Goal: Task Accomplishment & Management: Use online tool/utility

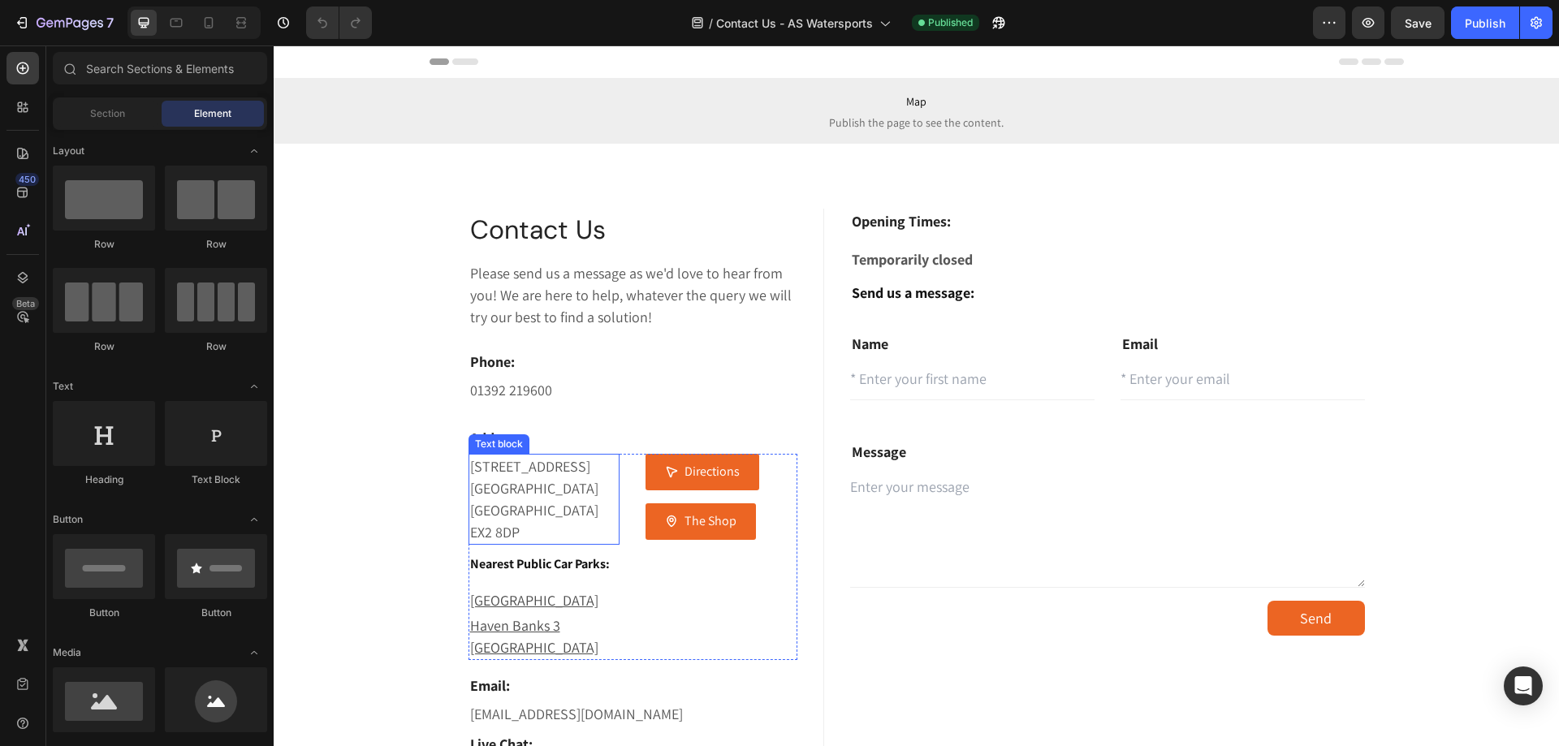
click at [507, 467] on p "[STREET_ADDRESS]" at bounding box center [544, 500] width 149 height 88
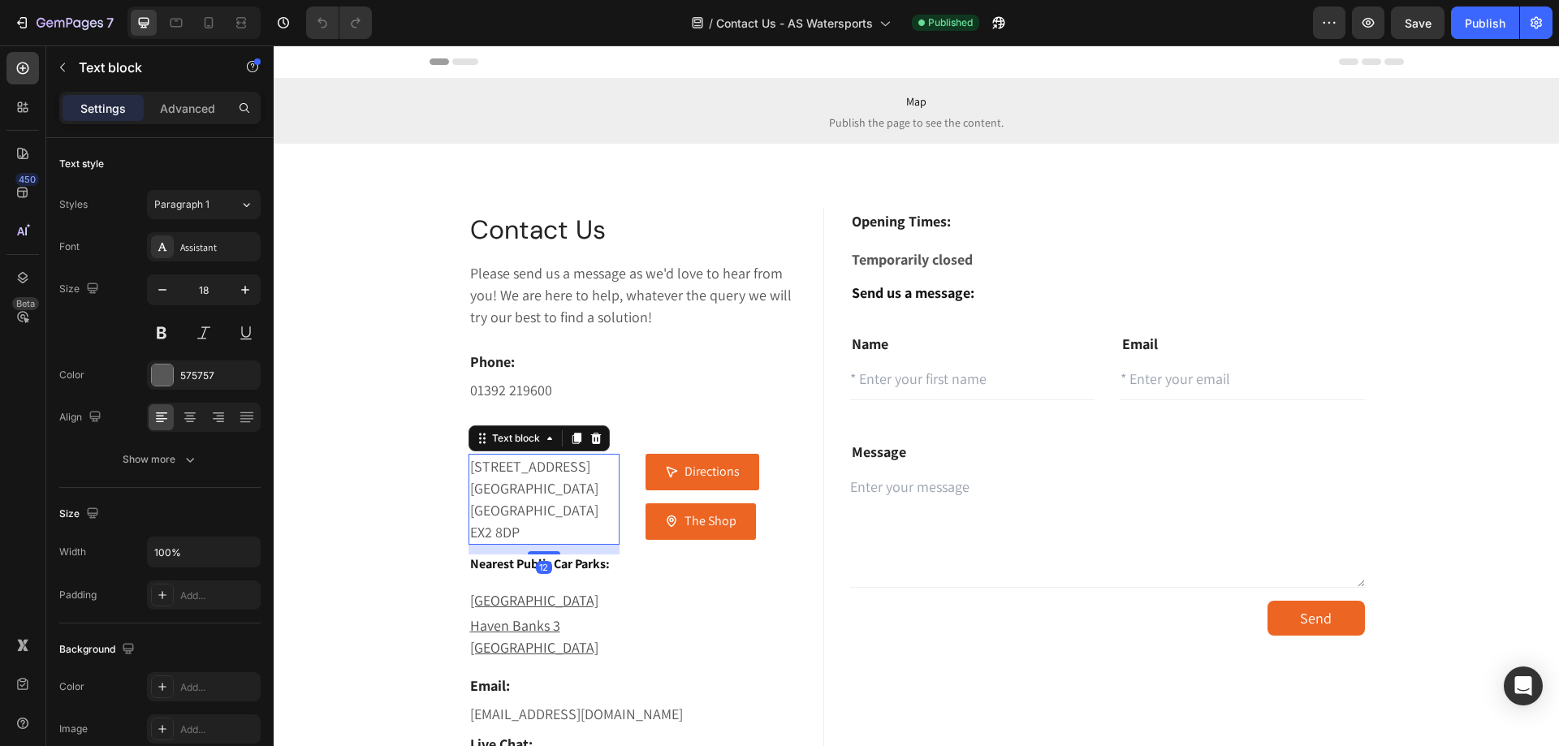
click at [528, 490] on p "[STREET_ADDRESS]" at bounding box center [544, 500] width 149 height 88
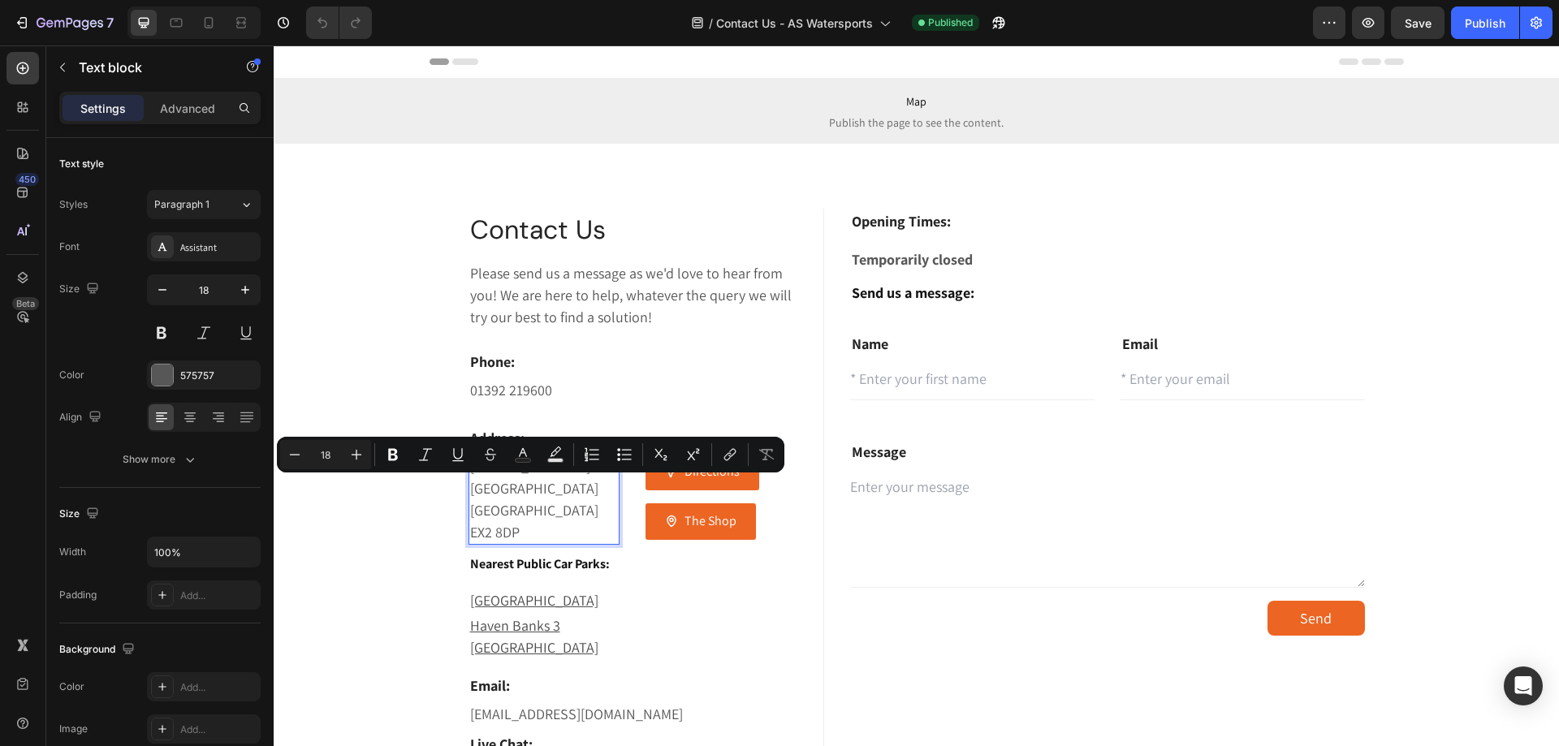
click at [533, 514] on p "[STREET_ADDRESS]" at bounding box center [544, 500] width 149 height 88
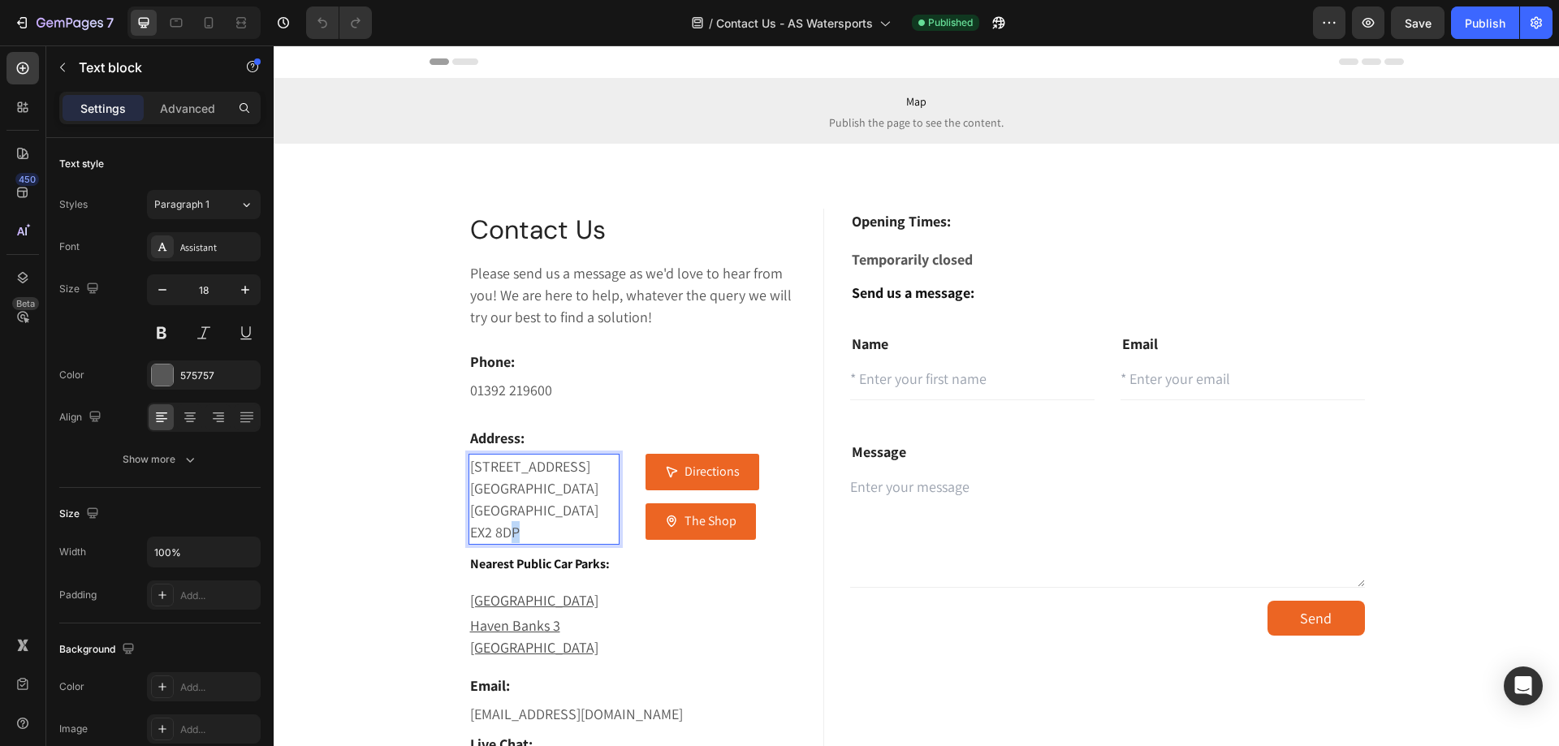
drag, startPoint x: 516, startPoint y: 535, endPoint x: 507, endPoint y: 535, distance: 8.9
click at [507, 535] on p "[STREET_ADDRESS]" at bounding box center [544, 500] width 149 height 88
drag, startPoint x: 540, startPoint y: 489, endPoint x: 464, endPoint y: 467, distance: 78.6
click at [470, 467] on p "[STREET_ADDRESS]" at bounding box center [544, 500] width 149 height 88
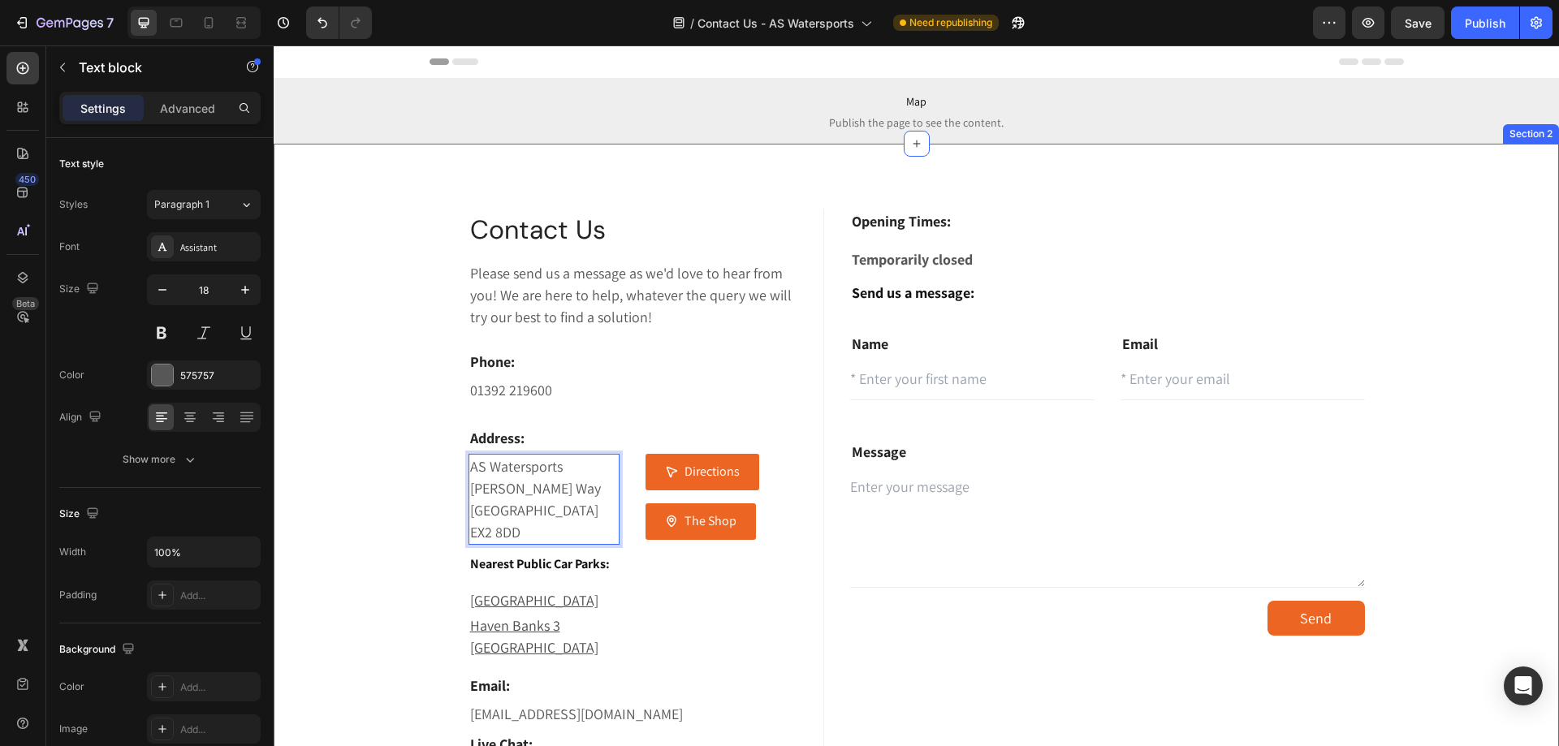
click at [402, 468] on div "Contact Us Heading Please send us a message as we'd love to hear from you! We a…" at bounding box center [916, 536] width 1261 height 654
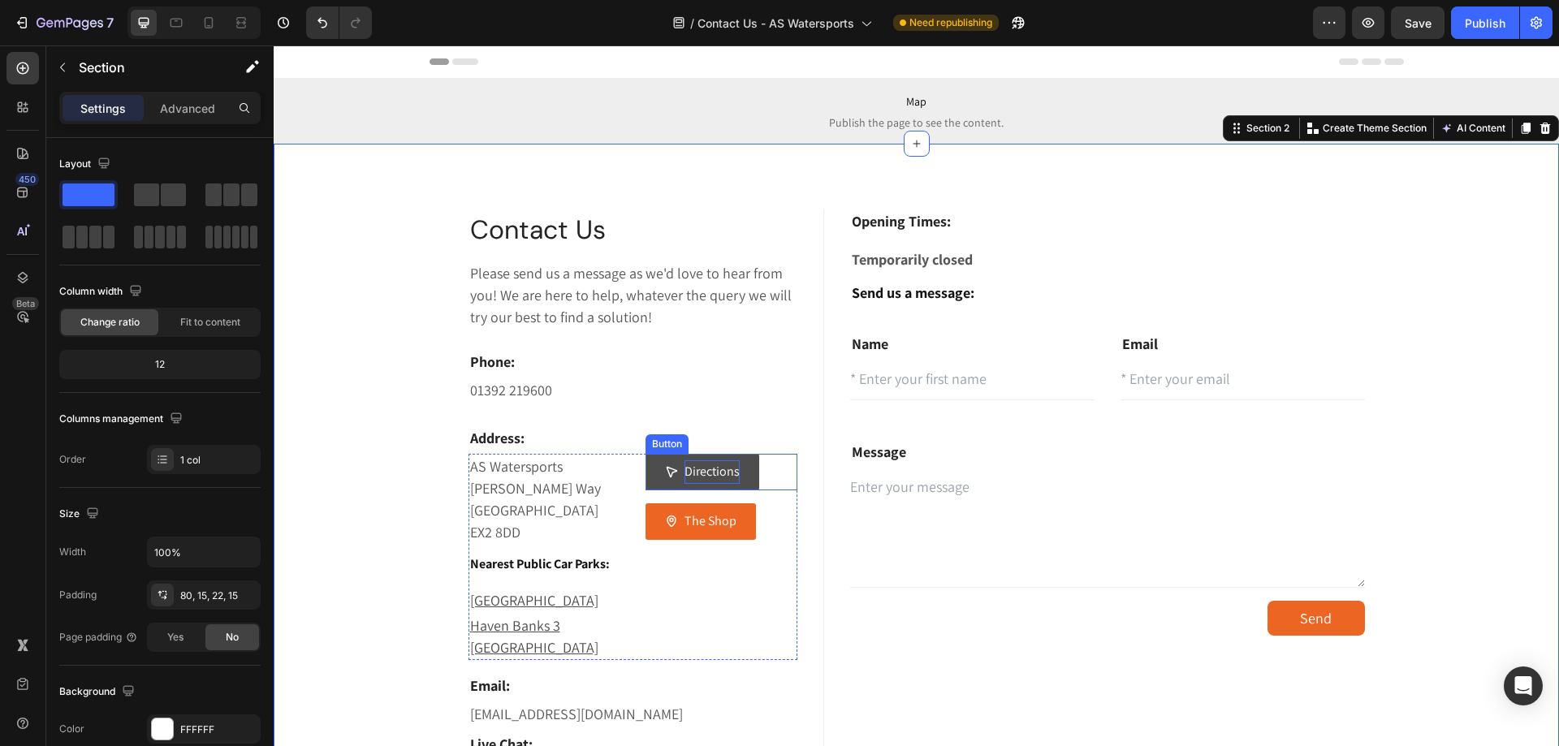
click at [710, 464] on div "Directions" at bounding box center [711, 472] width 55 height 24
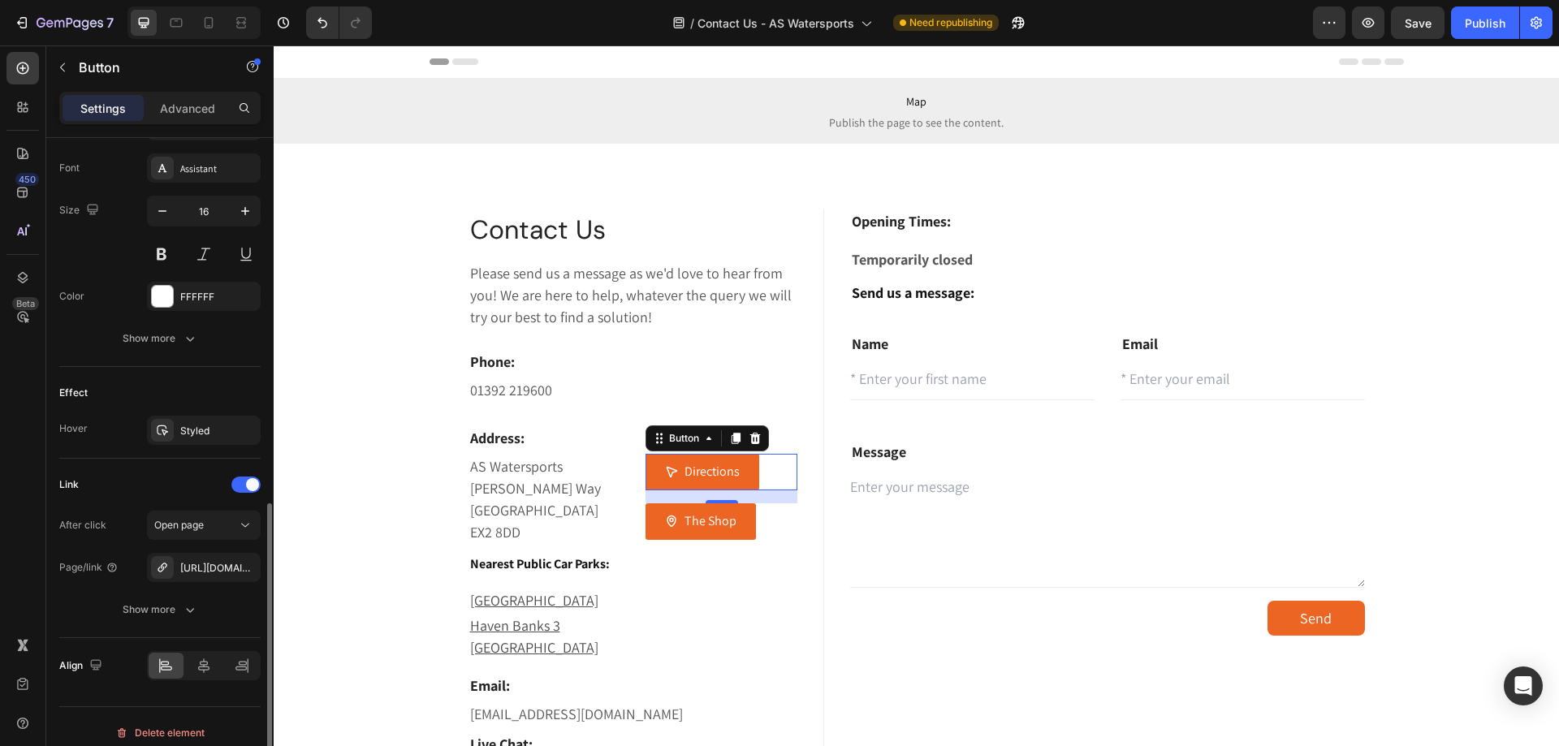
scroll to position [765, 0]
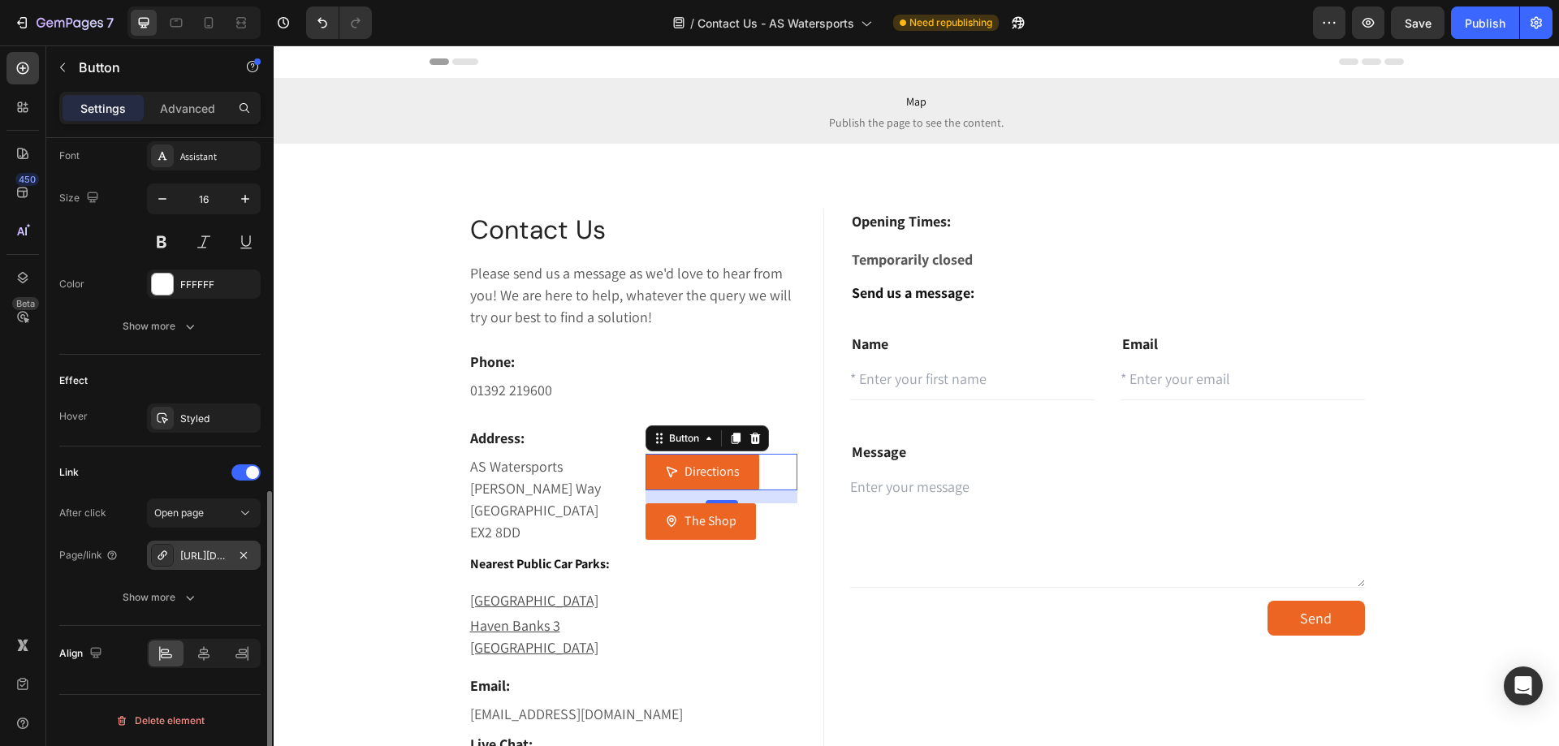
click at [207, 559] on div "[URL][DOMAIN_NAME]" at bounding box center [203, 556] width 47 height 15
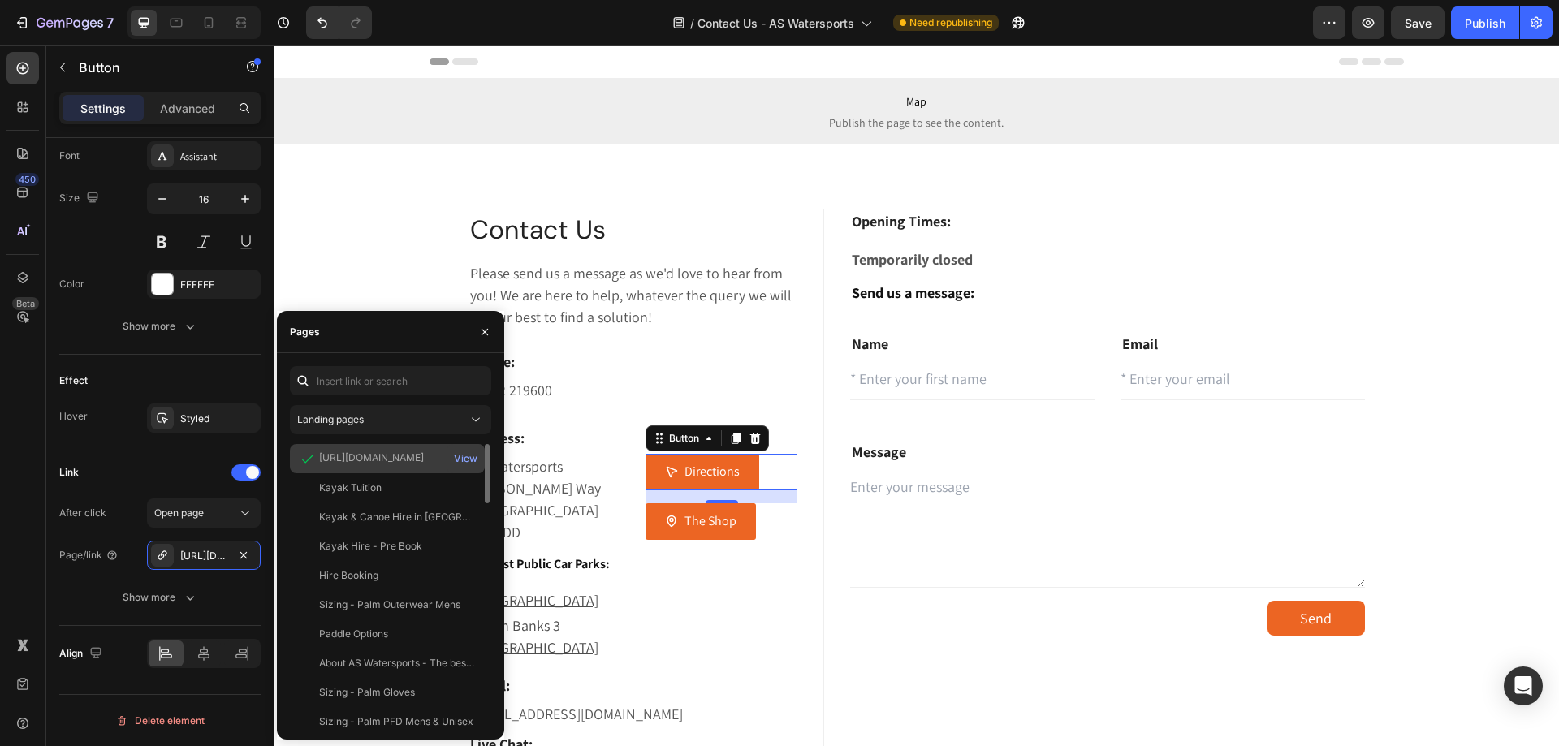
click at [351, 453] on div "[URL][DOMAIN_NAME]" at bounding box center [371, 458] width 105 height 15
click at [461, 457] on div "View" at bounding box center [466, 458] width 24 height 15
click at [615, 529] on div "AS Watersports ⁠⁠⁠⁠⁠⁠⁠[PERSON_NAME] Way Exeter EX2 8DD Text block Nearest Publi…" at bounding box center [633, 557] width 330 height 206
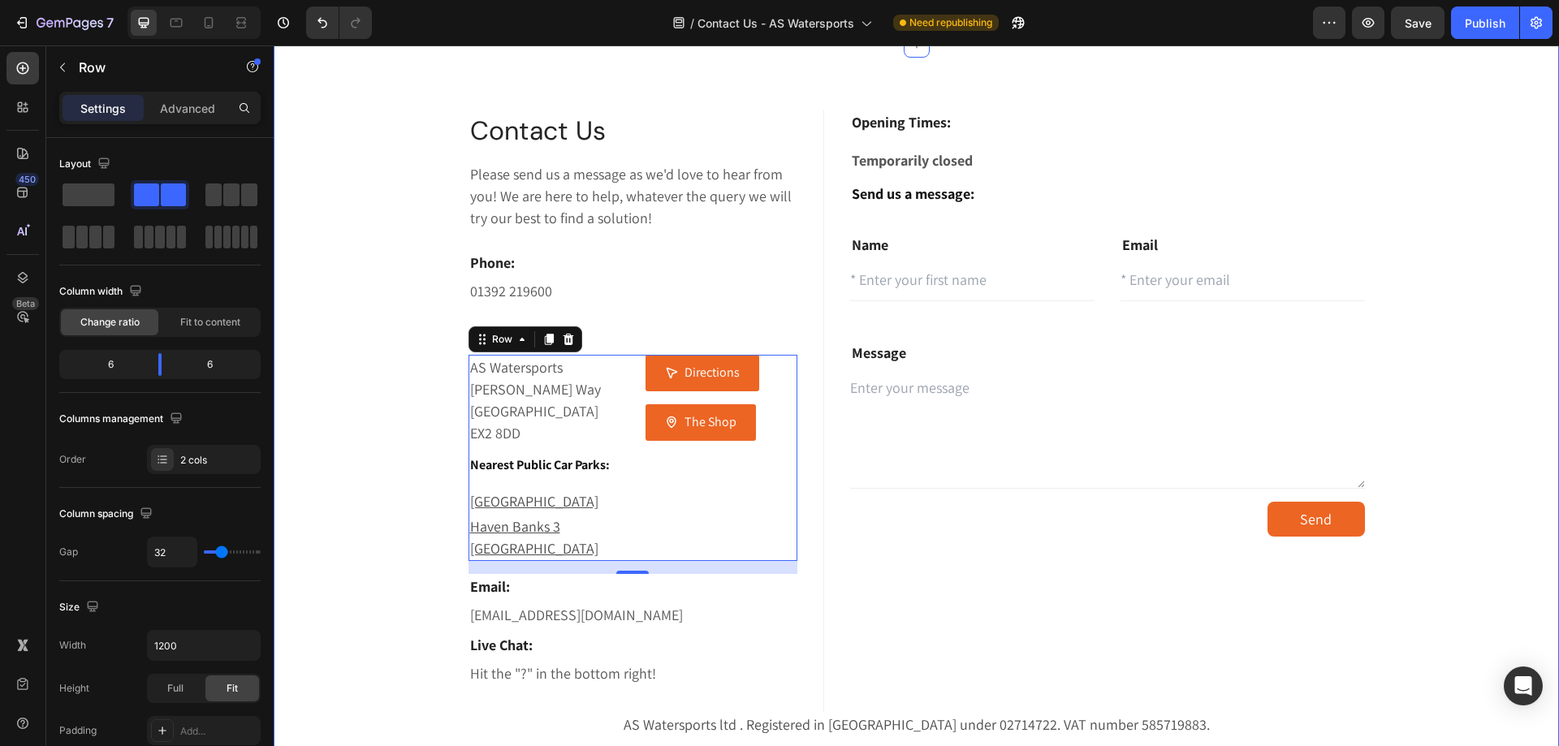
scroll to position [108, 0]
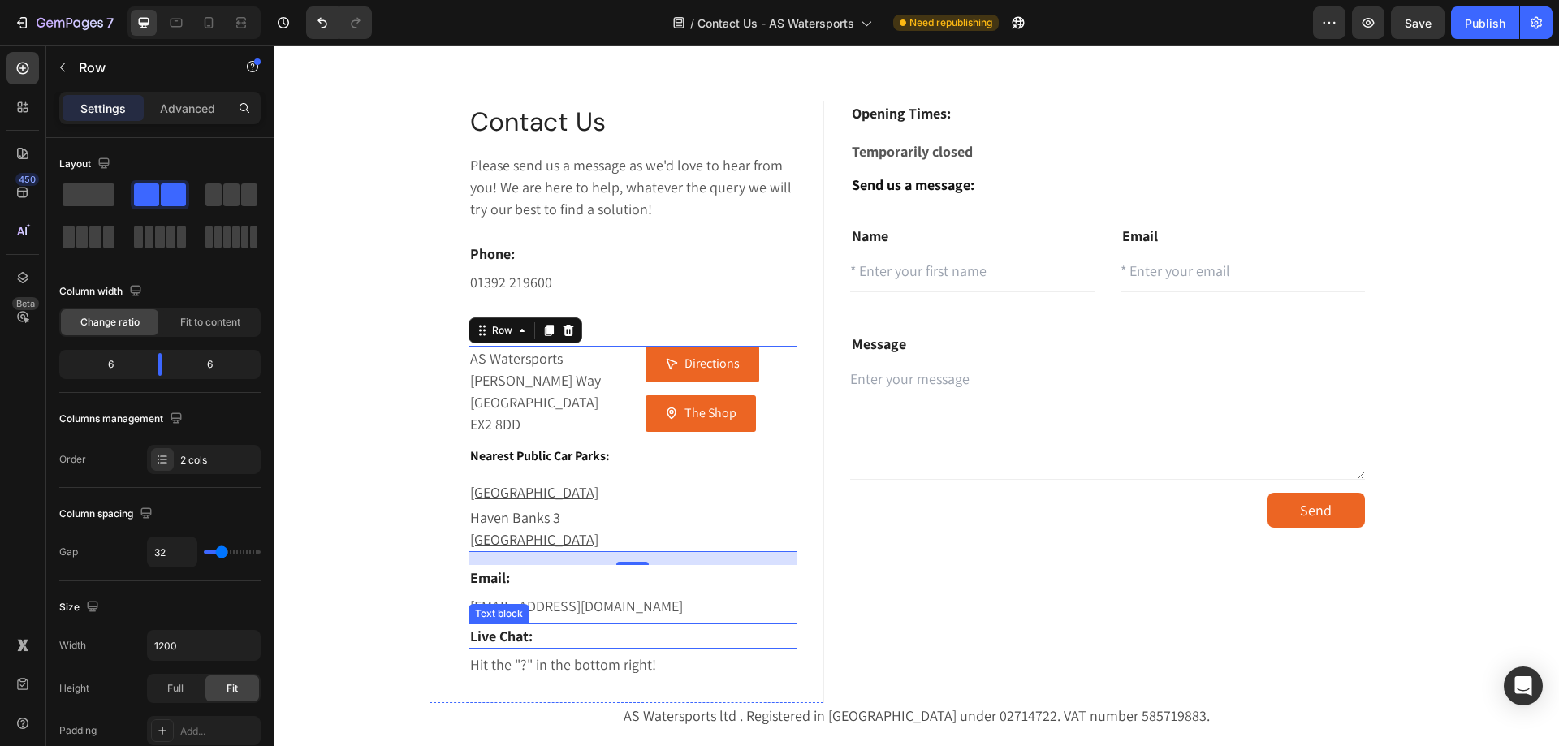
click at [751, 625] on p "Live Chat:" at bounding box center [633, 636] width 326 height 22
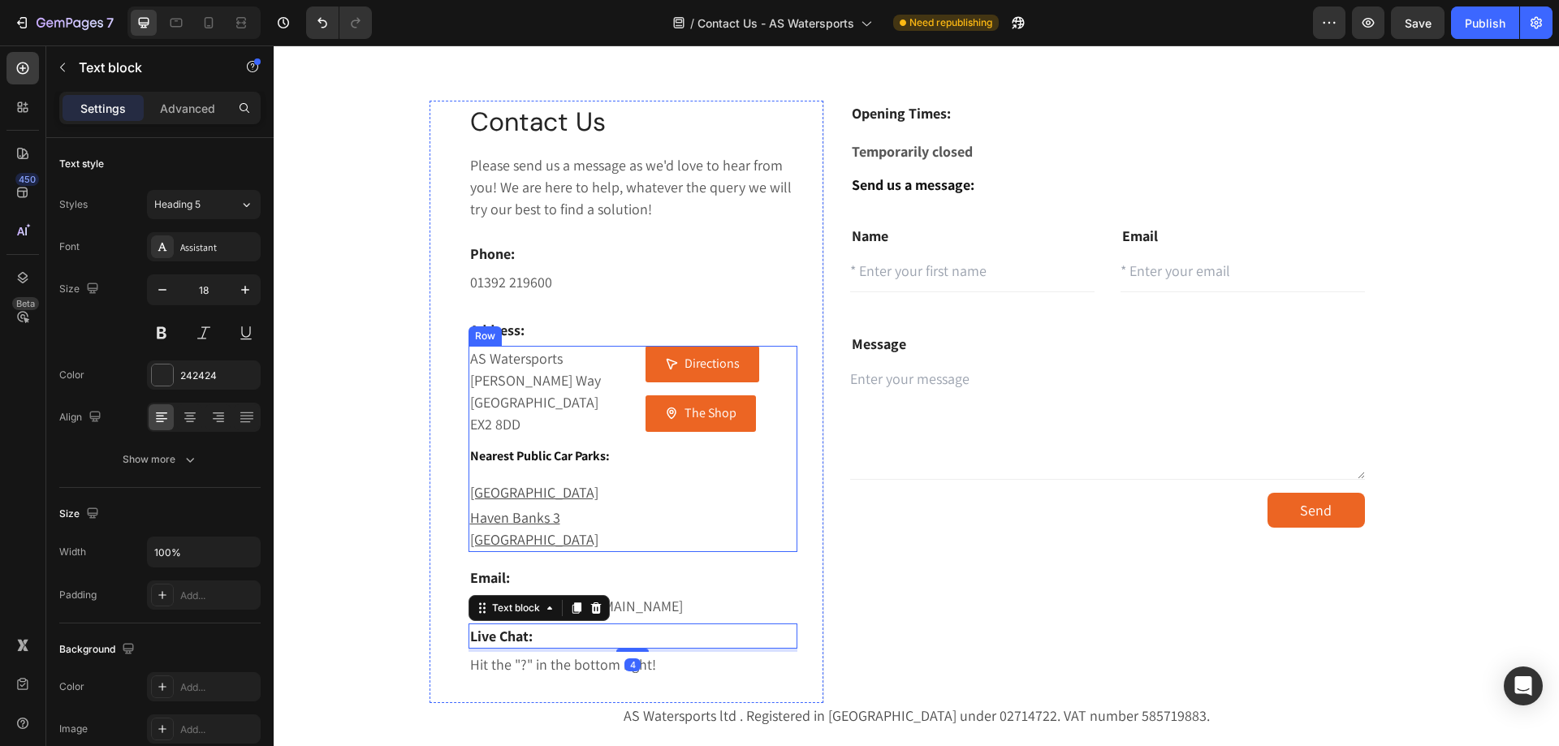
click at [653, 503] on div "Directions Button The Shop Button" at bounding box center [721, 449] width 152 height 206
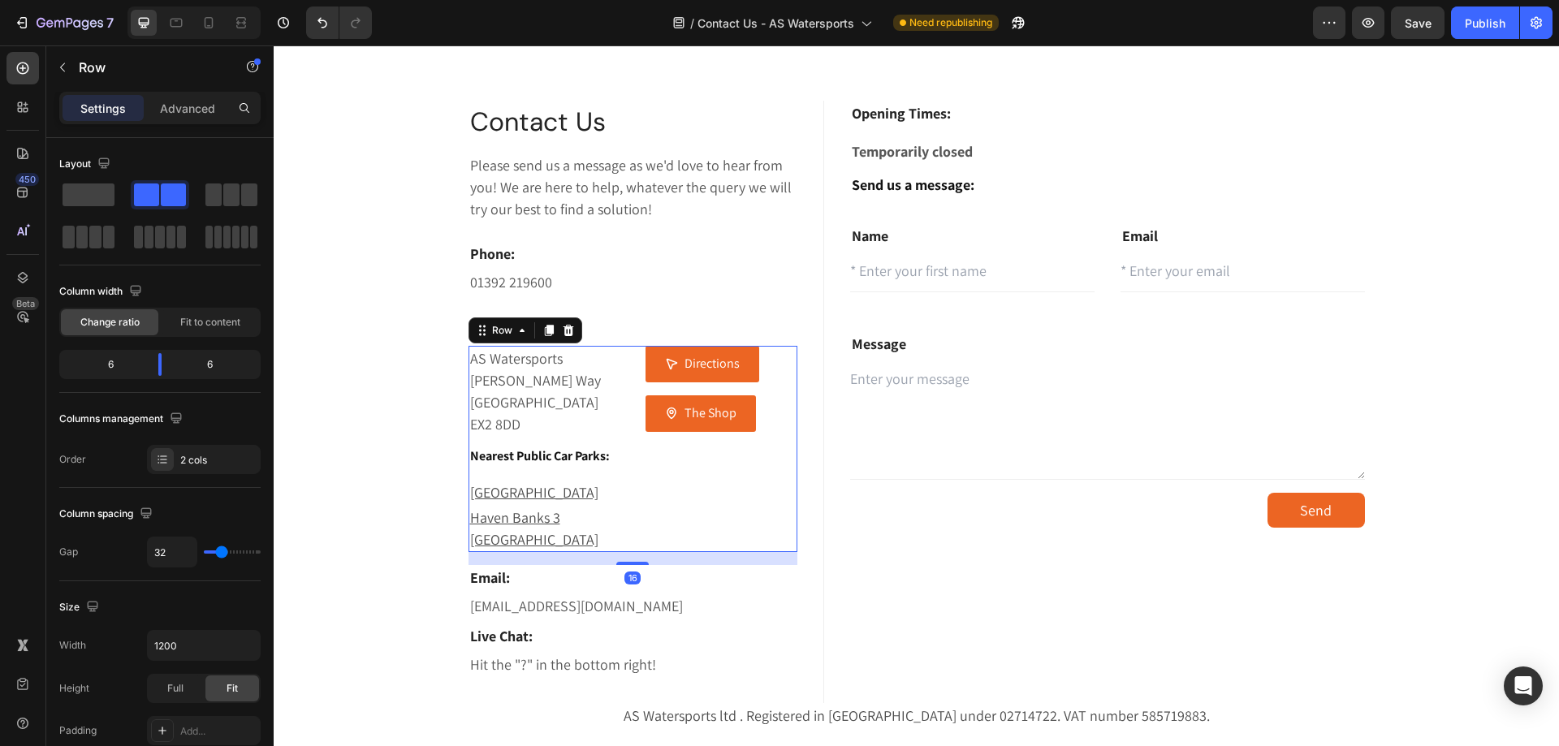
click at [653, 503] on div "Directions Button The Shop Button" at bounding box center [721, 449] width 152 height 206
click at [621, 503] on div "AS Watersports ⁠⁠⁠⁠⁠⁠⁠[PERSON_NAME] Way Exeter EX2 8DD Text block Nearest Publi…" at bounding box center [633, 449] width 330 height 206
click at [487, 496] on div "Text block" at bounding box center [499, 495] width 54 height 15
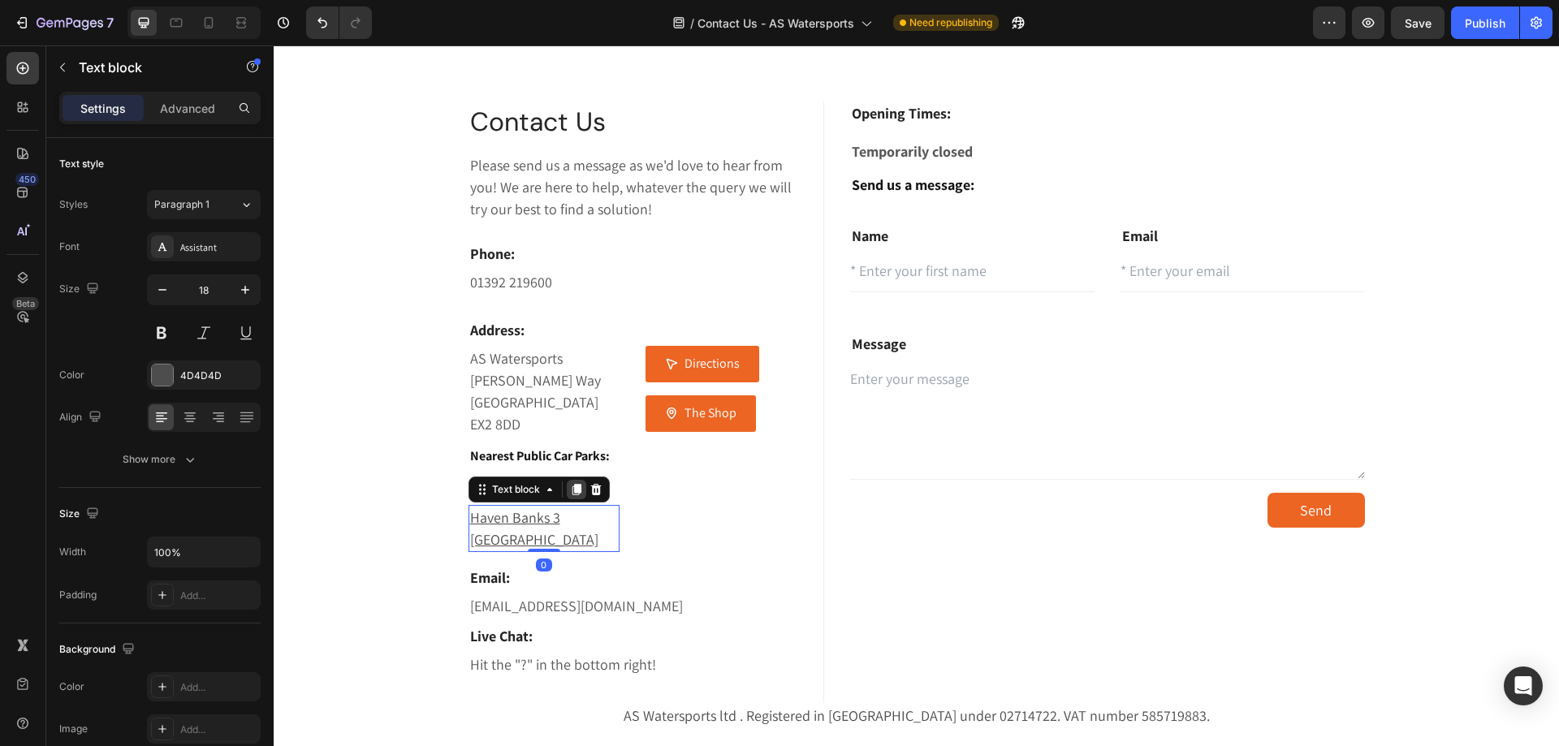
click at [572, 486] on icon at bounding box center [576, 489] width 9 height 11
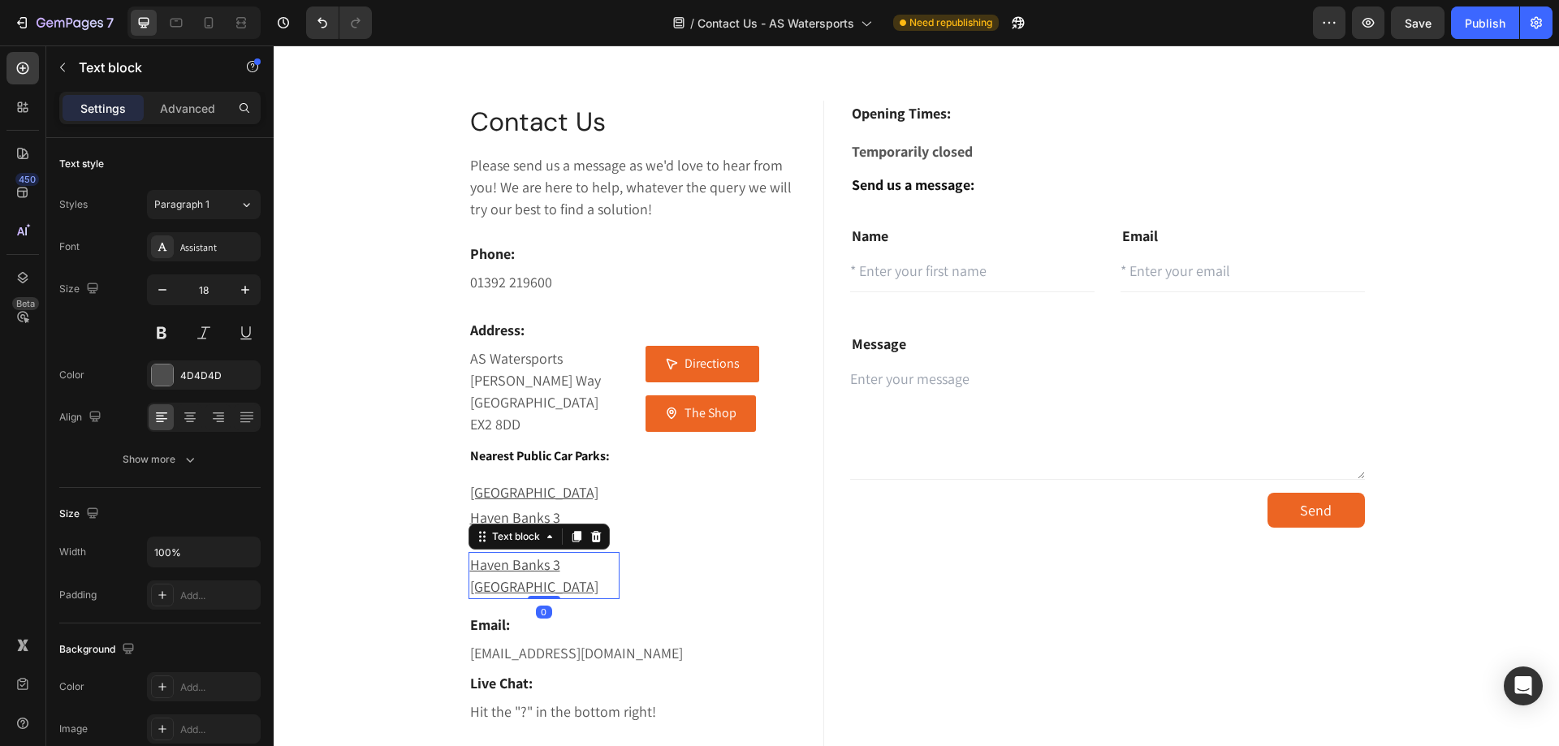
click at [564, 555] on u "Haven Banks 3 [GEOGRAPHIC_DATA]" at bounding box center [534, 575] width 128 height 41
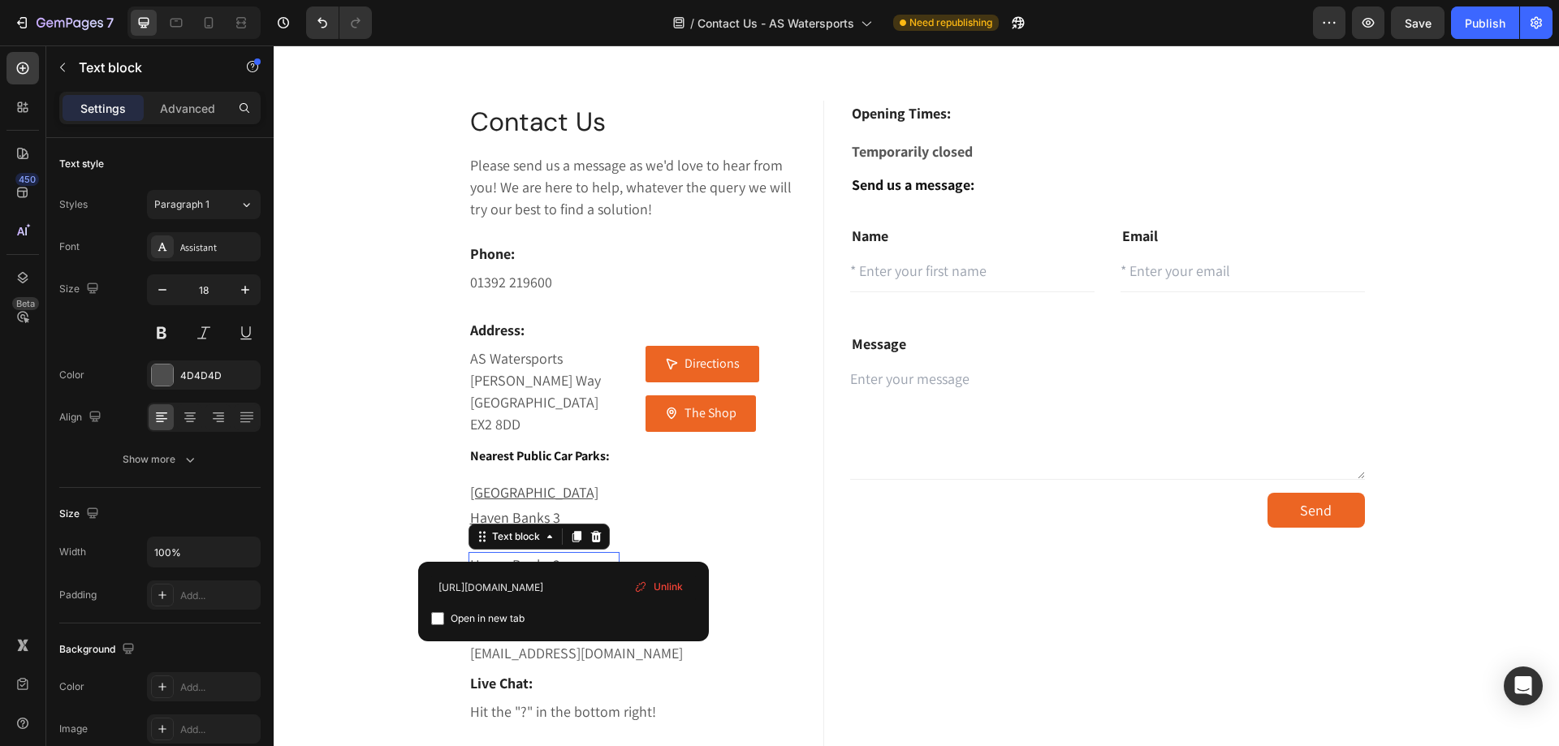
click at [648, 588] on div "Unlink" at bounding box center [659, 586] width 62 height 21
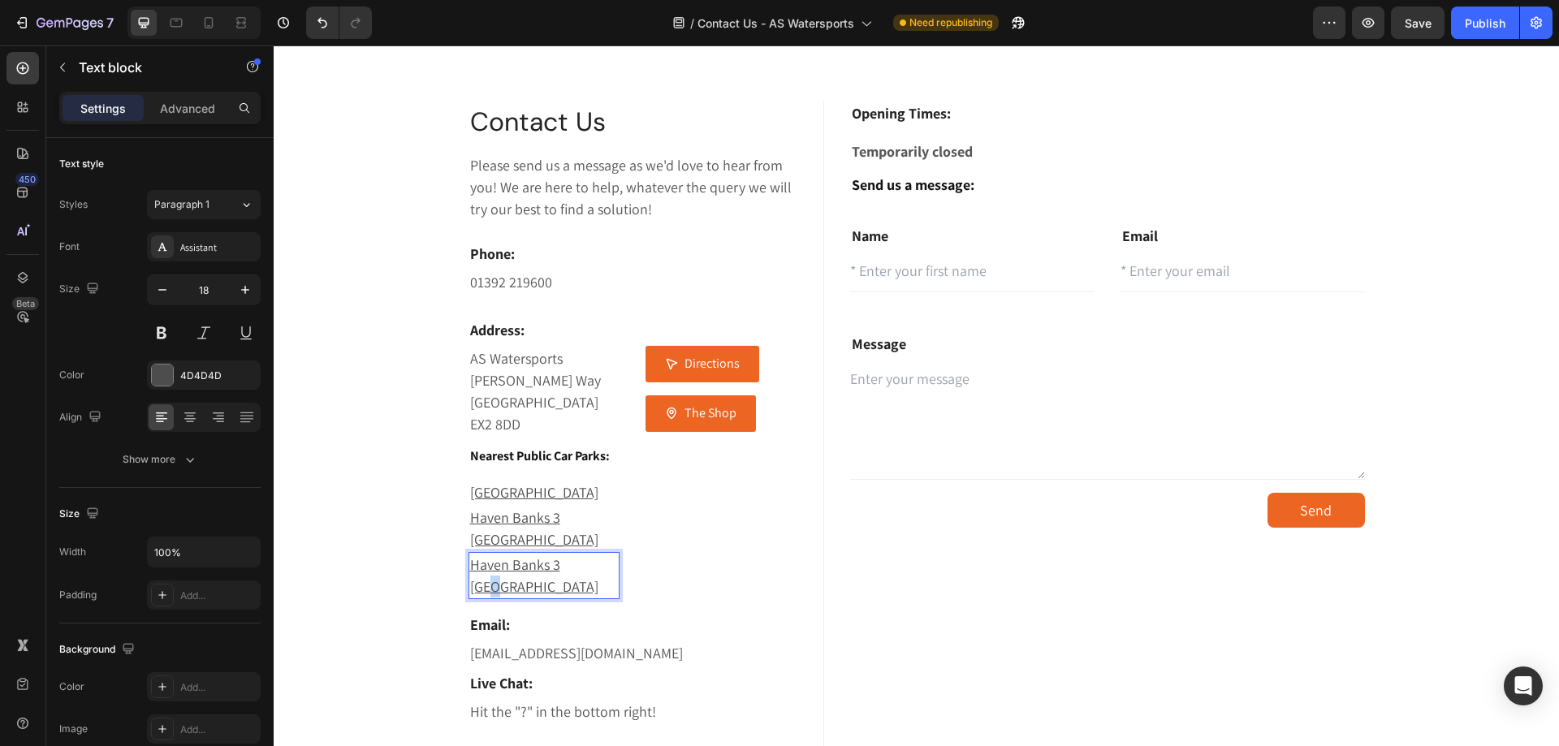
click at [576, 555] on u "Haven Banks 3 [GEOGRAPHIC_DATA]" at bounding box center [534, 575] width 128 height 41
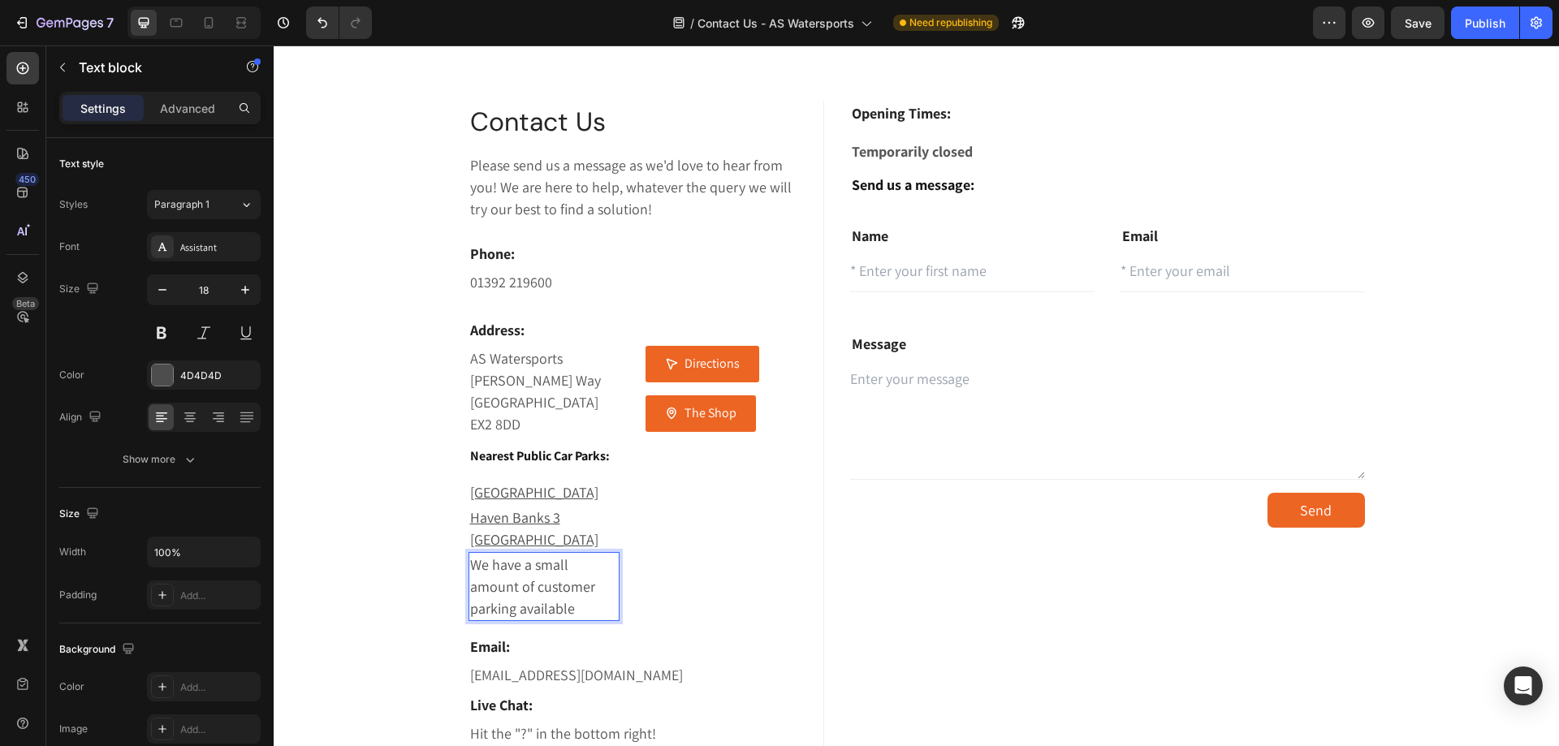
click at [486, 554] on p "We have a small amount of customer parking available" at bounding box center [544, 587] width 149 height 66
click at [702, 571] on div "Directions Button The Shop Button" at bounding box center [721, 483] width 152 height 275
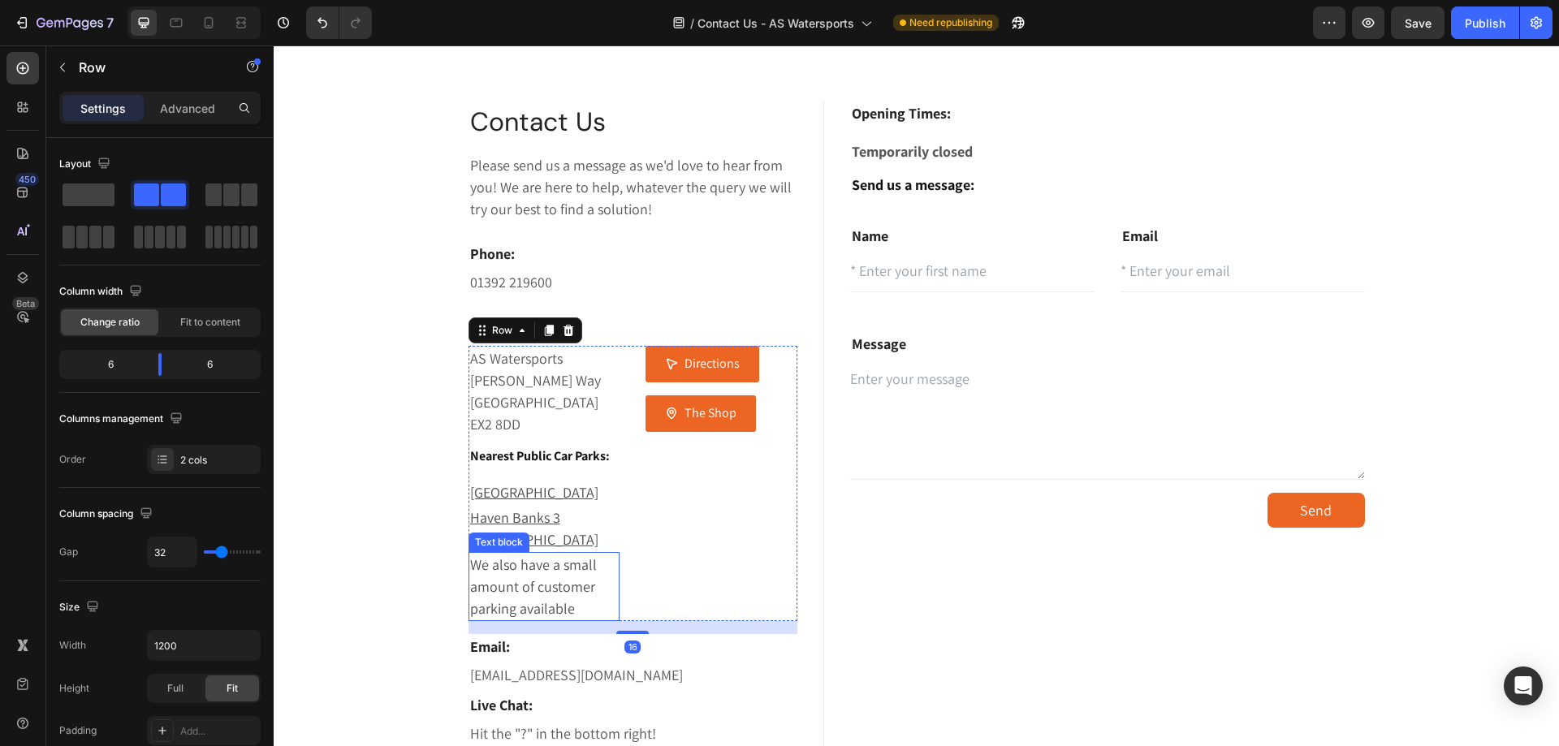
click at [581, 558] on p "We also have a small amount of customer parking available" at bounding box center [544, 587] width 149 height 66
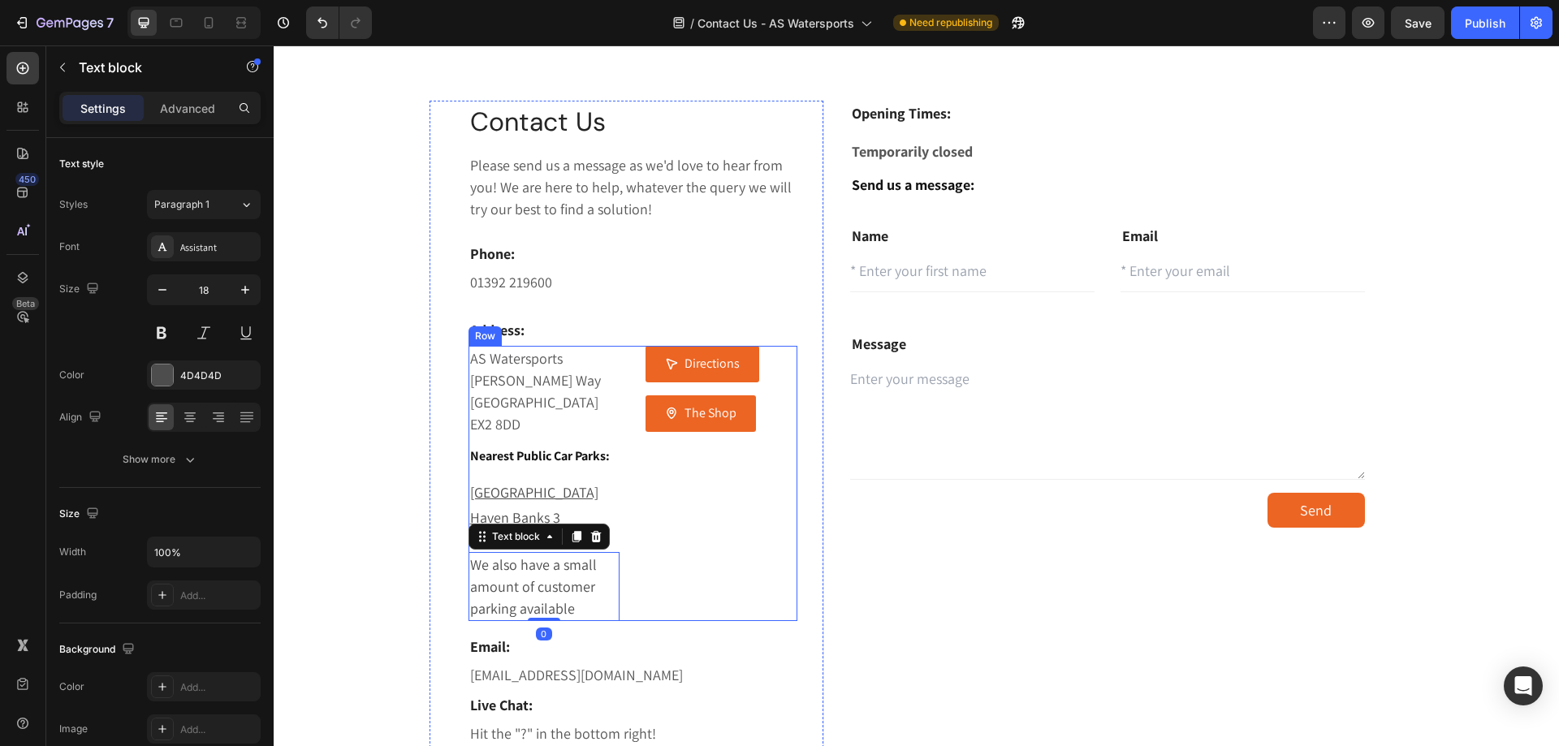
click at [667, 555] on div "Directions Button The Shop Button" at bounding box center [721, 483] width 152 height 275
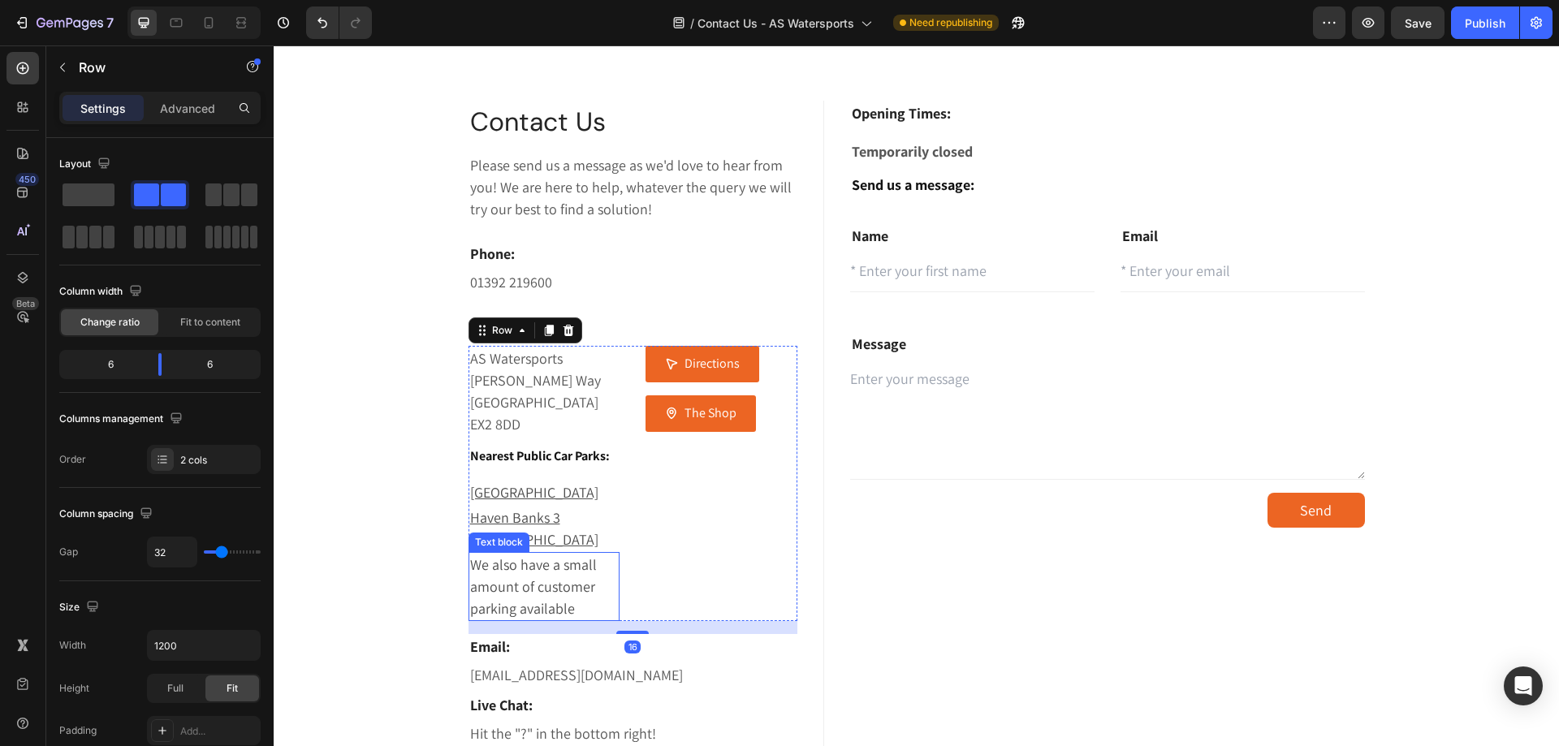
click at [587, 556] on p "We also have a small amount of customer parking available" at bounding box center [544, 587] width 149 height 66
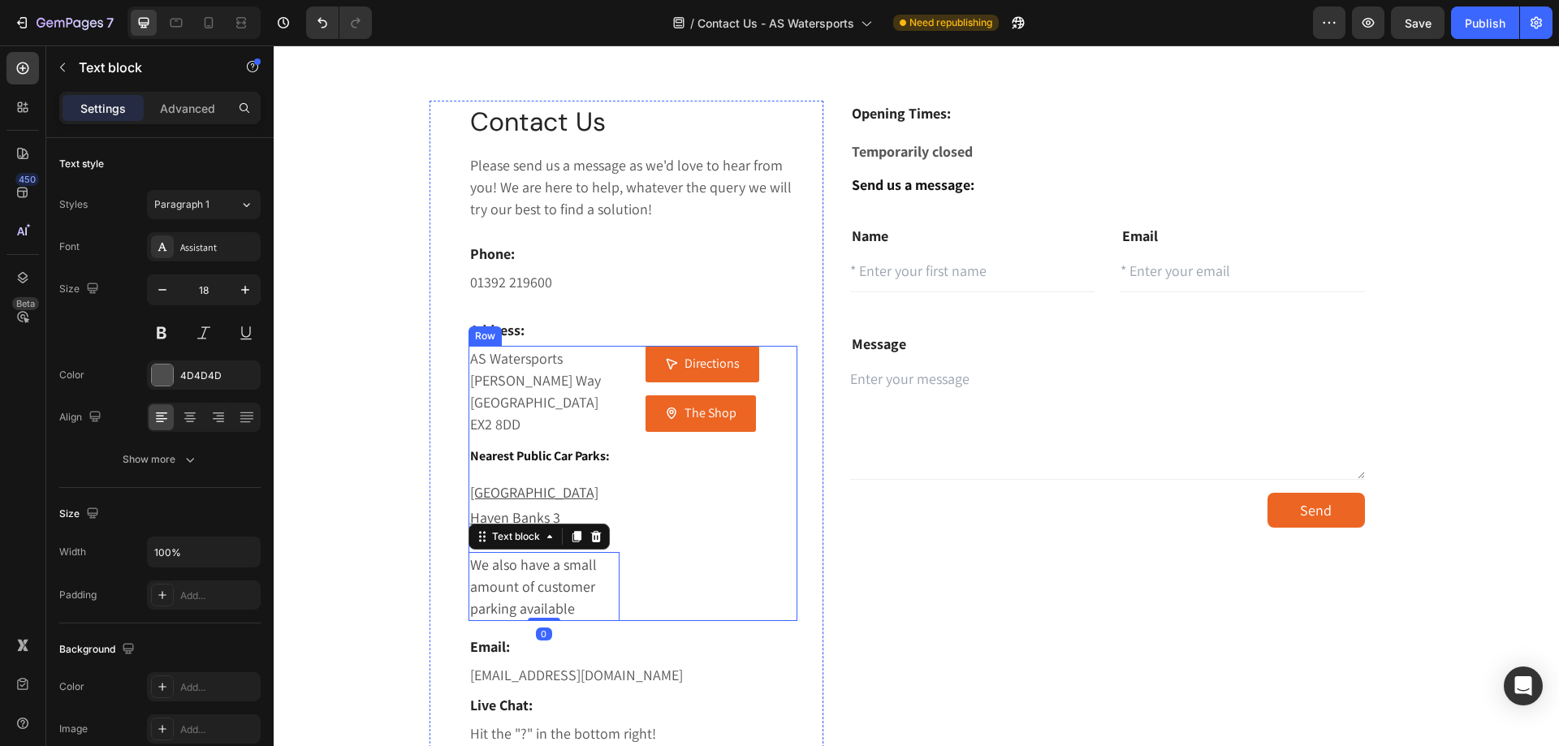
click at [695, 544] on div "Directions Button The Shop Button" at bounding box center [721, 483] width 152 height 275
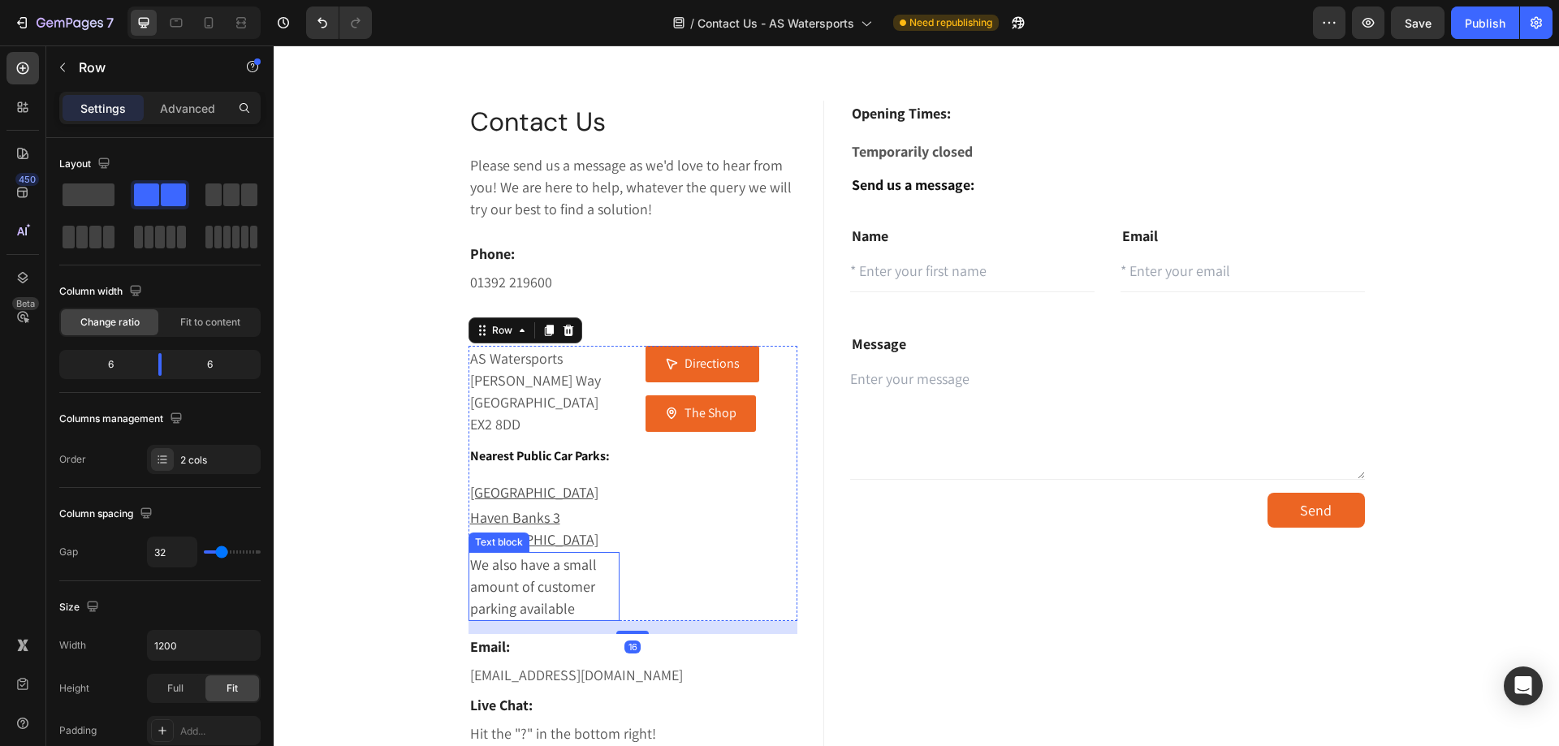
click at [588, 554] on p "We also have a small amount of customer parking available" at bounding box center [544, 587] width 149 height 66
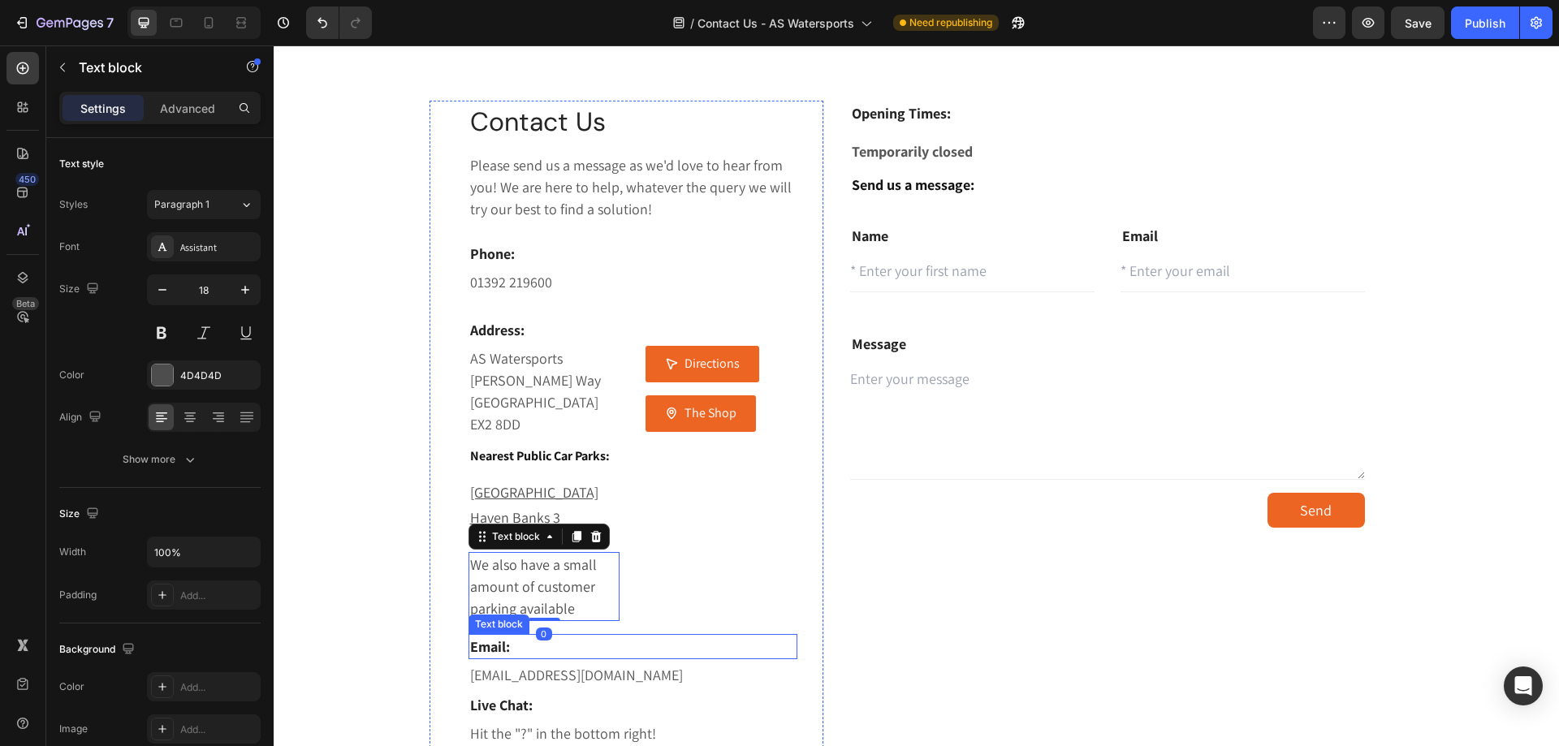
click at [645, 636] on p "Email:" at bounding box center [633, 647] width 326 height 22
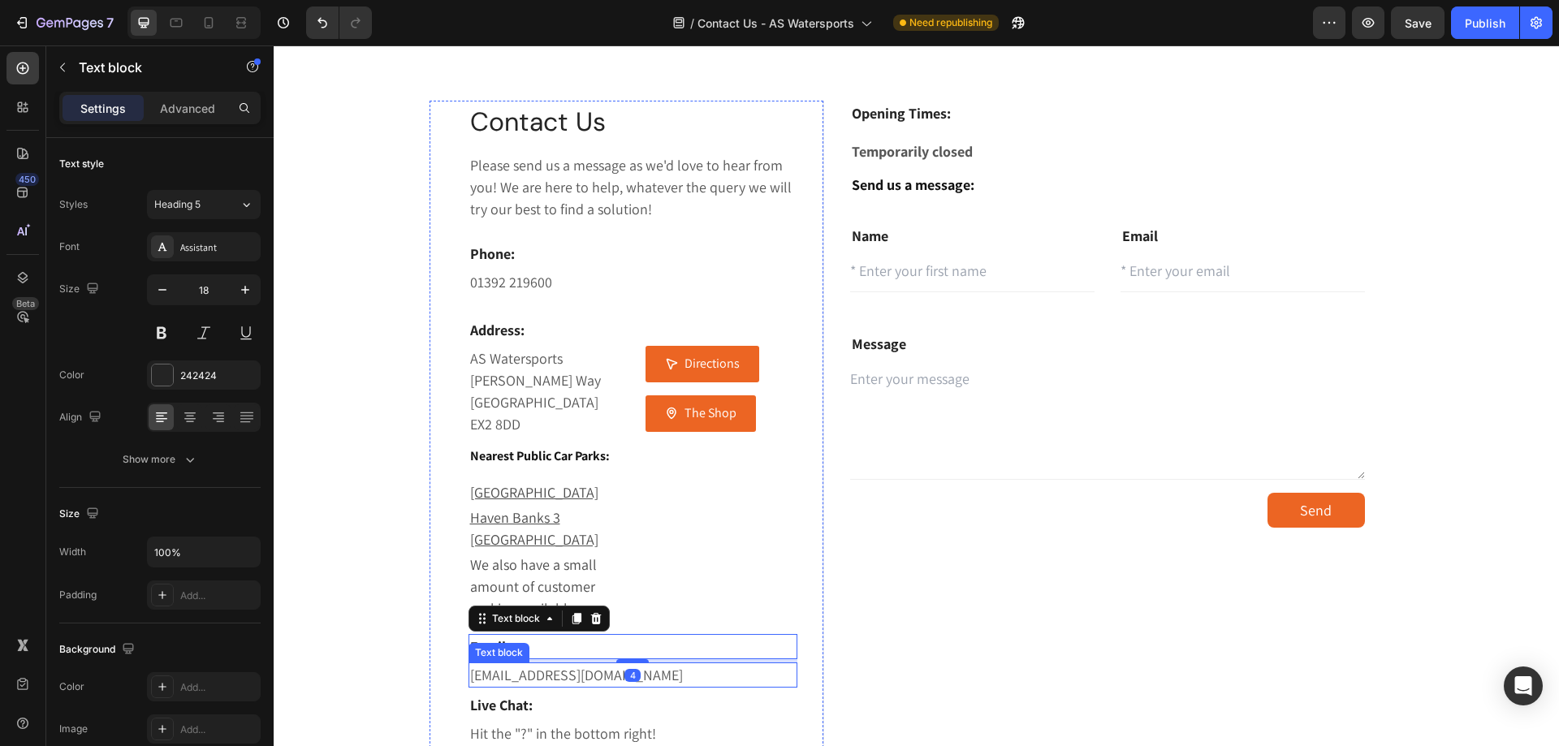
click at [867, 657] on div "Opening Times: Text block Row Temporarily closed Text block Send us a message: …" at bounding box center [1126, 436] width 553 height 671
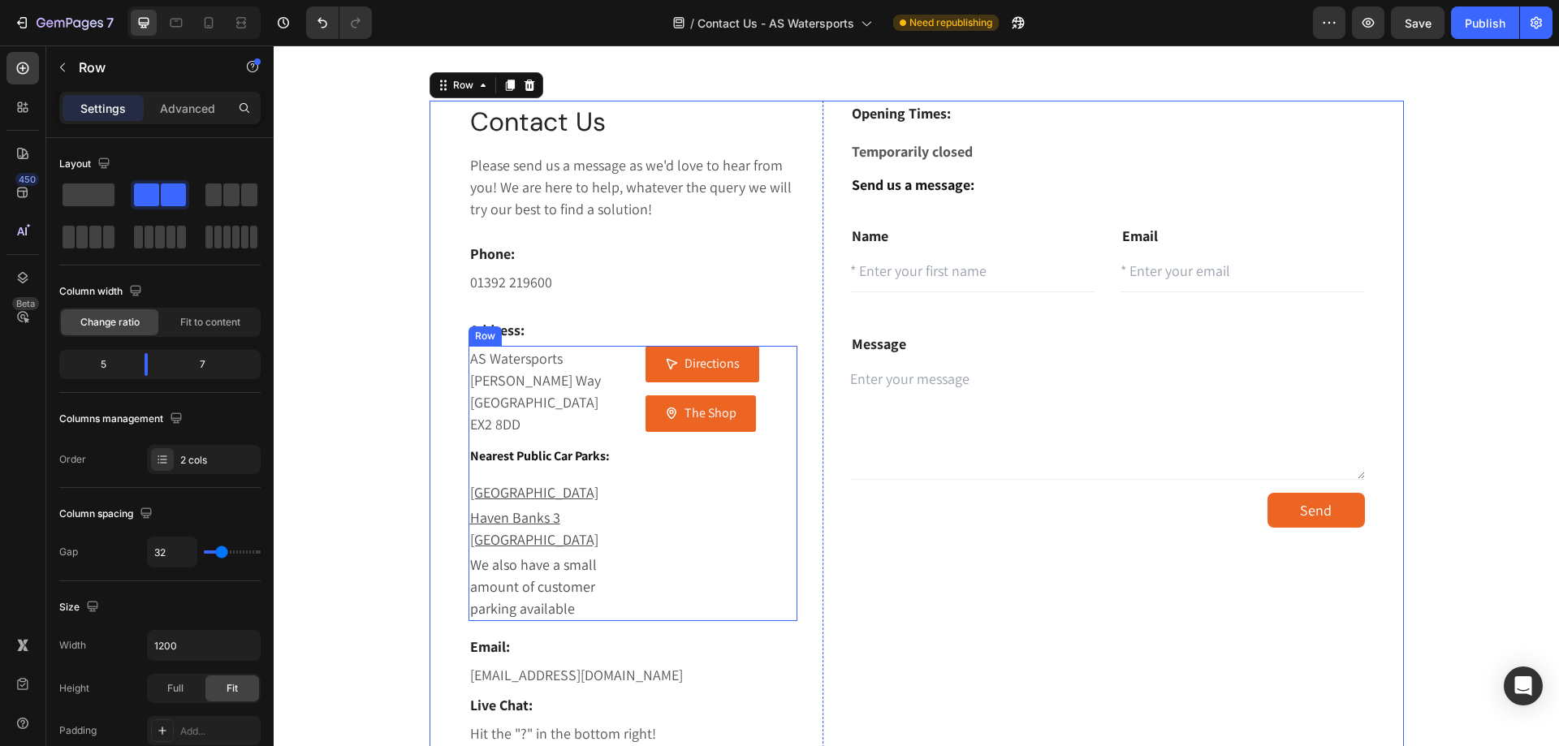
click at [617, 566] on div "AS Watersports ⁠⁠⁠⁠⁠⁠⁠[PERSON_NAME] Way Exeter EX2 8DD Text block Nearest Publi…" at bounding box center [633, 483] width 330 height 275
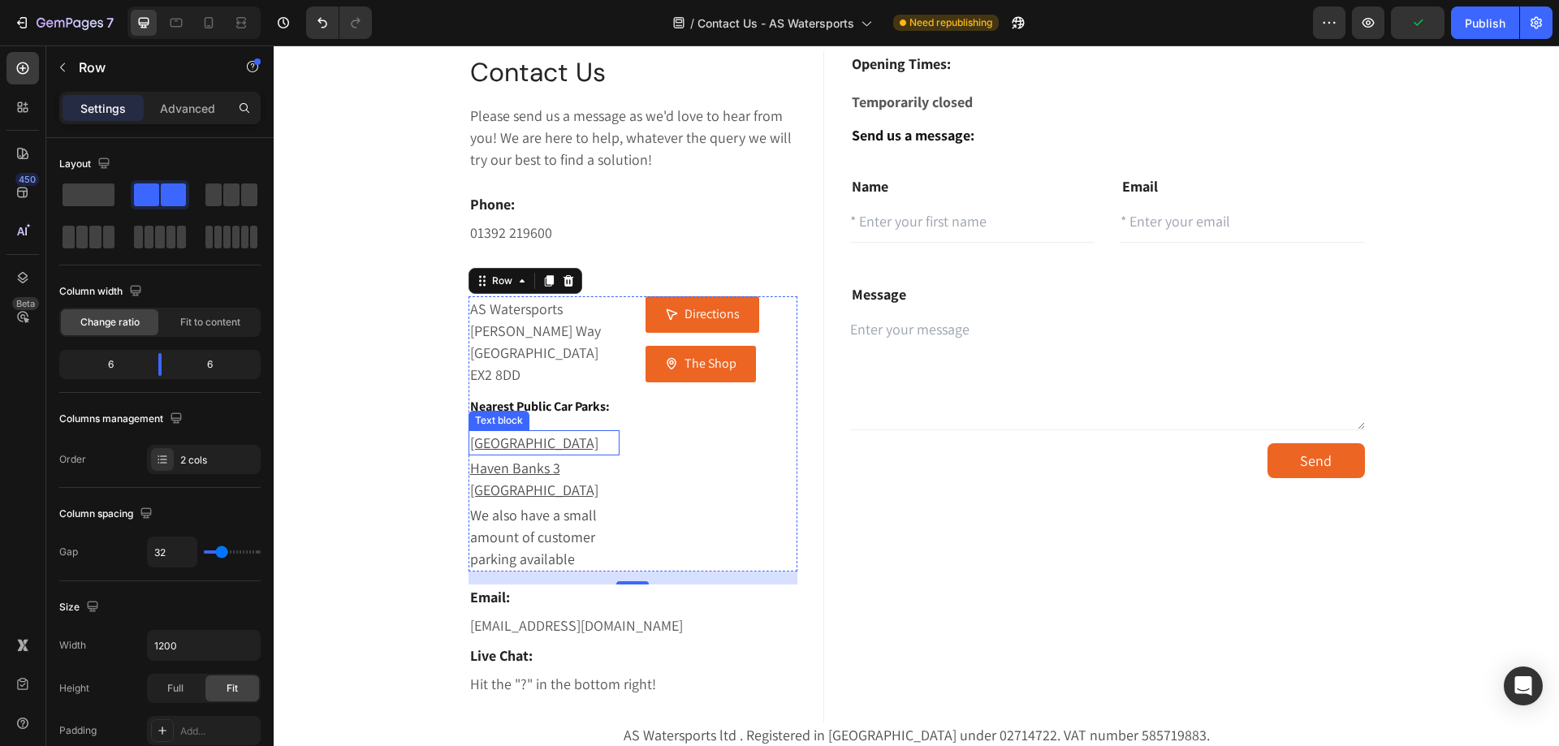
scroll to position [162, 0]
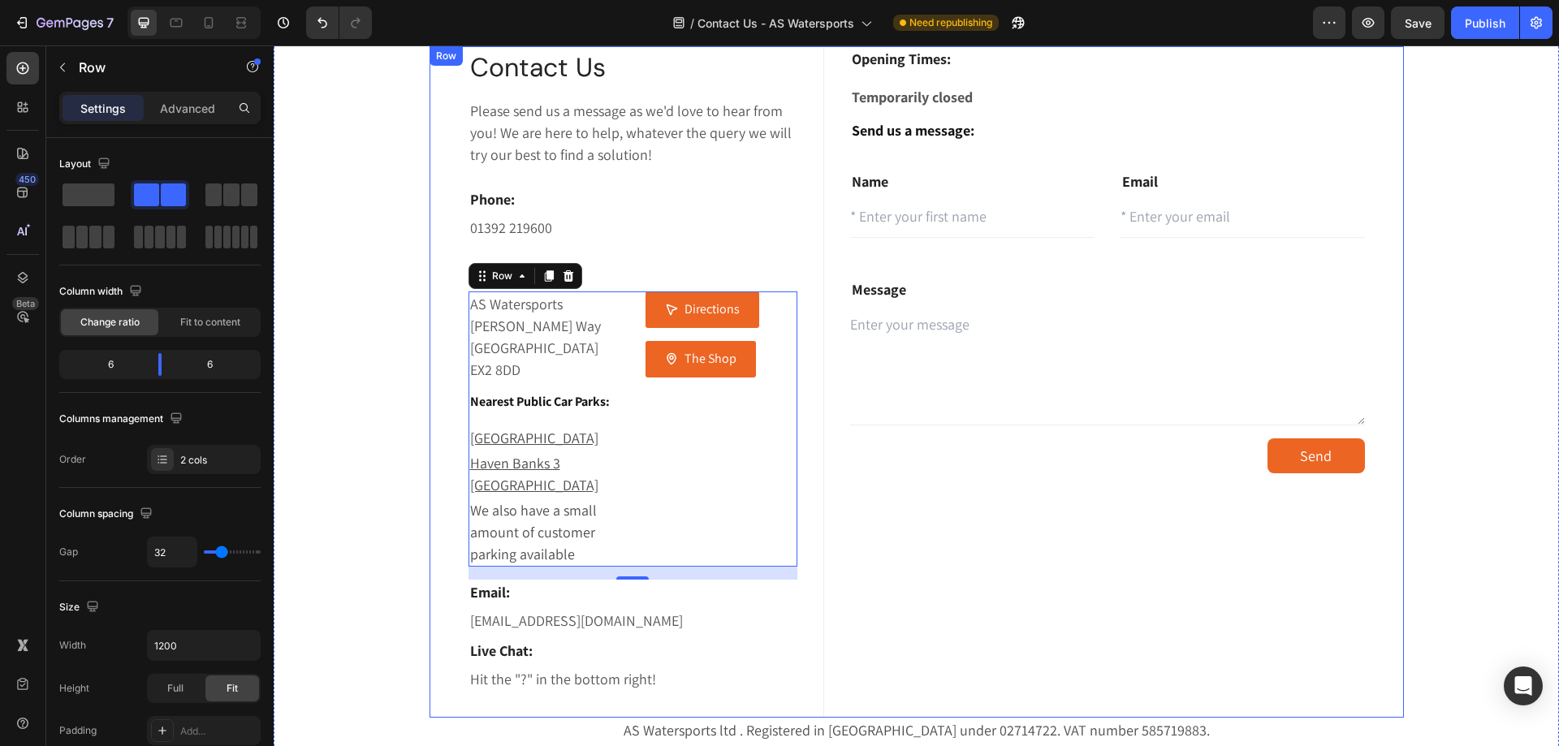
click at [840, 583] on div "Contact Us Heading Please send us a message as we'd love to hear from you! We a…" at bounding box center [917, 381] width 974 height 671
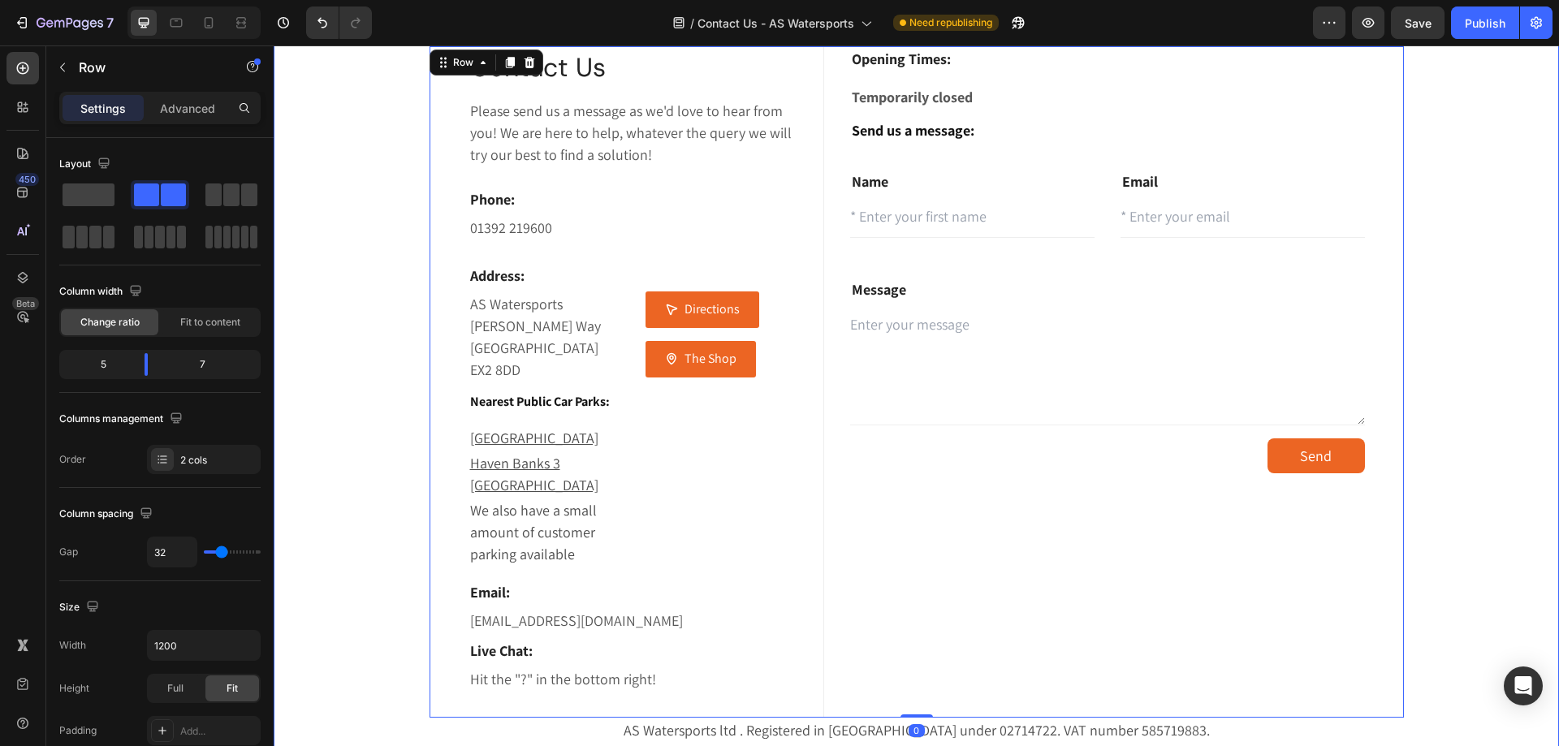
click at [1432, 559] on div "Contact Us Heading Please send us a message as we'd love to hear from you! We a…" at bounding box center [916, 407] width 1261 height 723
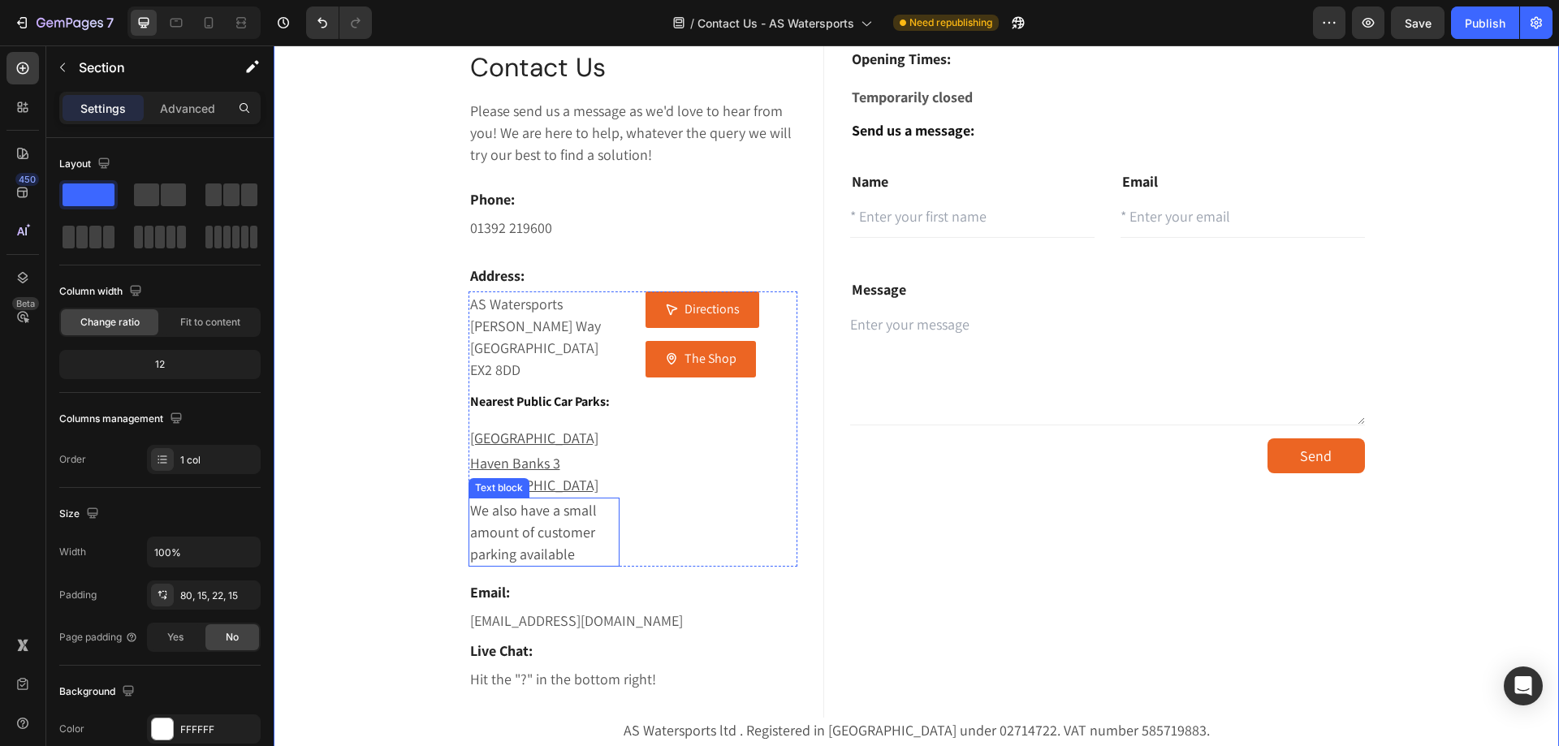
click at [558, 515] on p "We also have a small amount of customer parking available" at bounding box center [544, 532] width 149 height 66
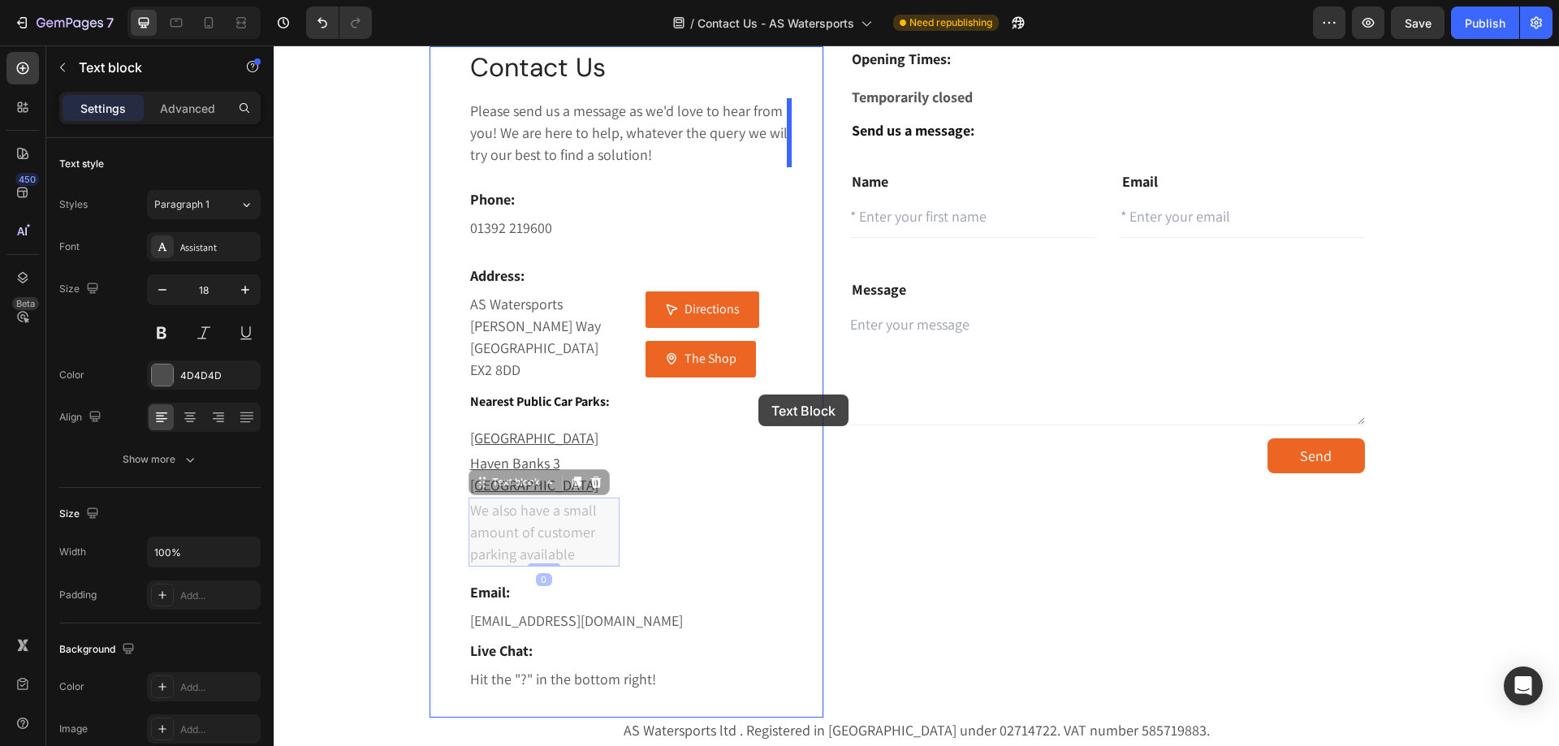
drag, startPoint x: 475, startPoint y: 457, endPoint x: 758, endPoint y: 395, distance: 290.2
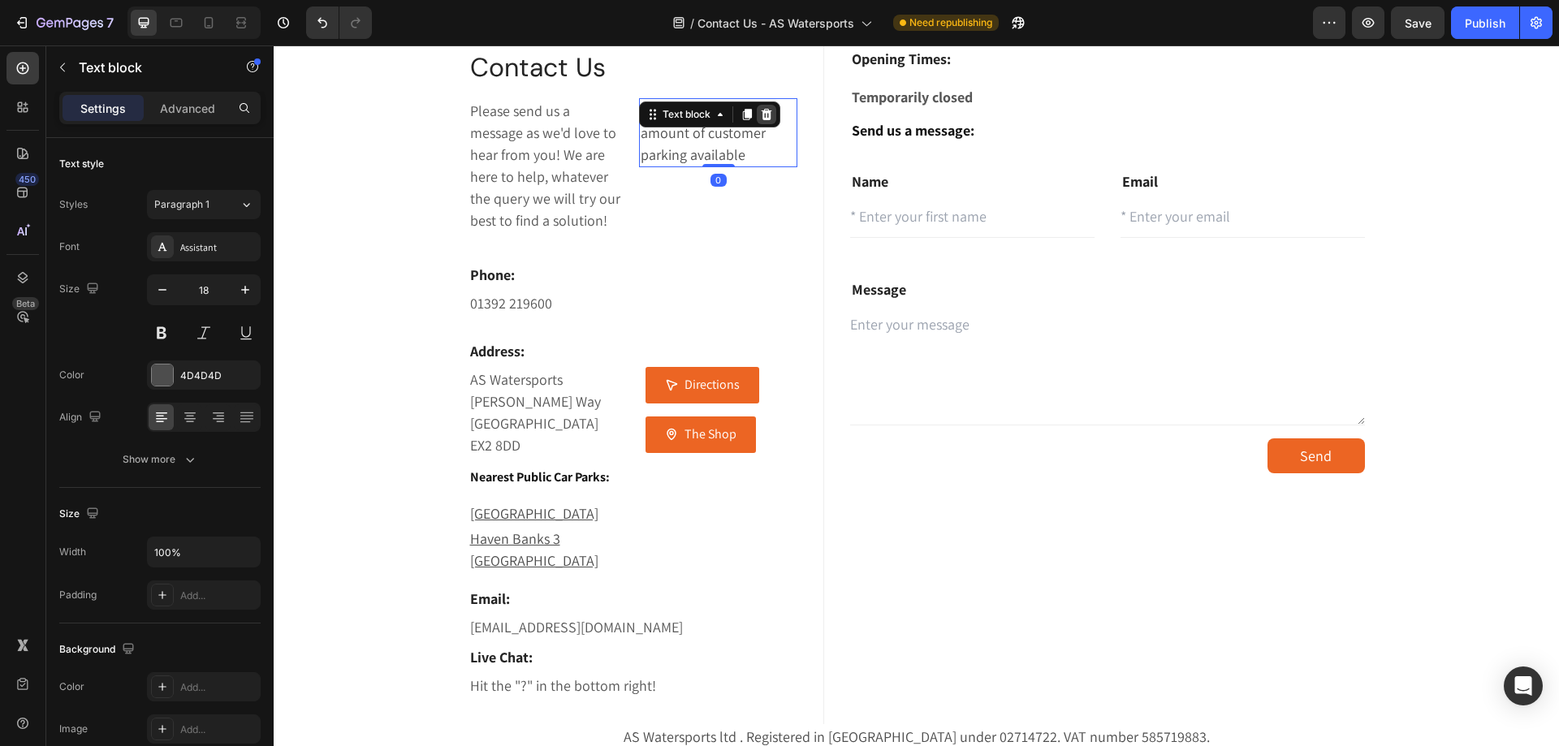
click at [762, 113] on icon at bounding box center [767, 114] width 11 height 11
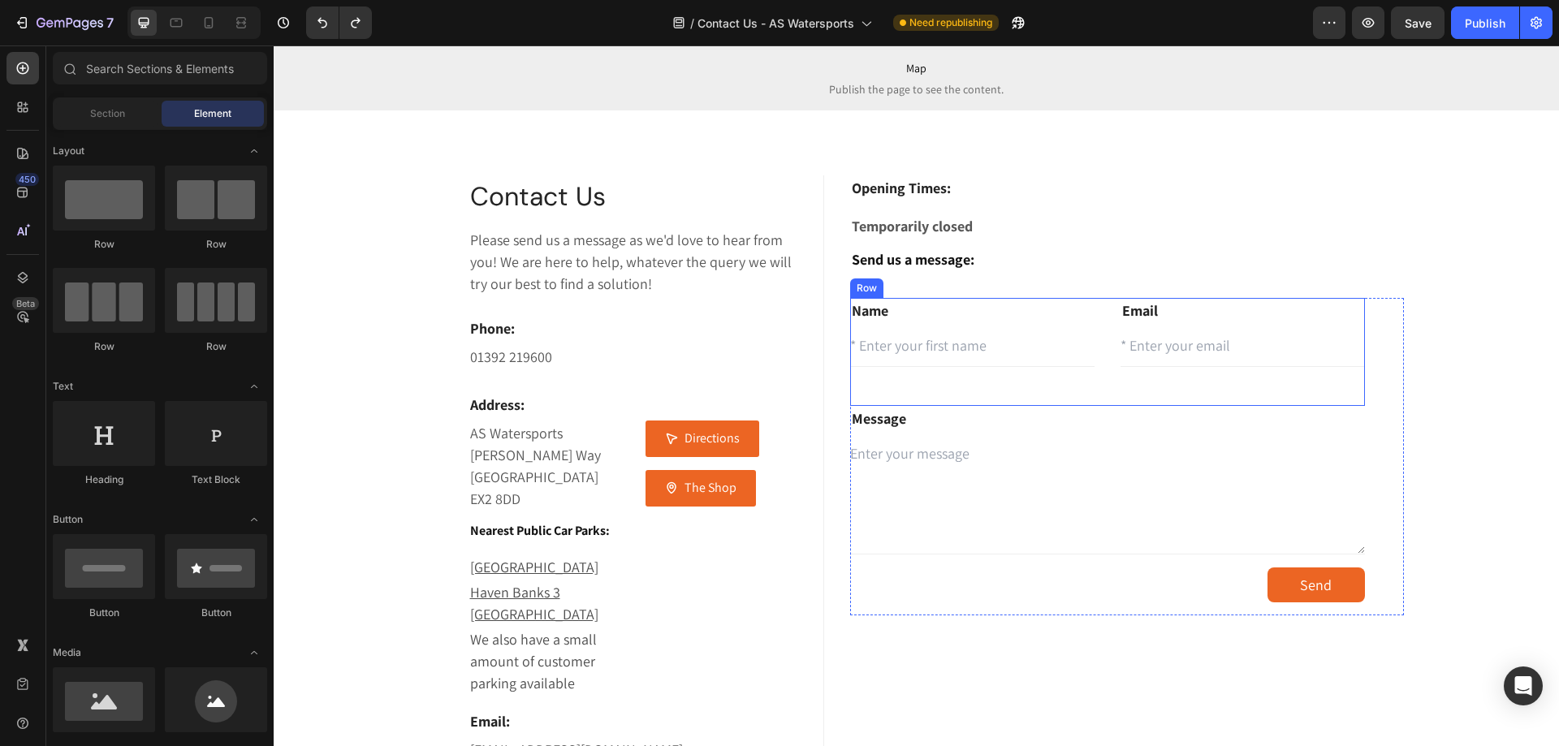
scroll to position [0, 0]
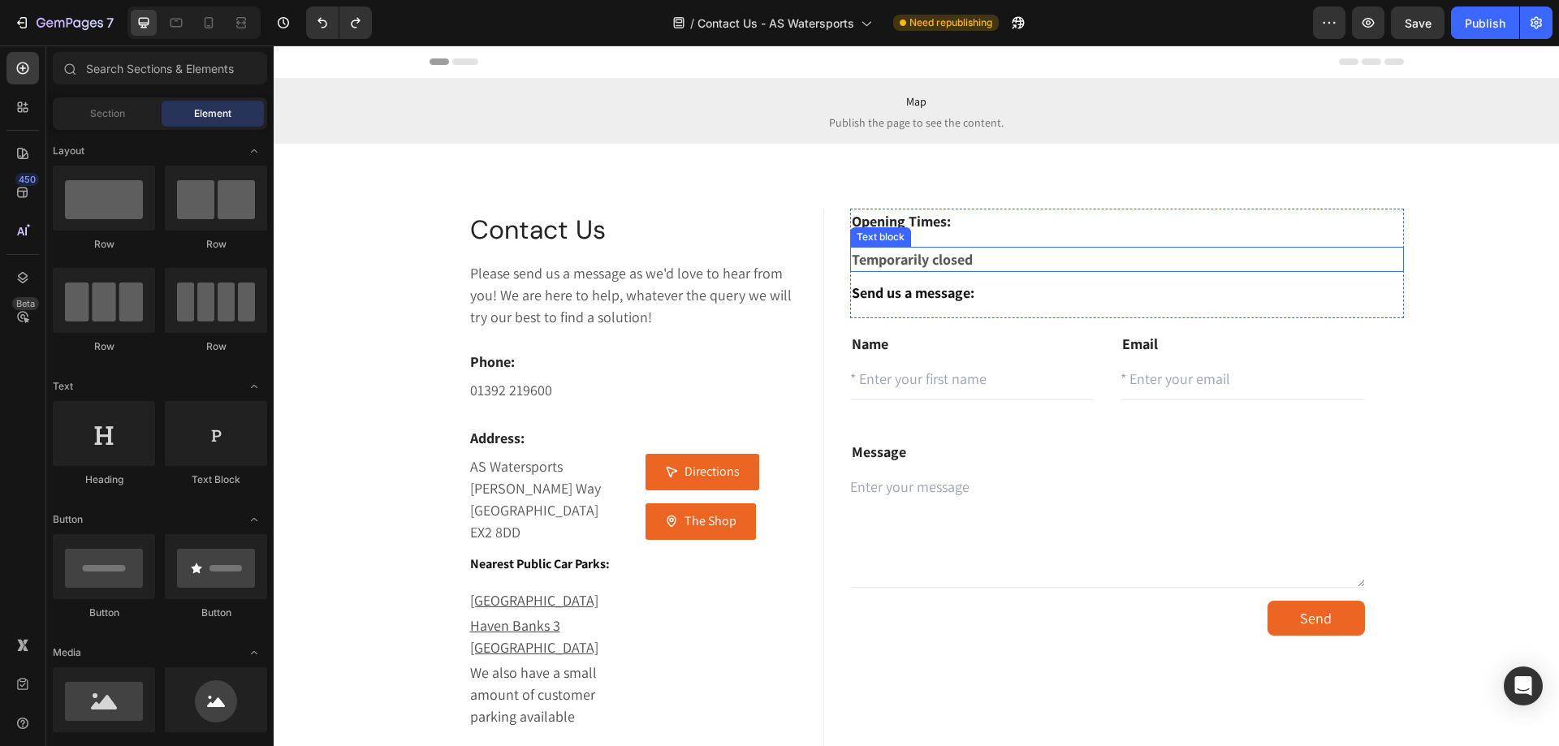
click at [916, 263] on strong "Temporarily closed" at bounding box center [912, 259] width 121 height 19
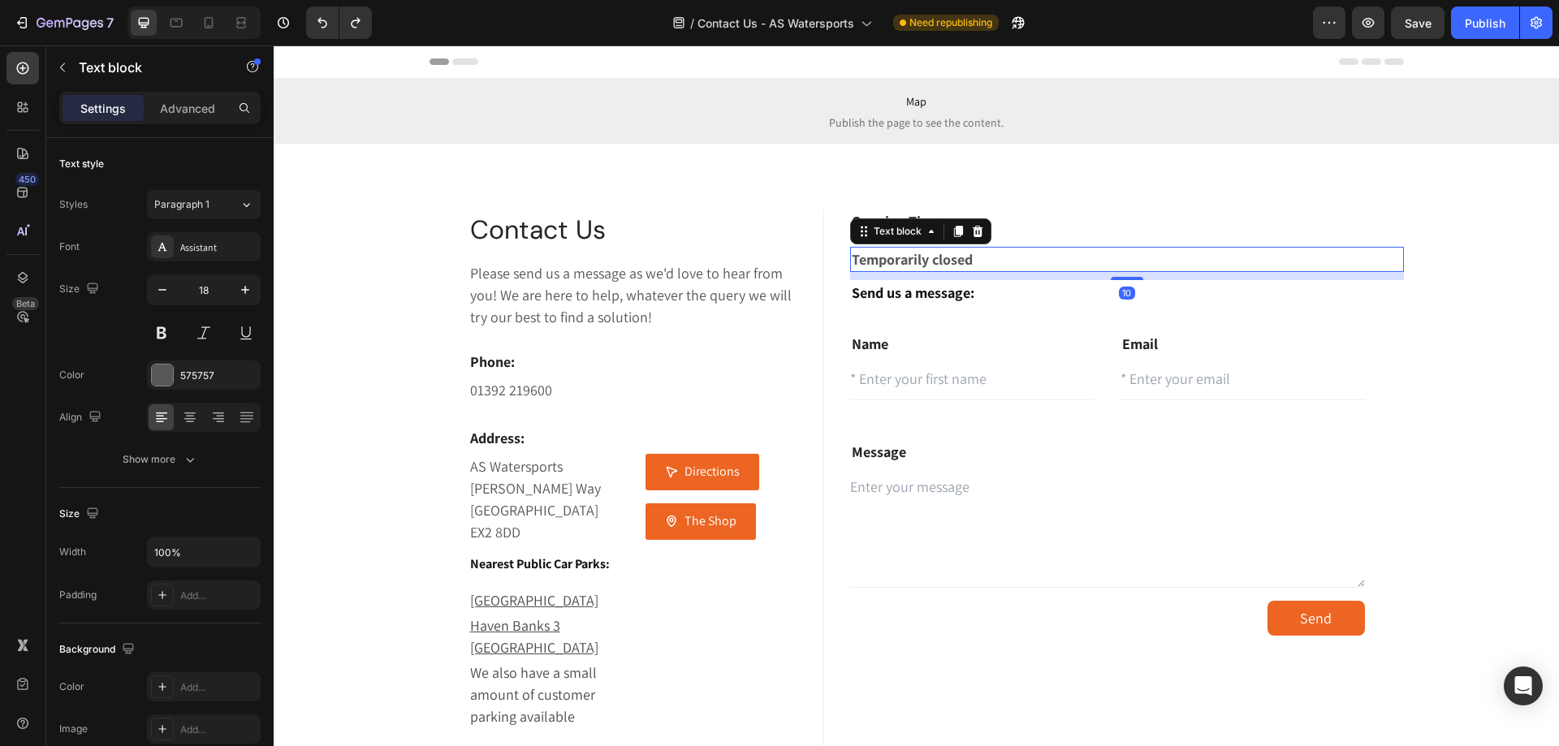
click at [916, 263] on strong "Temporarily closed" at bounding box center [912, 259] width 121 height 19
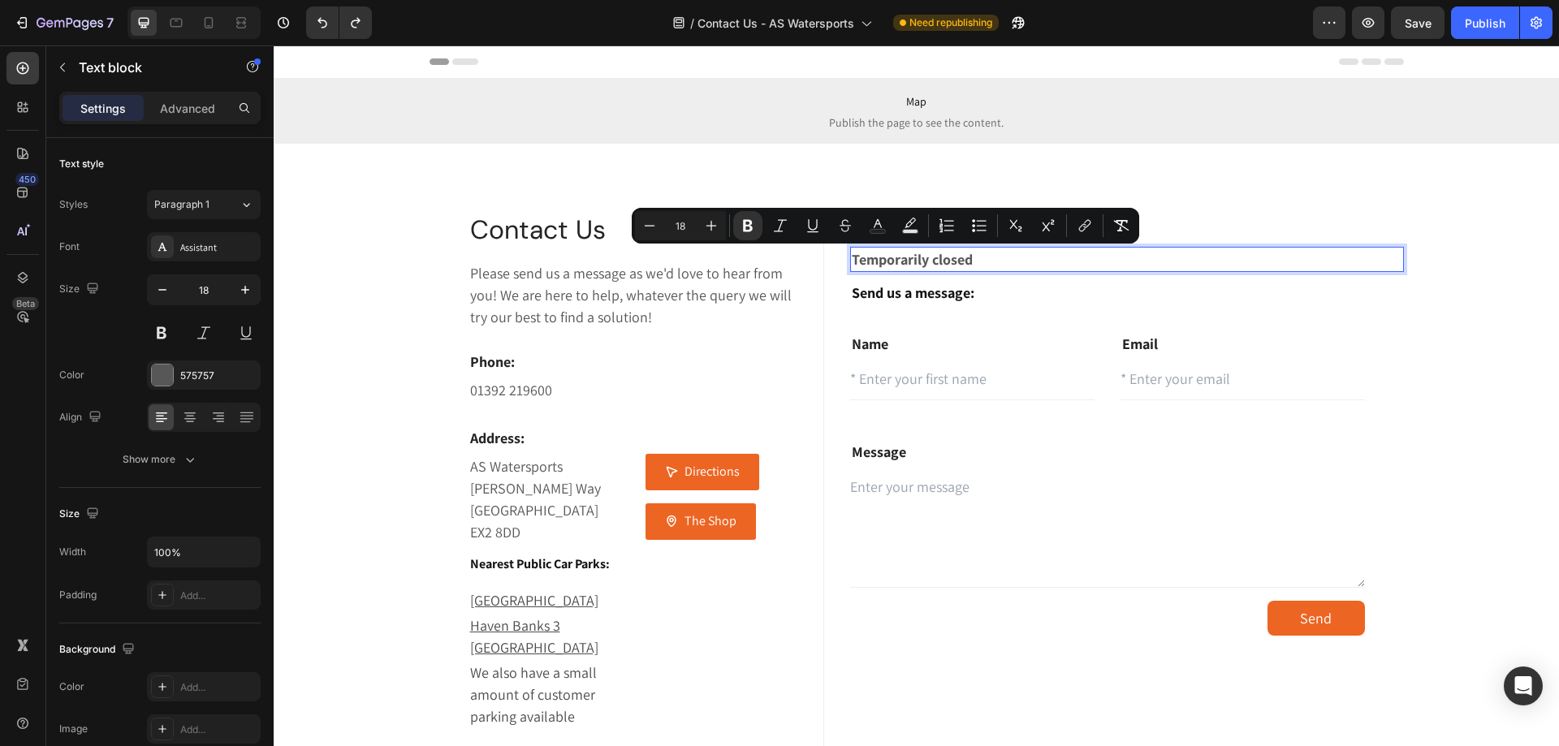
click at [994, 261] on p "Temporarily closed" at bounding box center [1127, 259] width 550 height 22
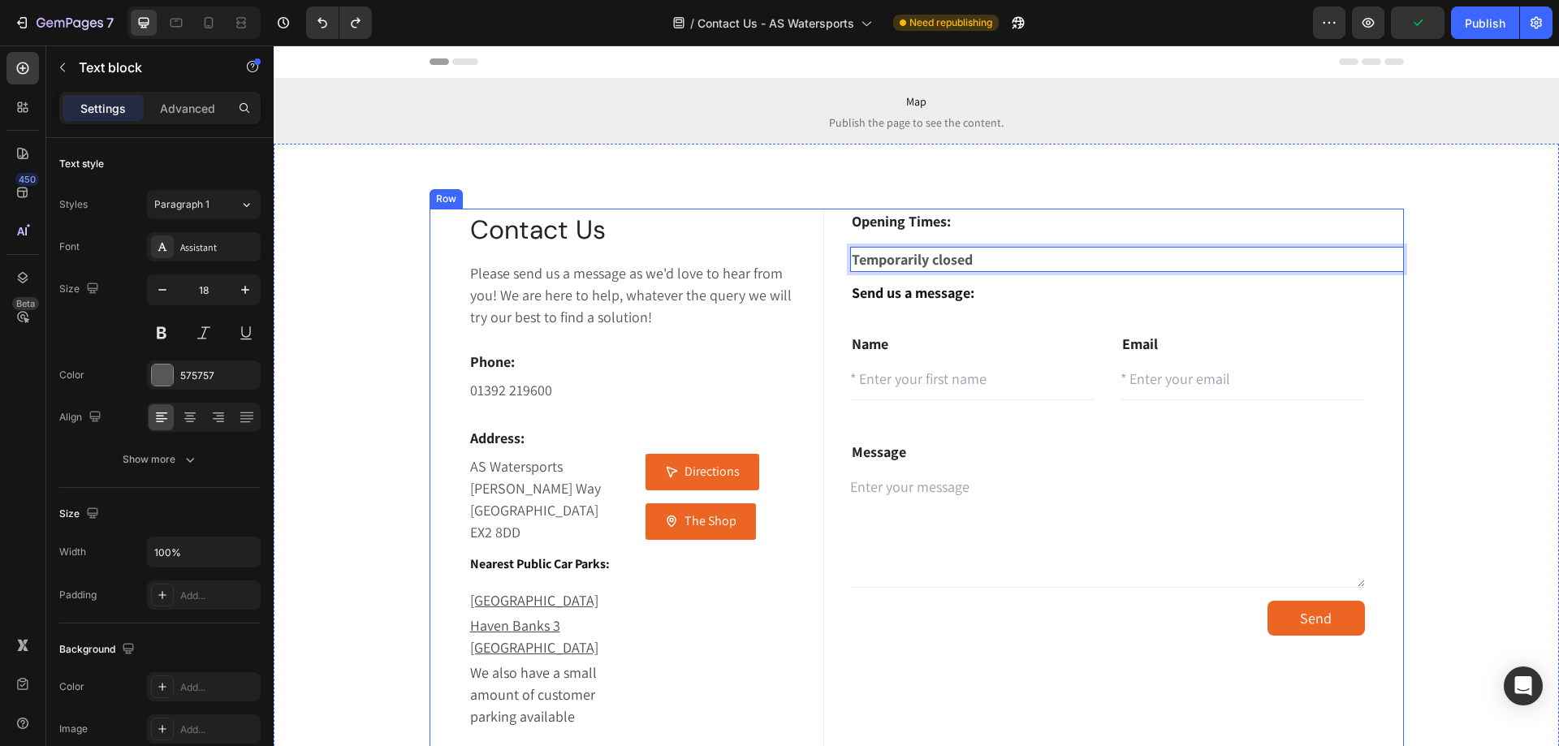
drag, startPoint x: 911, startPoint y: 264, endPoint x: 842, endPoint y: 262, distance: 69.0
click at [842, 262] on div "Contact Us Heading Please send us a message as we'd love to hear from you! We a…" at bounding box center [917, 544] width 974 height 671
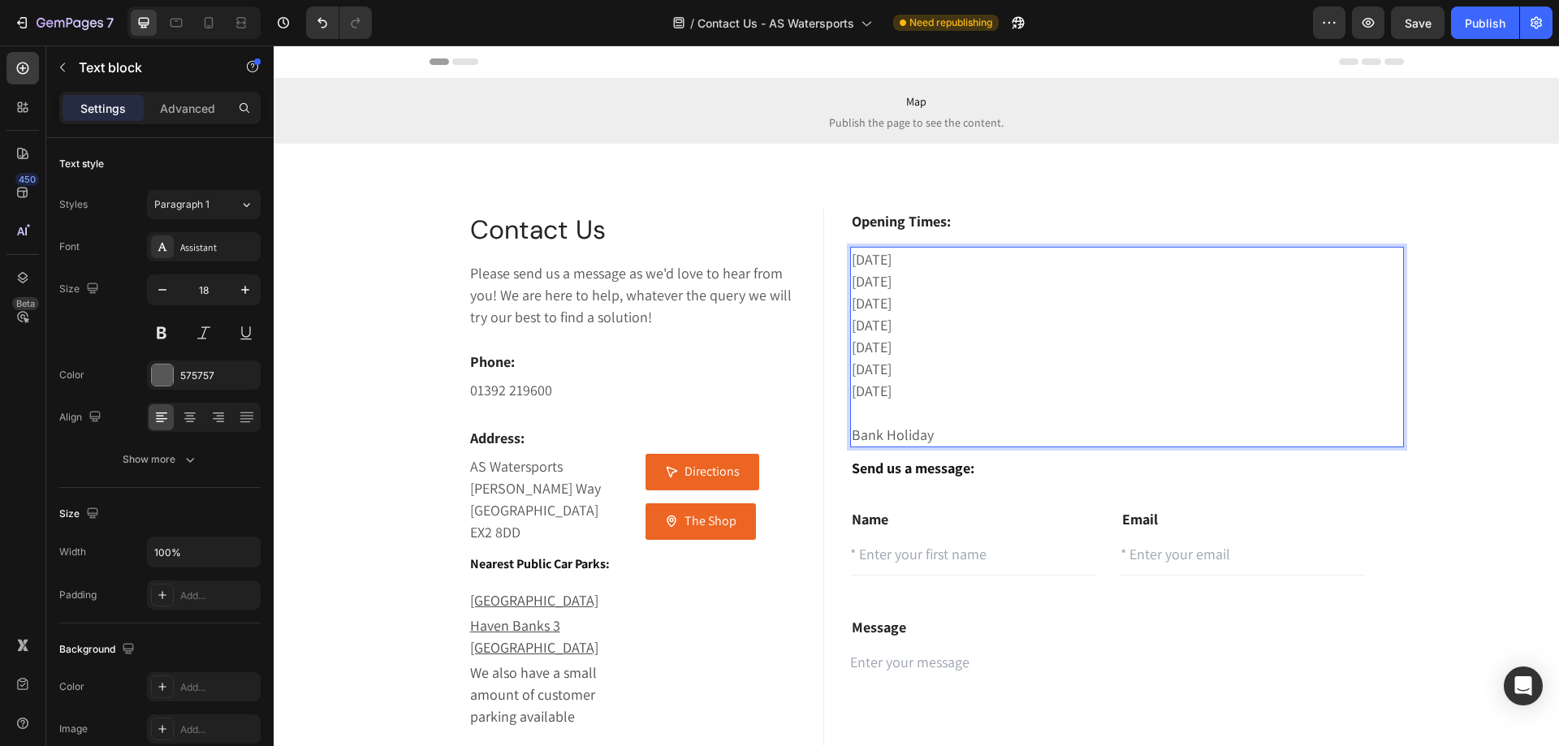
click at [938, 261] on p "[DATE]" at bounding box center [1127, 259] width 550 height 22
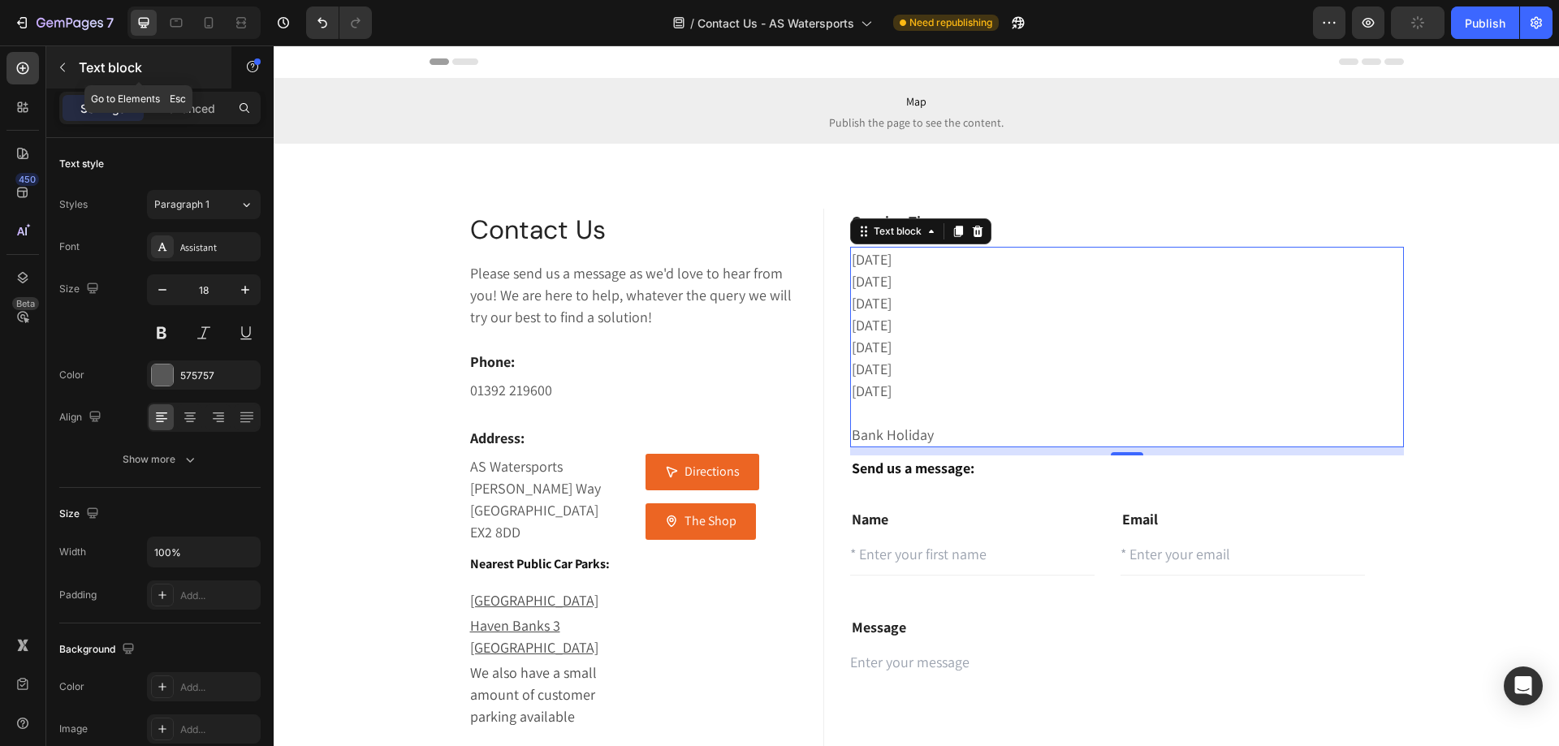
click at [67, 74] on button "button" at bounding box center [63, 67] width 26 height 26
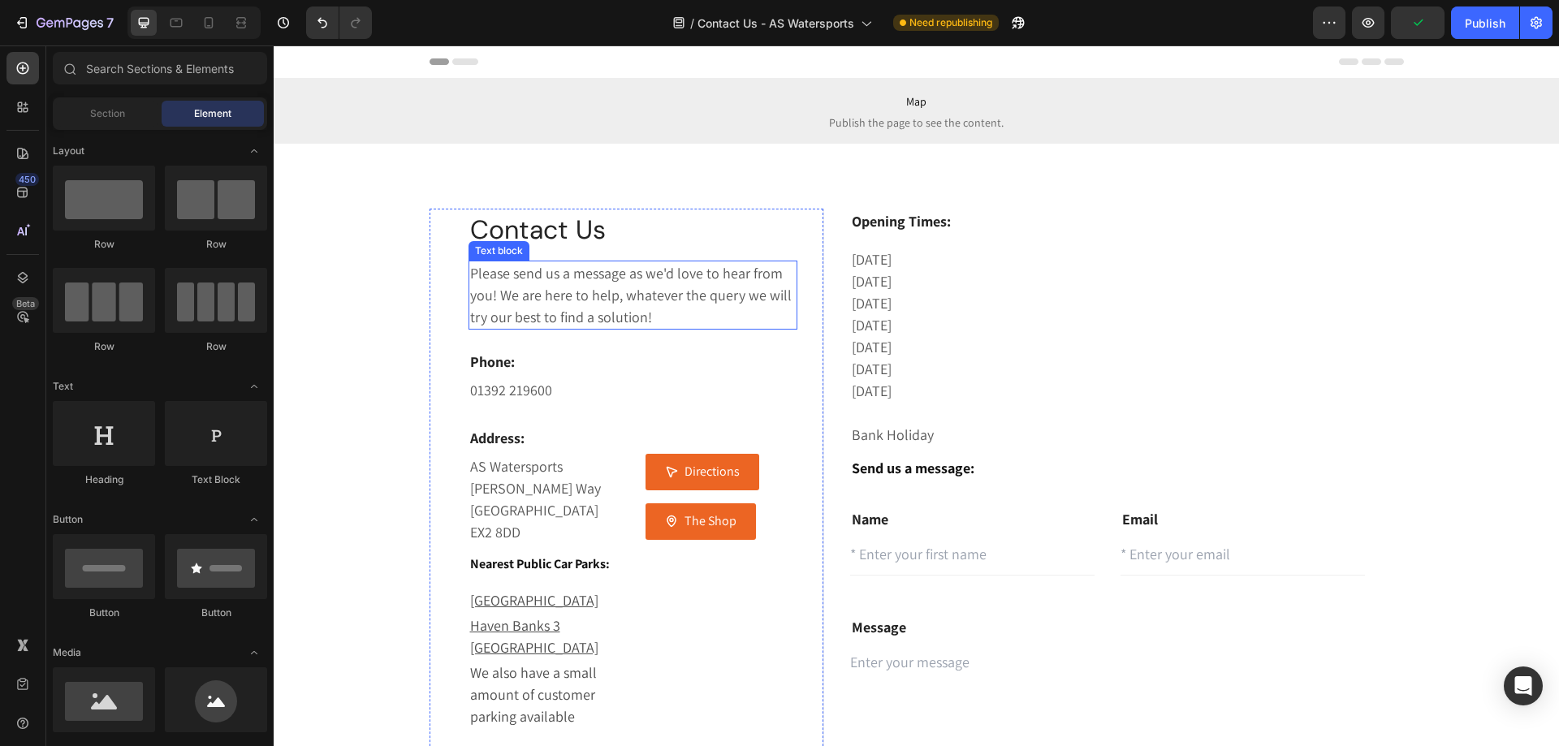
click at [1007, 354] on p "[DATE]" at bounding box center [1127, 347] width 550 height 22
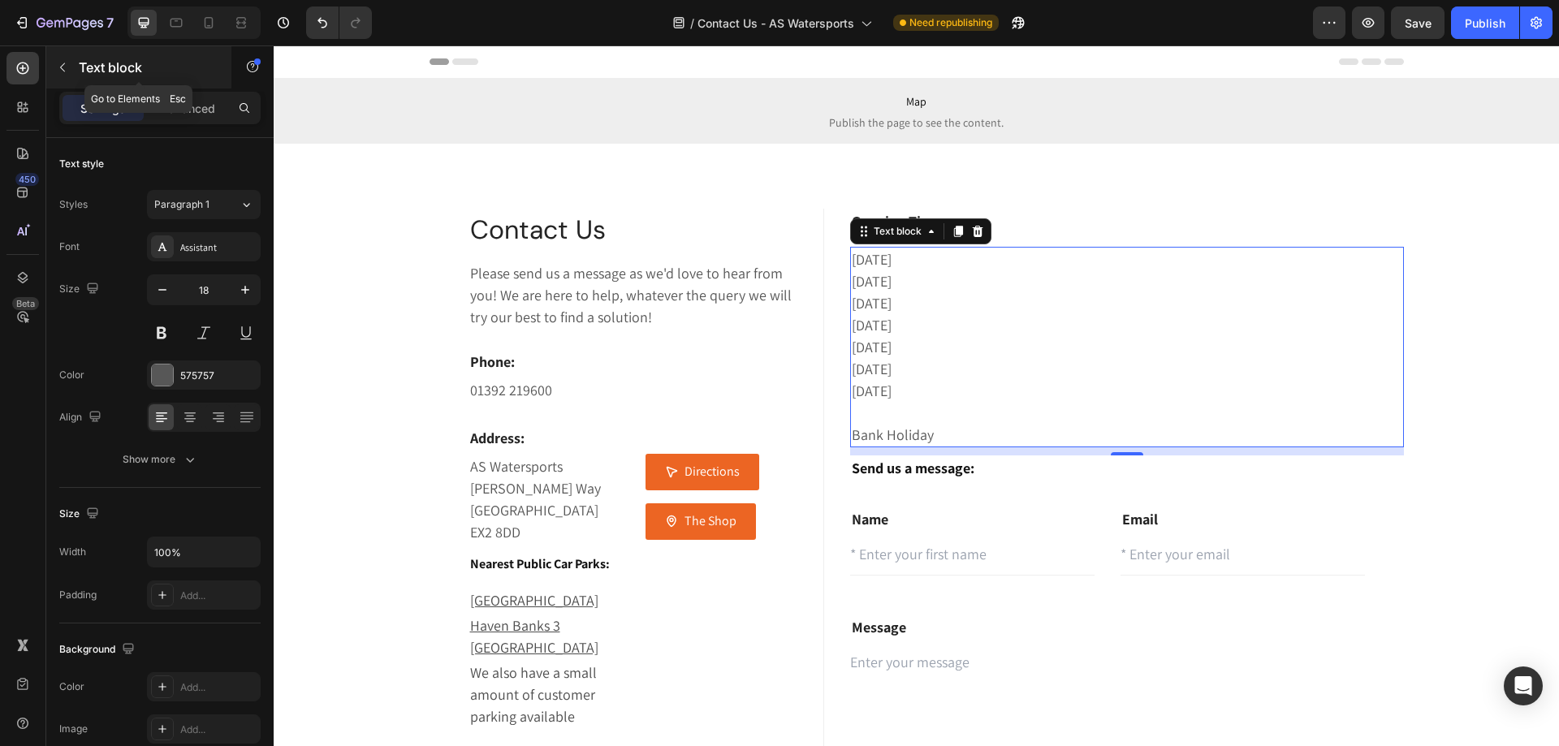
click at [62, 76] on button "button" at bounding box center [63, 67] width 26 height 26
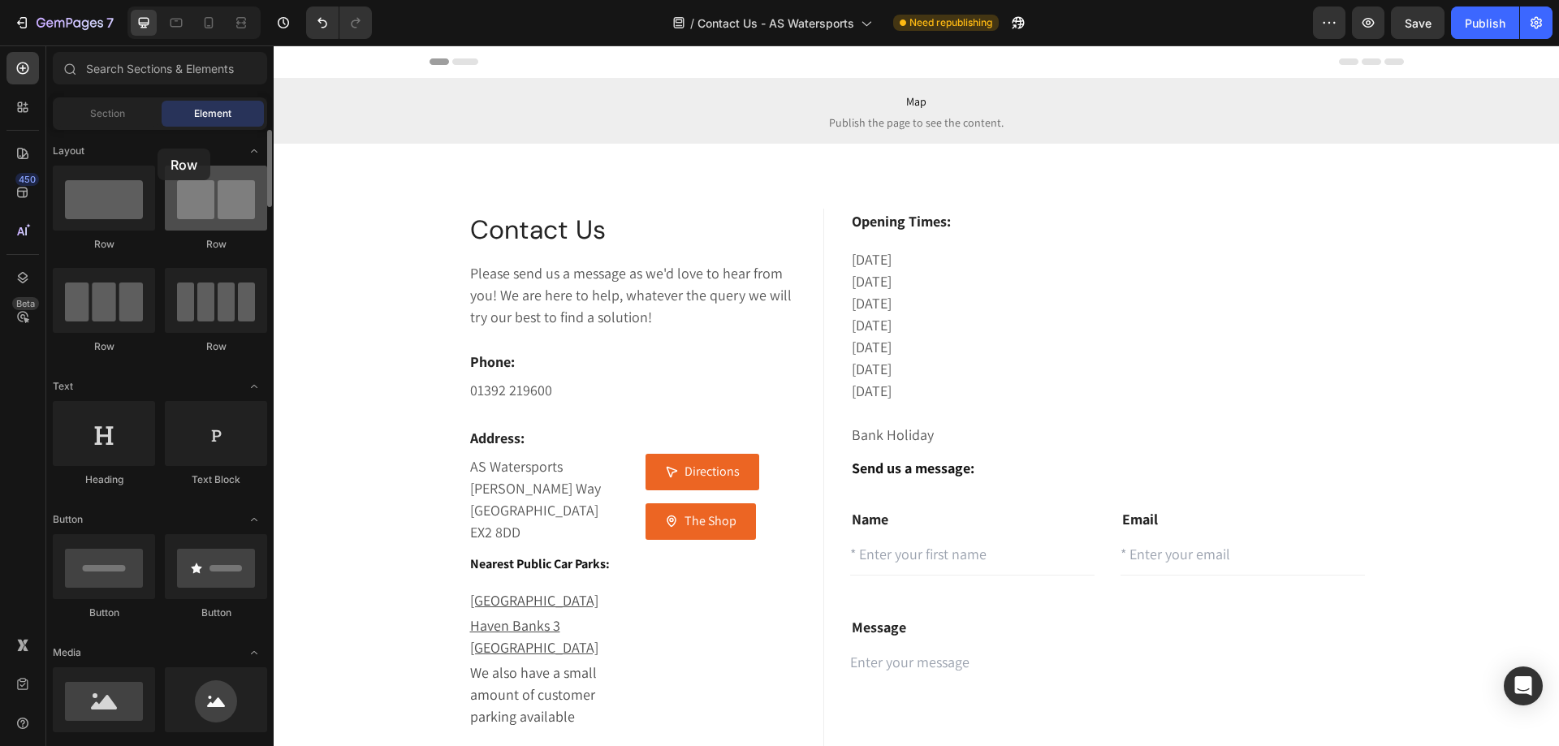
drag, startPoint x: 189, startPoint y: 197, endPoint x: 167, endPoint y: 167, distance: 37.2
click at [166, 166] on div at bounding box center [216, 198] width 102 height 65
click at [1017, 253] on p "[DATE]" at bounding box center [1127, 259] width 550 height 22
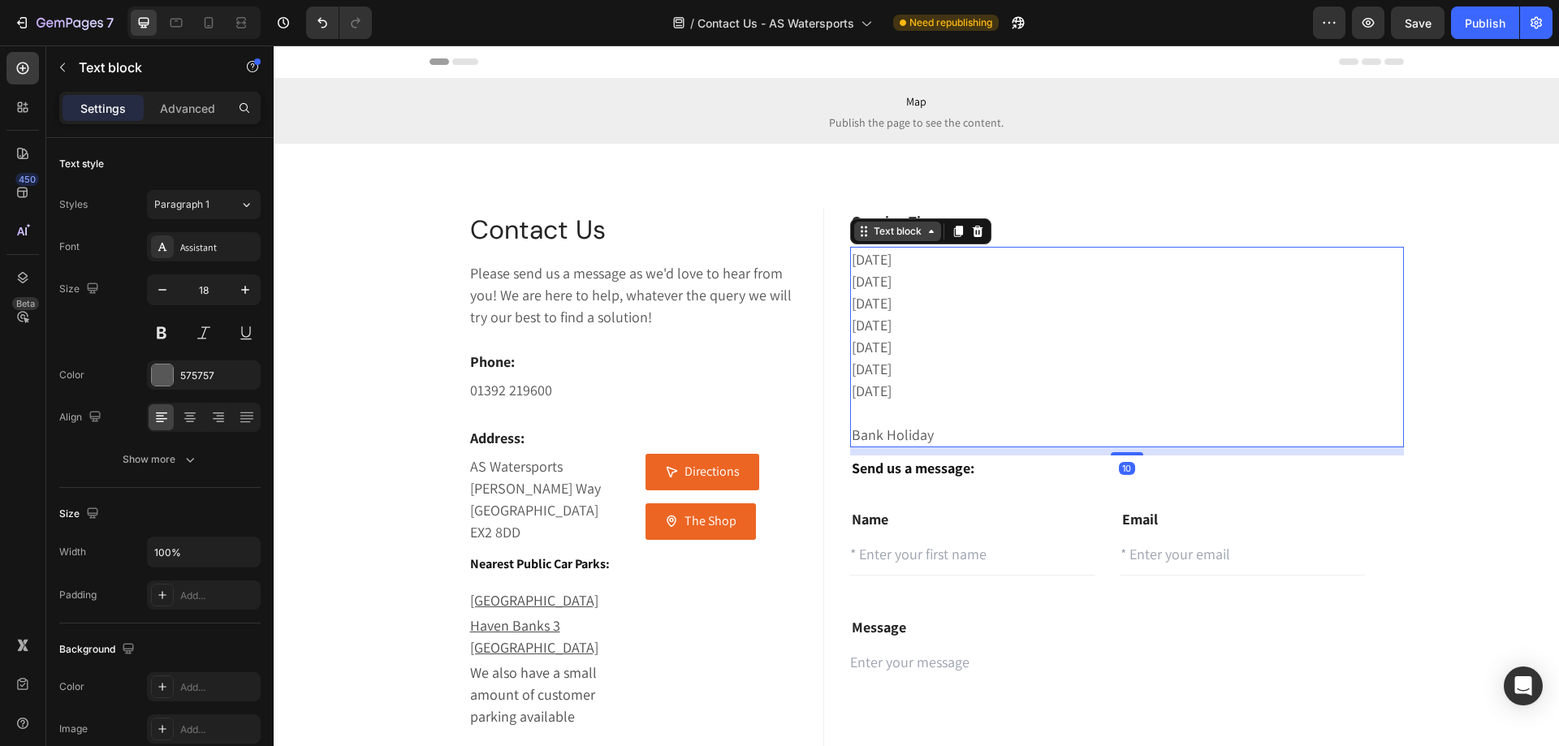
click at [894, 236] on div "Text block" at bounding box center [897, 231] width 54 height 15
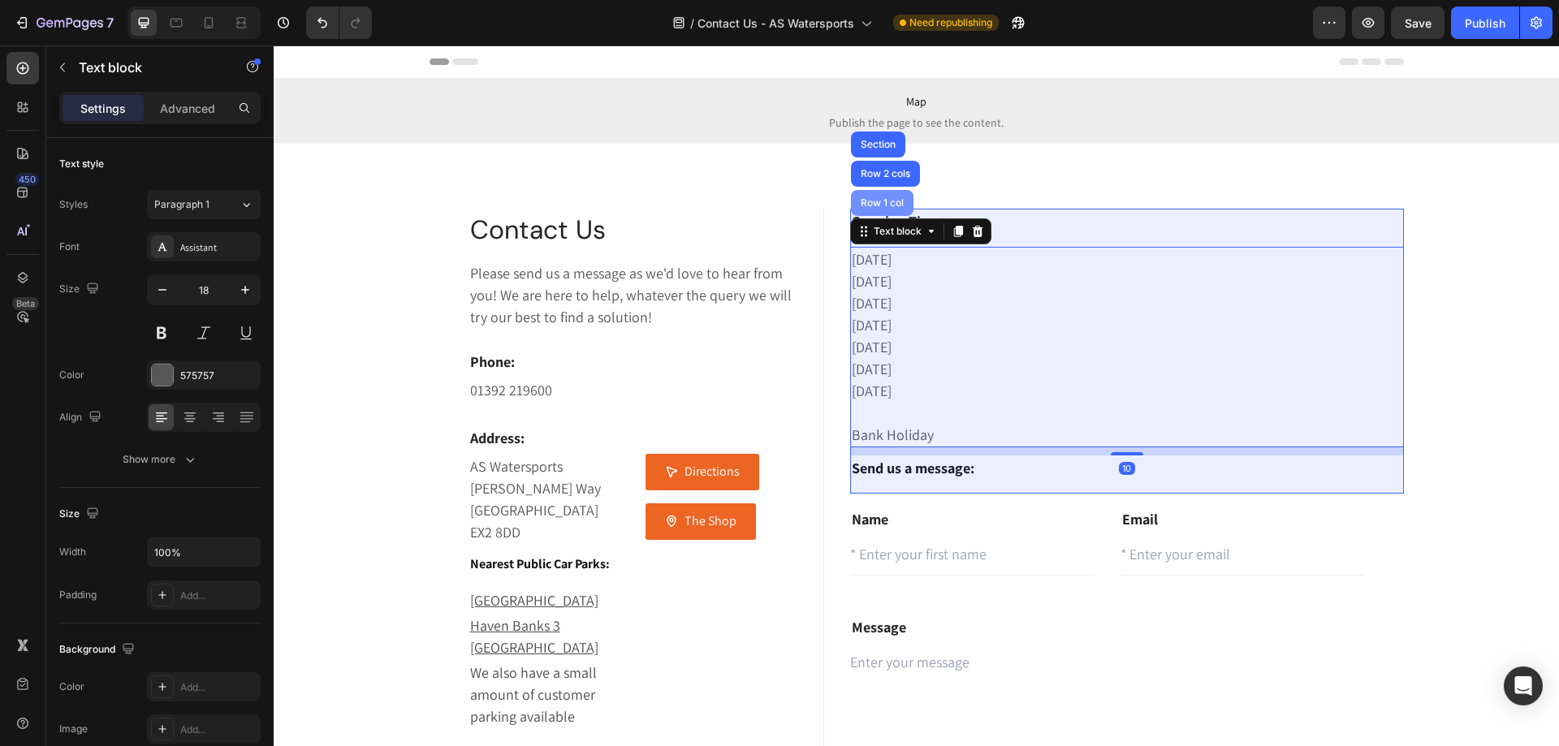
click at [883, 209] on div "Row 1 col" at bounding box center [882, 203] width 63 height 26
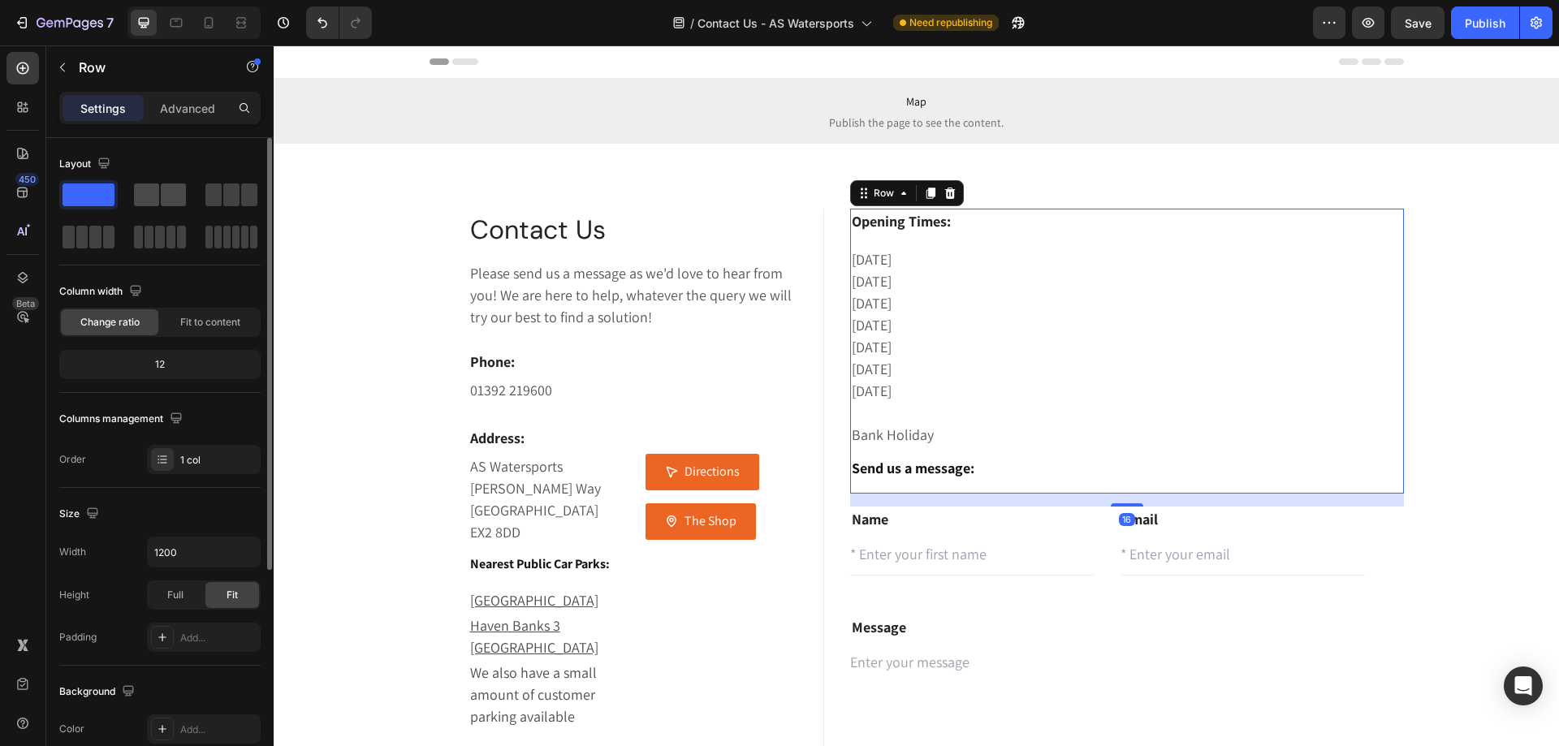
click at [147, 188] on span at bounding box center [146, 194] width 25 height 23
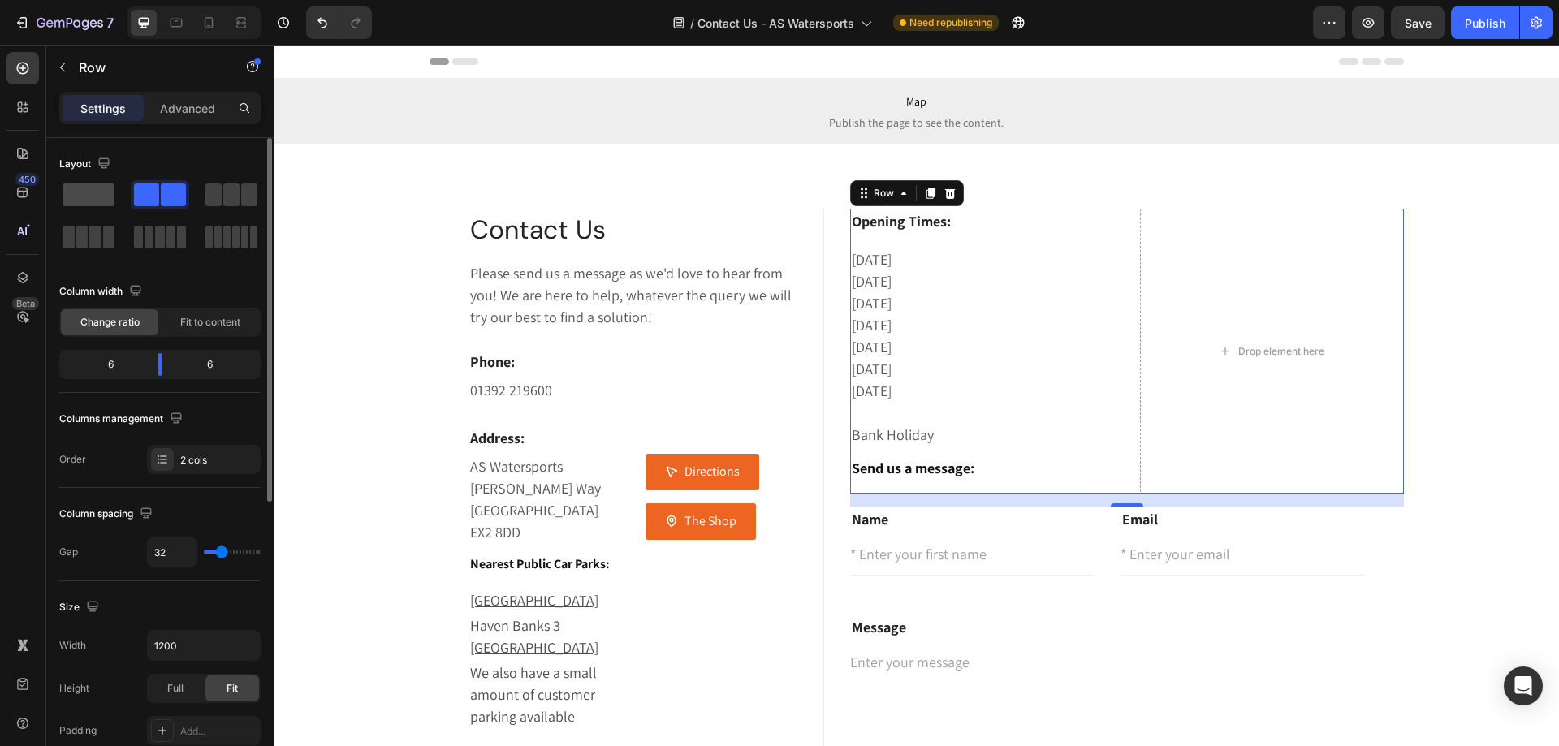
click at [92, 192] on span at bounding box center [89, 194] width 52 height 23
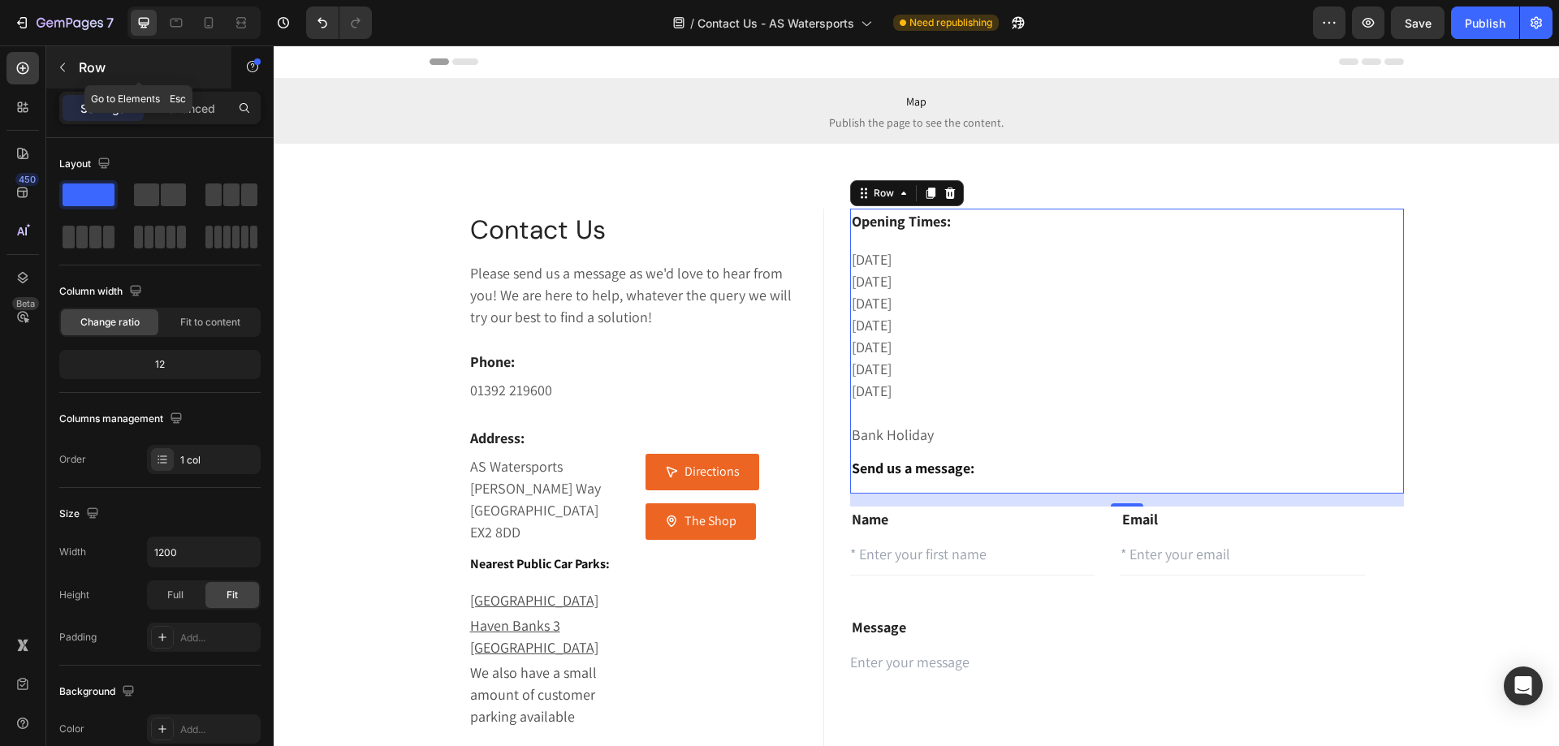
click at [58, 71] on icon "button" at bounding box center [62, 67] width 13 height 13
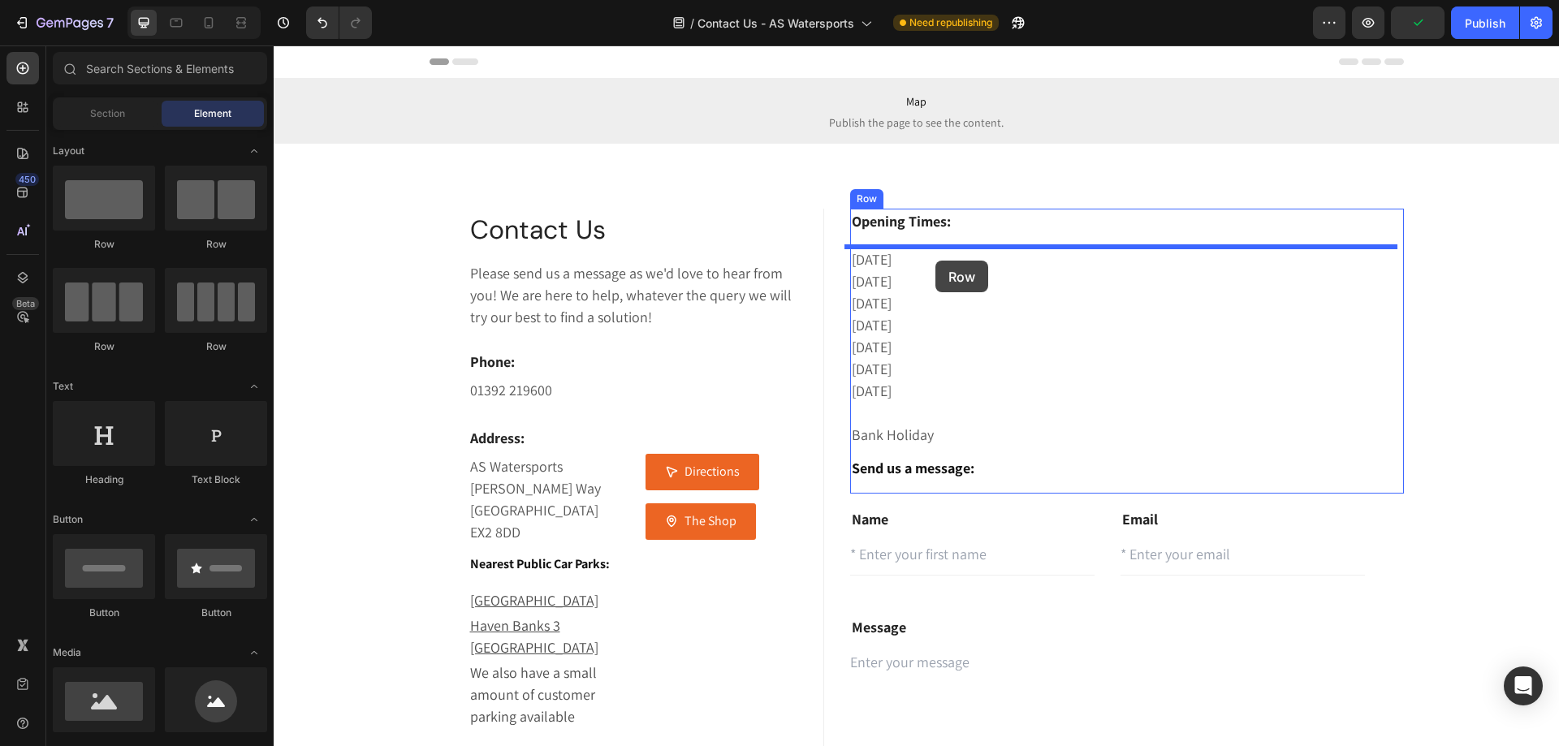
drag, startPoint x: 499, startPoint y: 259, endPoint x: 935, endPoint y: 261, distance: 436.8
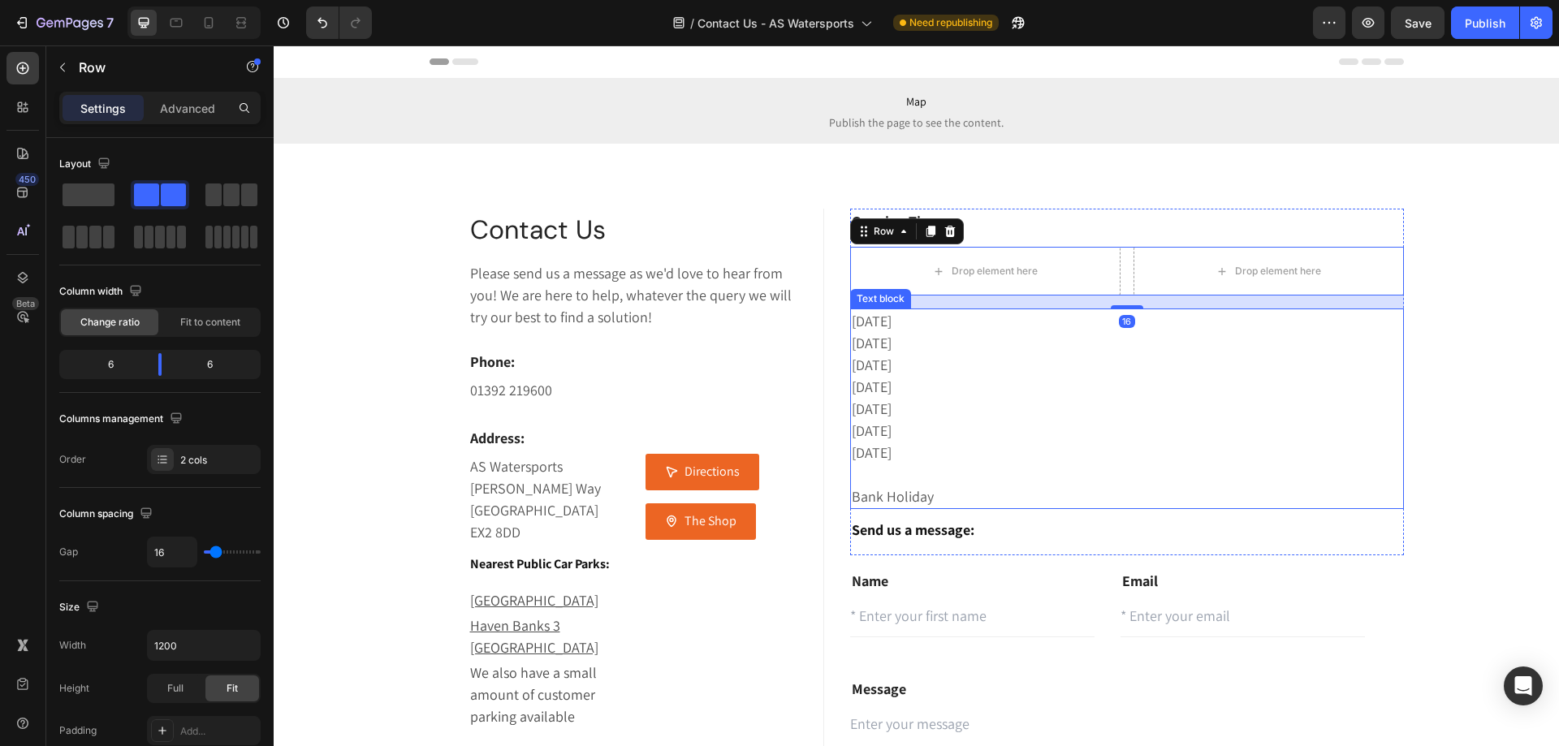
click at [883, 335] on p "[DATE]" at bounding box center [1127, 343] width 550 height 22
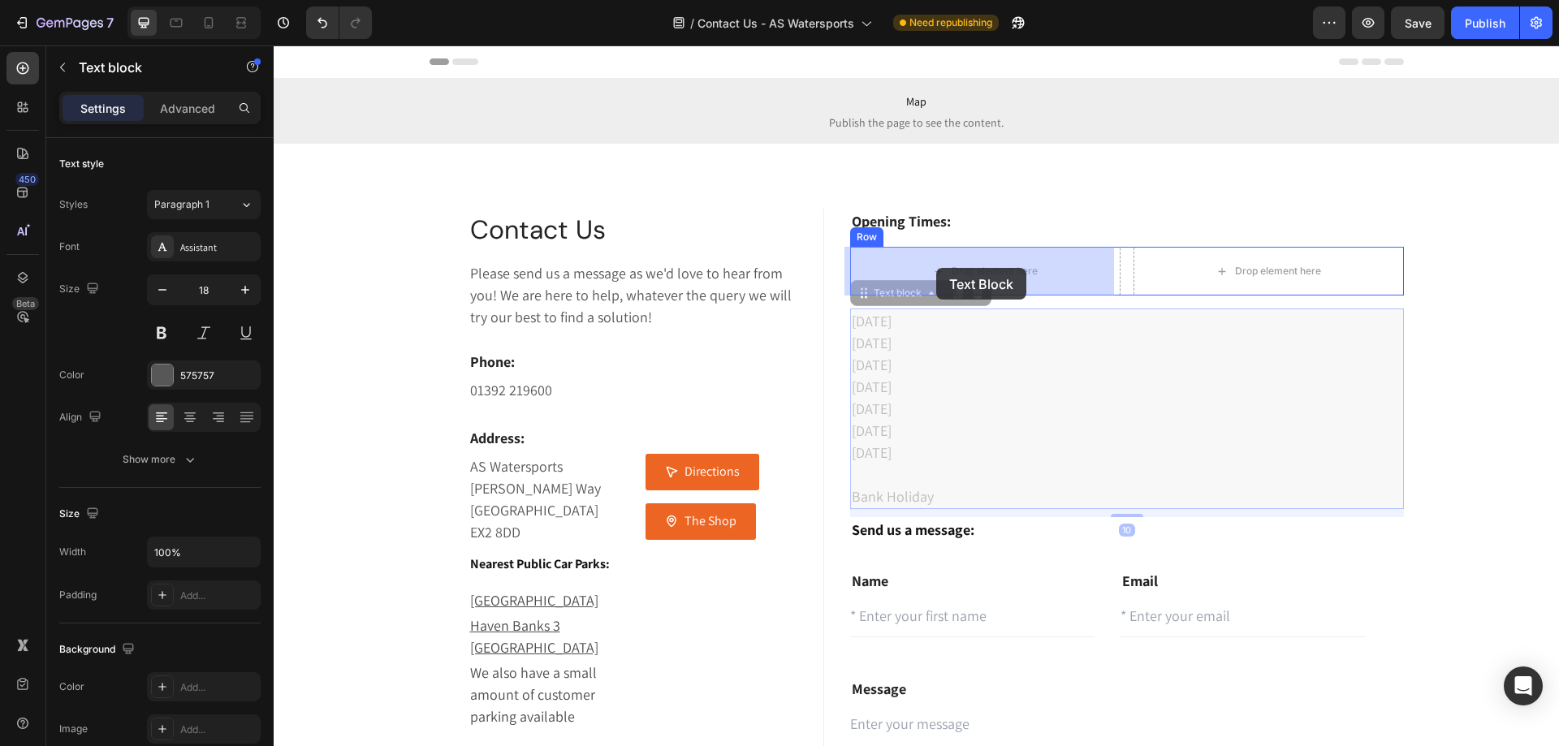
drag, startPoint x: 867, startPoint y: 296, endPoint x: 924, endPoint y: 274, distance: 60.9
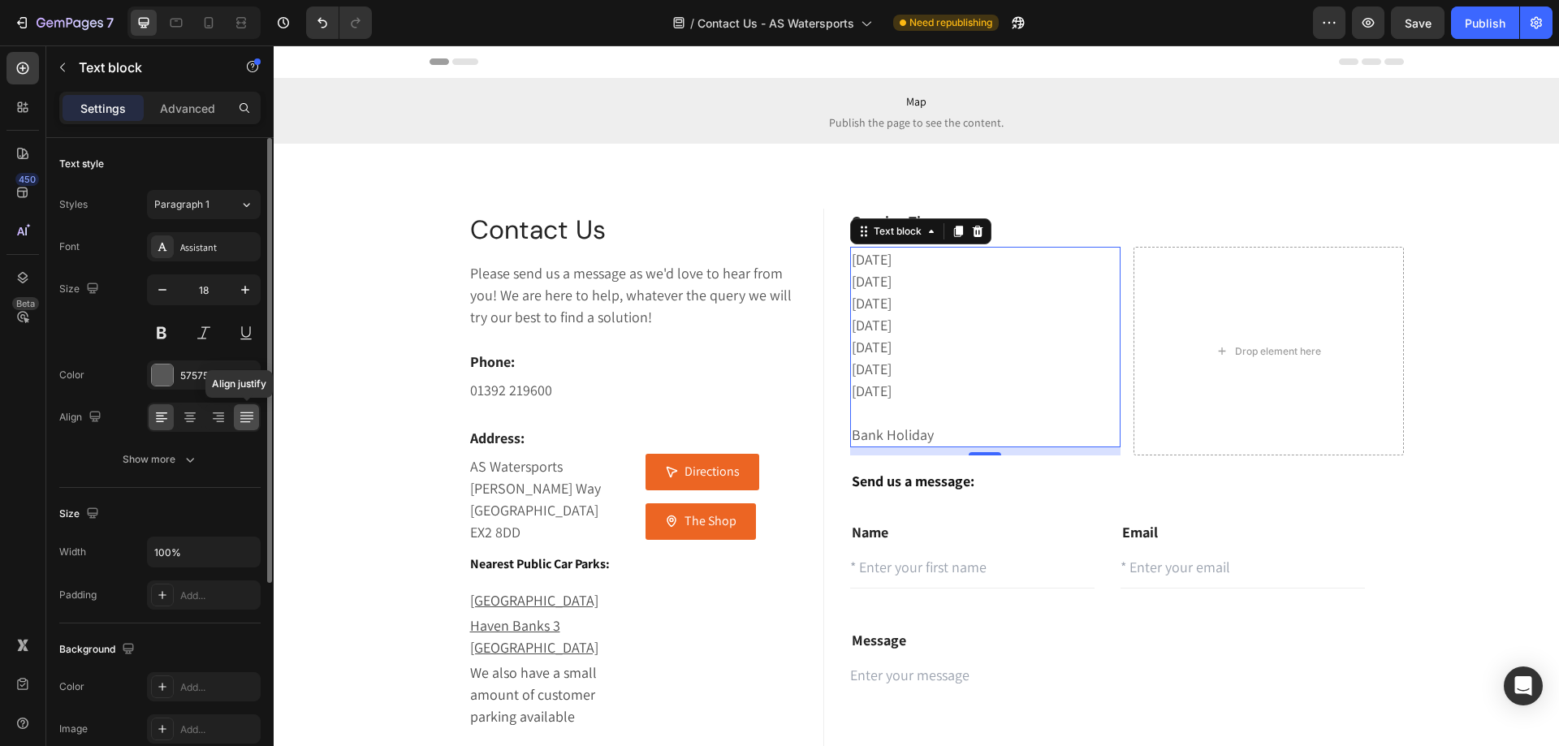
click at [239, 422] on icon at bounding box center [247, 417] width 16 height 16
click at [225, 421] on icon at bounding box center [218, 417] width 16 height 16
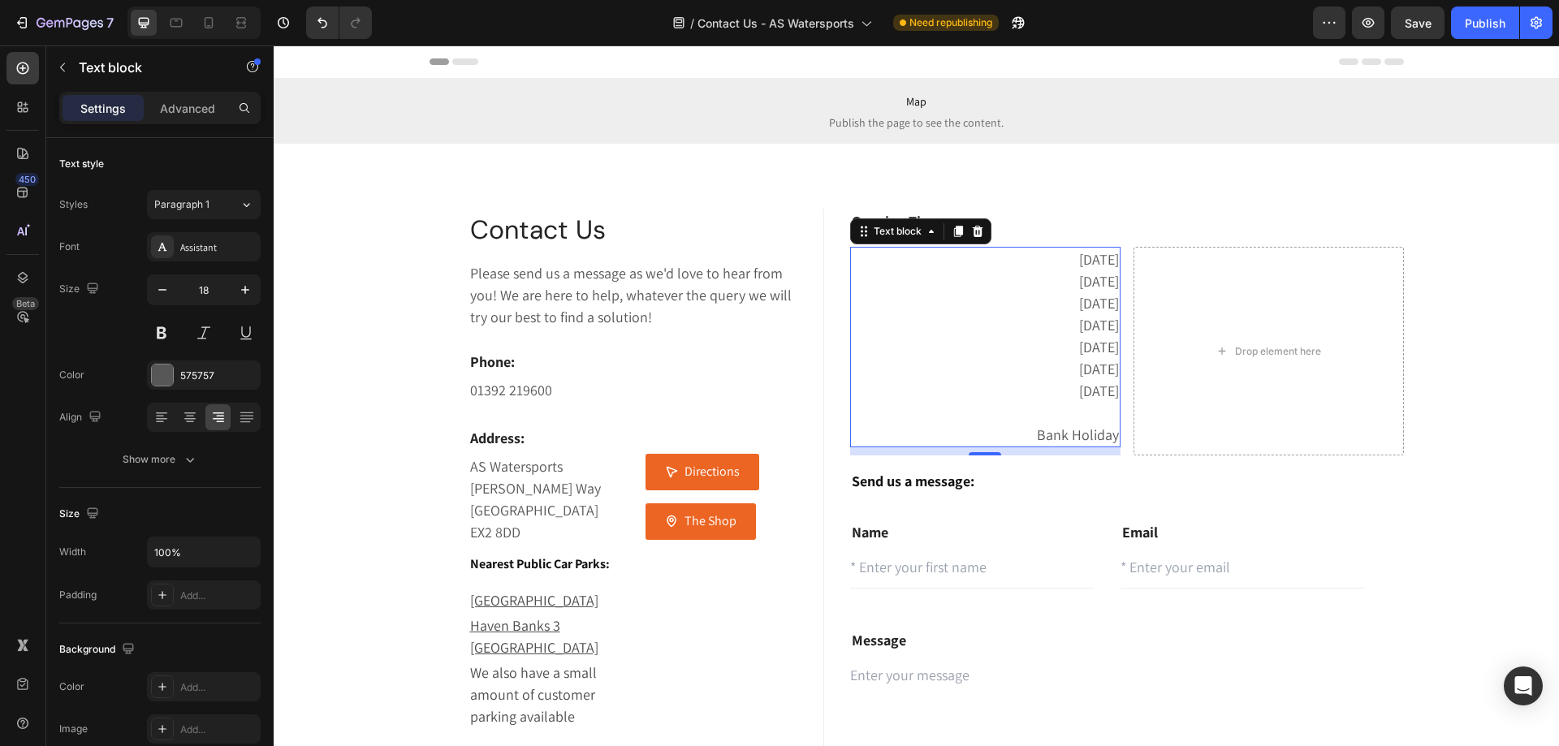
click at [1113, 333] on div "[DATE] [DATE] [DATE] [DATE] [DATE] [DATE] [DATE] Bank Holiday" at bounding box center [985, 347] width 270 height 201
click at [926, 265] on p "[DATE]" at bounding box center [985, 259] width 267 height 22
click at [1143, 291] on div "Drop element here" at bounding box center [1268, 351] width 270 height 209
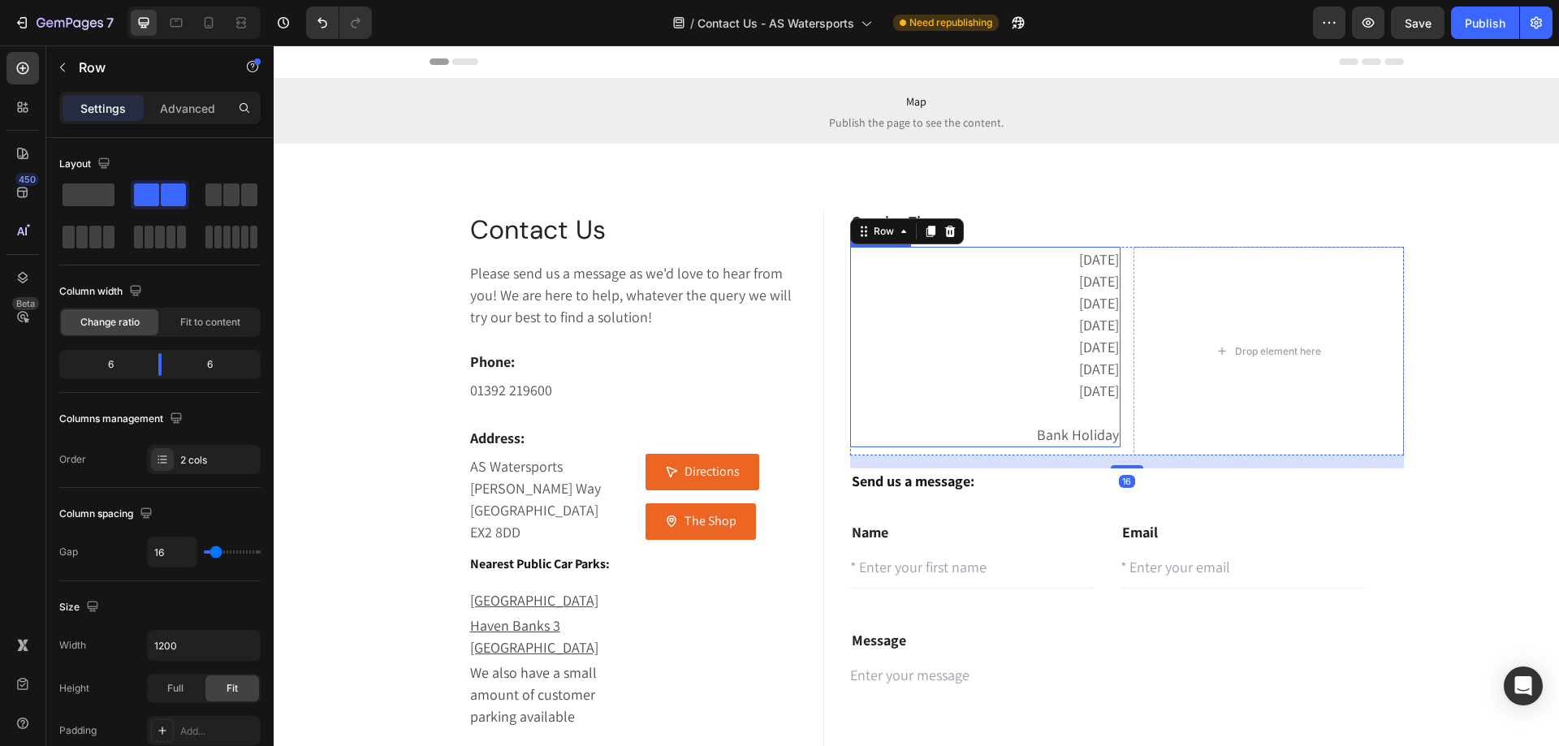
click at [948, 268] on p "[DATE]" at bounding box center [985, 259] width 267 height 22
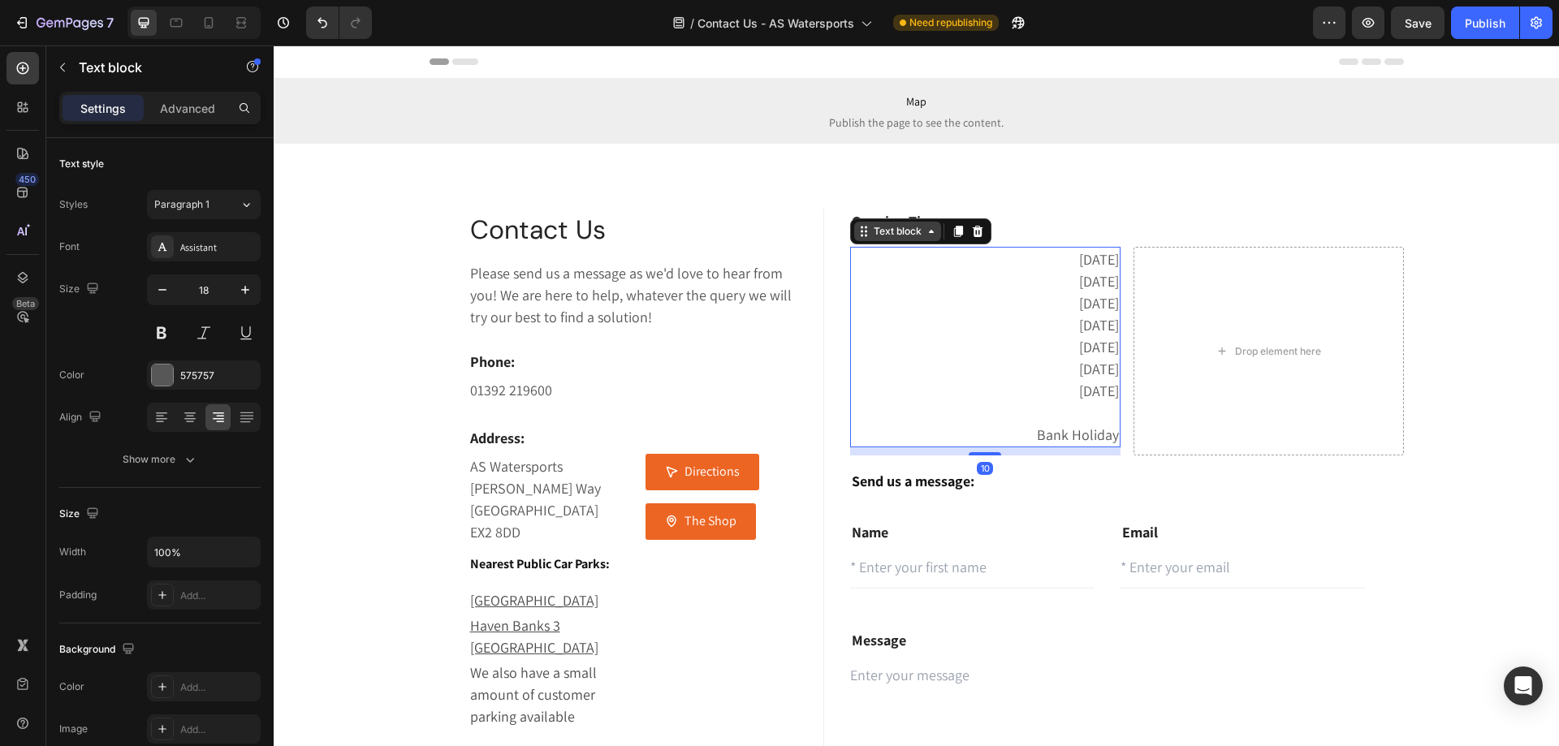
click at [897, 232] on div "Text block" at bounding box center [897, 231] width 54 height 15
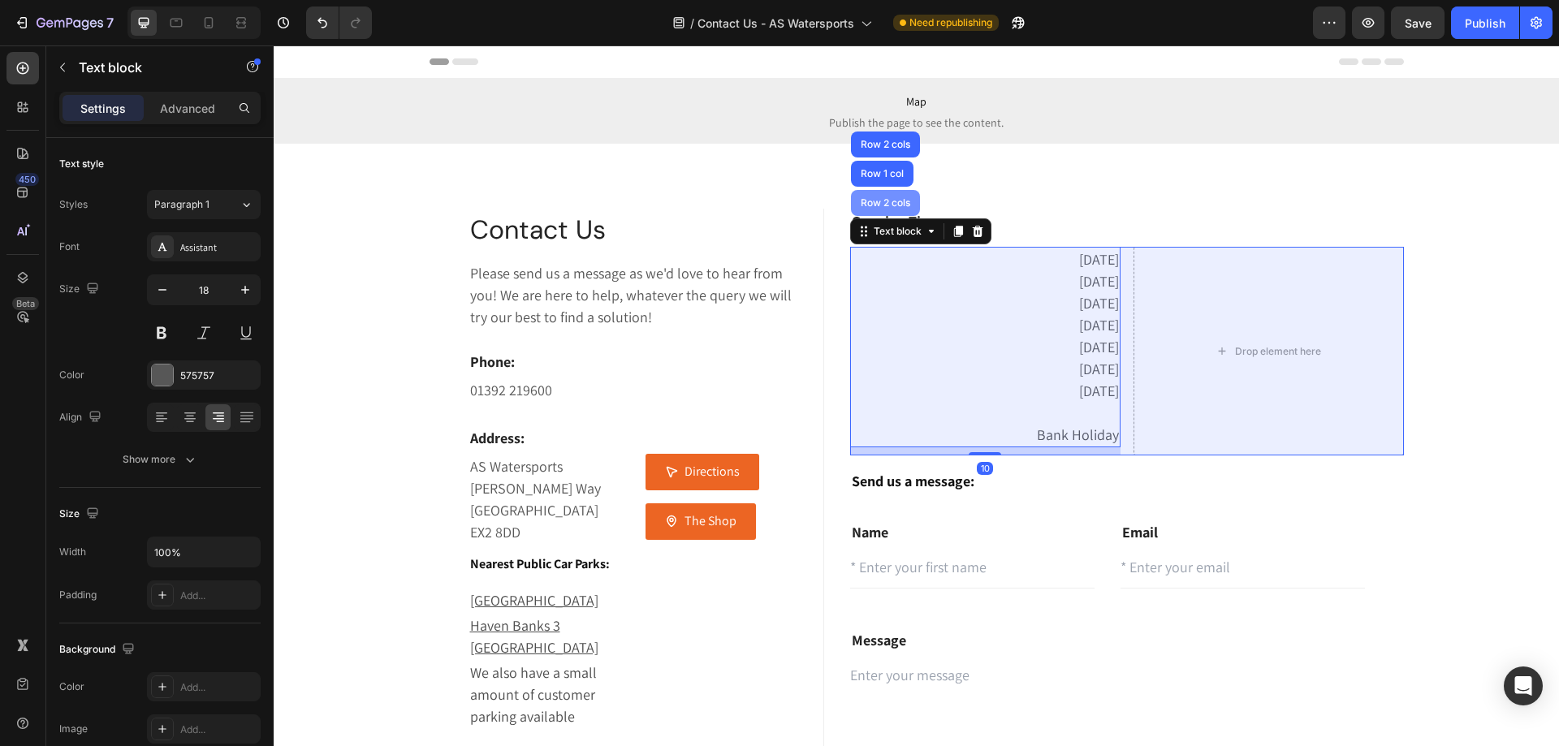
click at [887, 209] on div "Row 2 cols" at bounding box center [885, 203] width 69 height 26
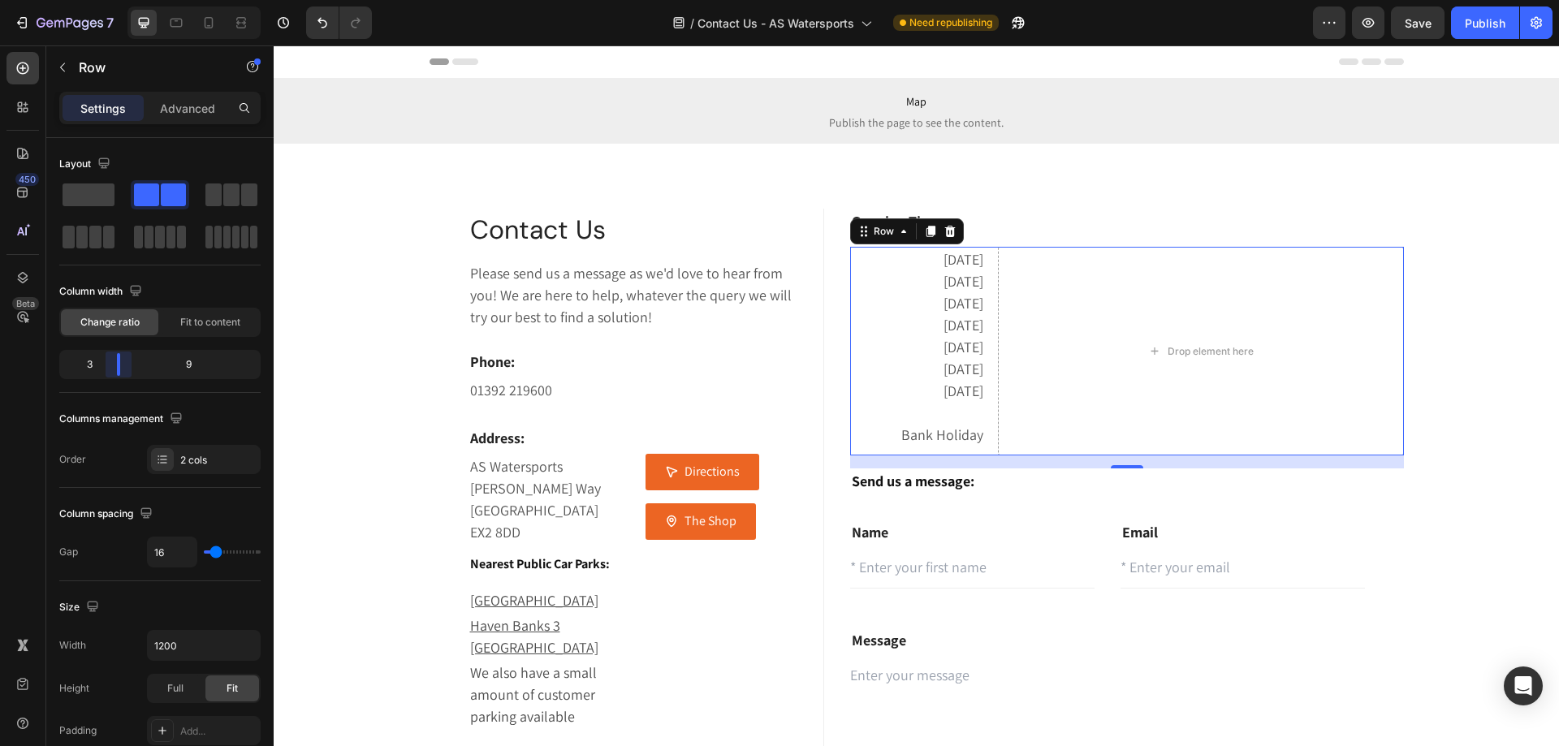
drag, startPoint x: 160, startPoint y: 373, endPoint x: 631, endPoint y: 317, distance: 474.2
click at [110, 0] on body "7 Version history / Contact Us - AS Watersports Need republishing Preview Save …" at bounding box center [779, 0] width 1559 height 0
click at [1053, 361] on div "Drop element here" at bounding box center [1200, 351] width 405 height 209
click at [77, 74] on div "Row" at bounding box center [138, 67] width 185 height 42
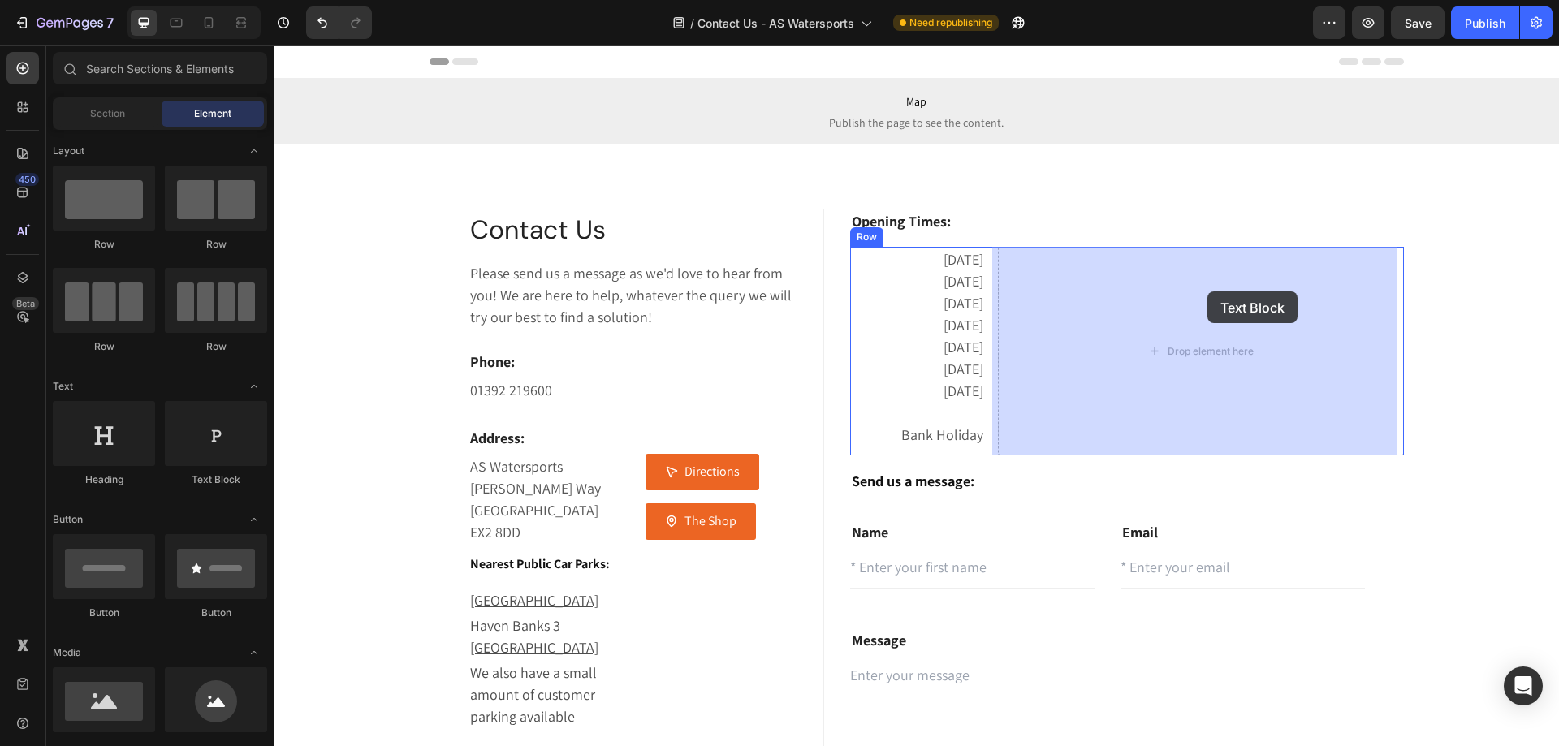
drag, startPoint x: 488, startPoint y: 487, endPoint x: 1259, endPoint y: 281, distance: 797.7
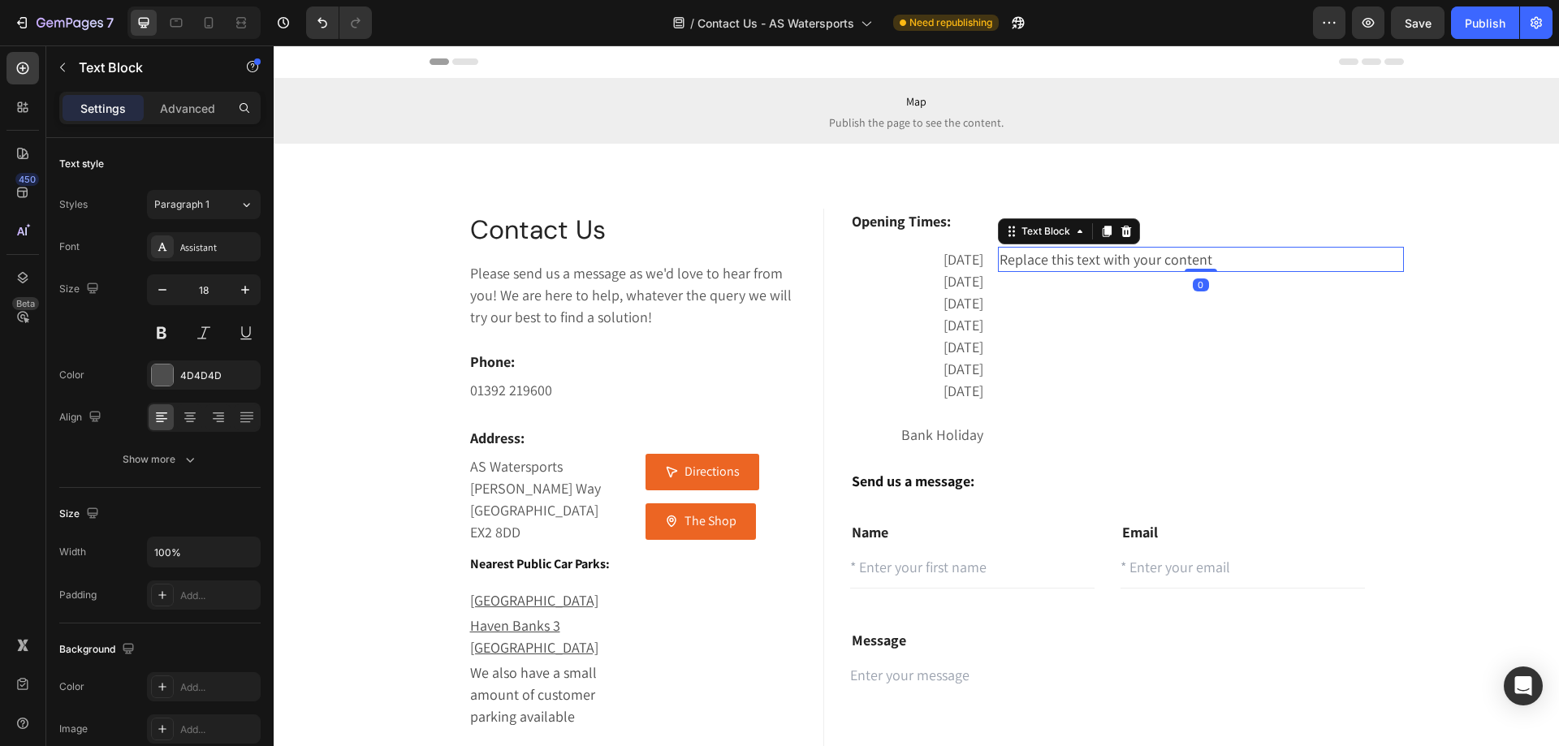
click at [1051, 259] on div "Replace this text with your content" at bounding box center [1200, 259] width 405 height 25
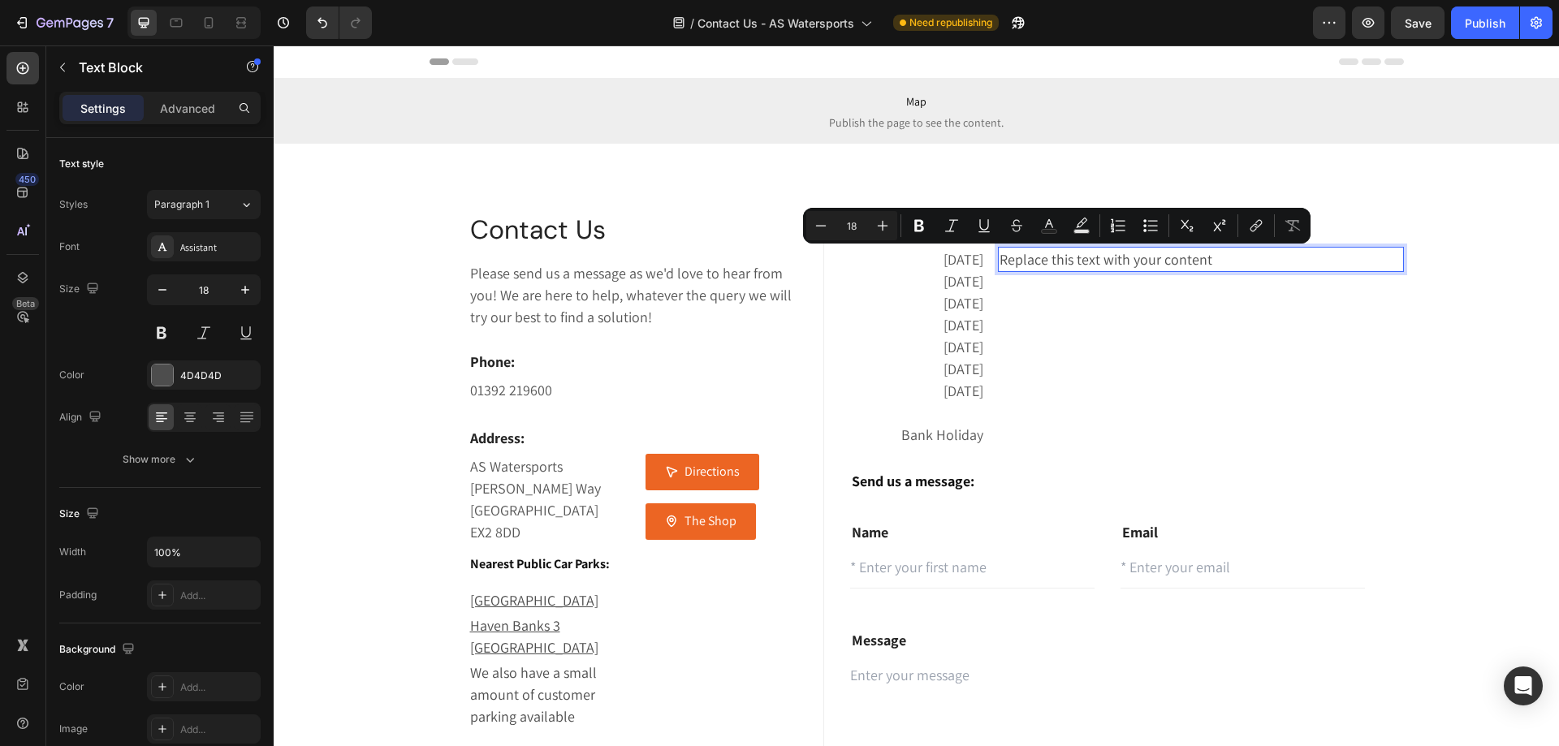
click at [1230, 255] on p "Replace this text with your content" at bounding box center [1201, 259] width 402 height 22
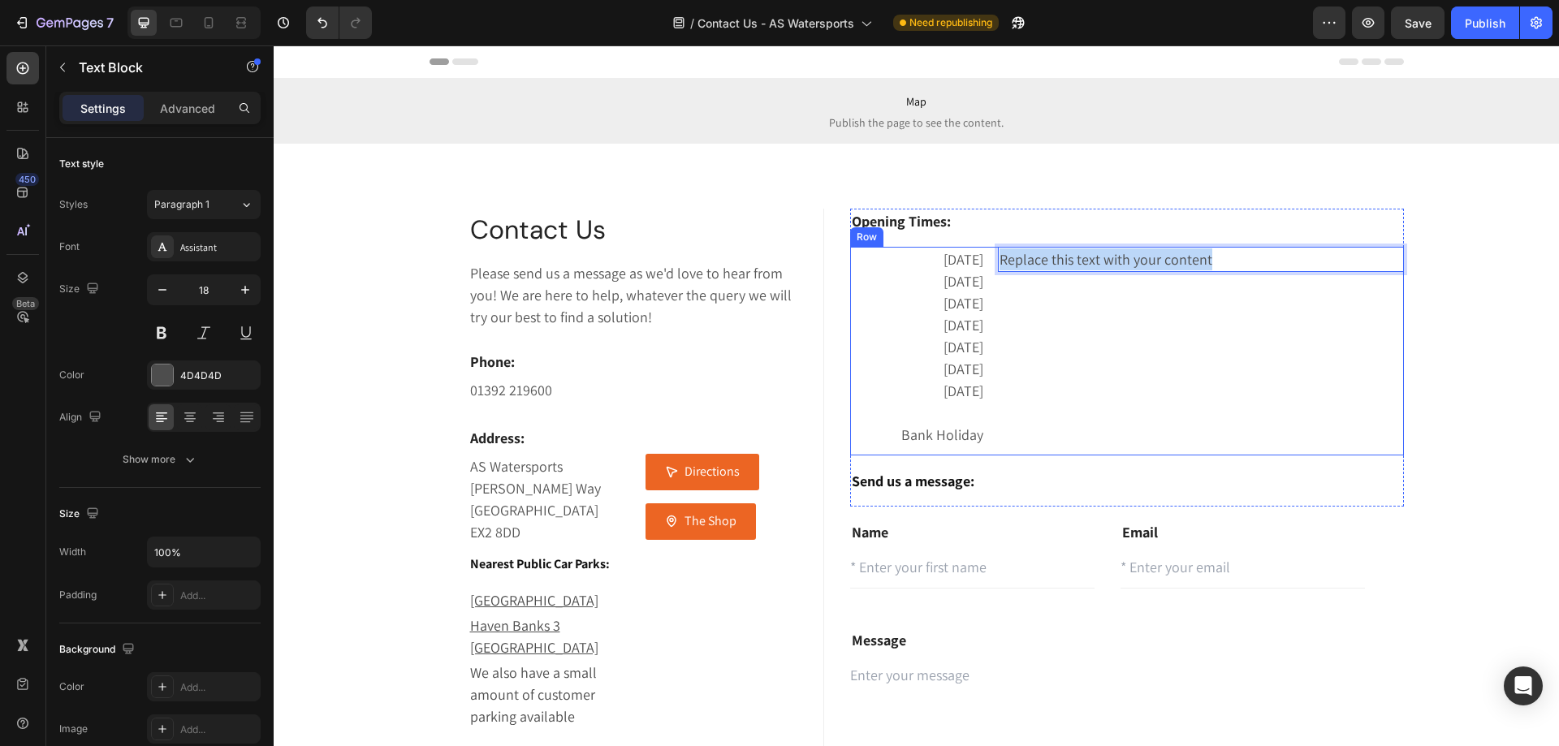
drag, startPoint x: 1219, startPoint y: 262, endPoint x: 989, endPoint y: 254, distance: 229.9
click at [989, 254] on div "[DATE] [DATE] [DATE] [DATE] [DATE] [DATE] [DATE] Bank Holiday Text block Replac…" at bounding box center [1126, 351] width 553 height 209
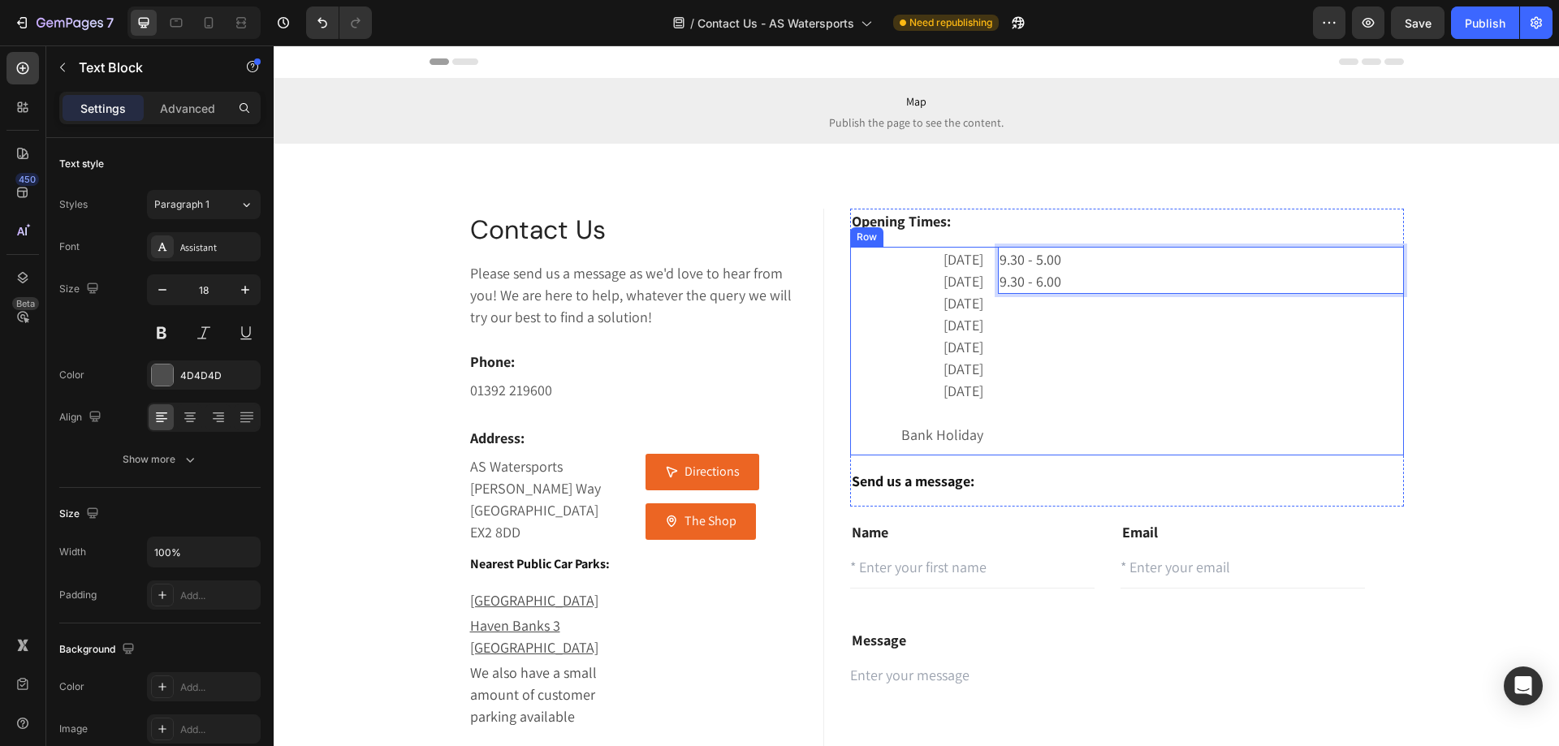
click at [1006, 306] on div "9.30 - 5.00 9.30 - 6.00 Text Block 0" at bounding box center [1200, 351] width 405 height 209
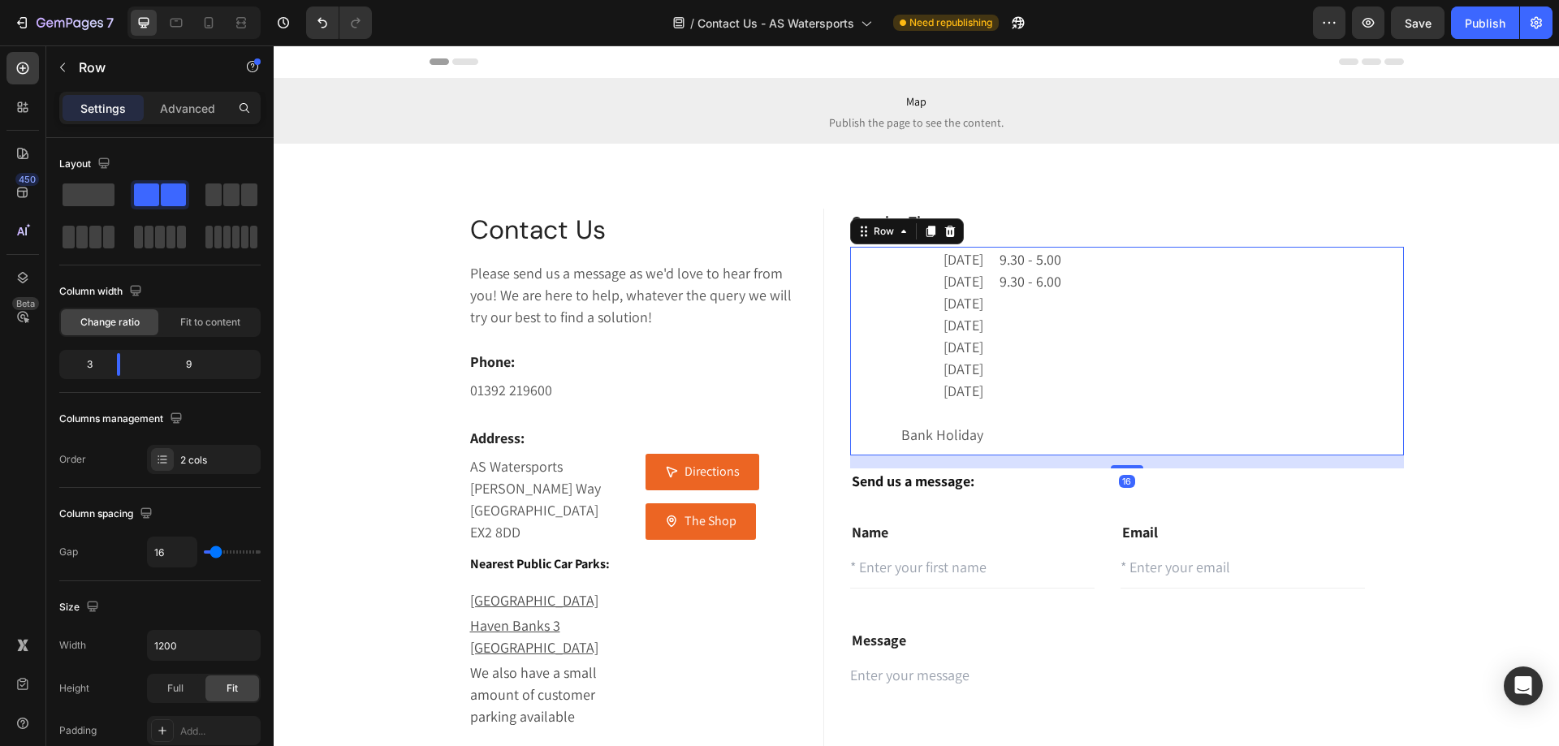
click at [1026, 308] on div "9.30 - 5.00 9.30 - 6.00 Text Block" at bounding box center [1200, 351] width 405 height 209
click at [1009, 289] on p "9.30 - 6.00" at bounding box center [1201, 281] width 402 height 22
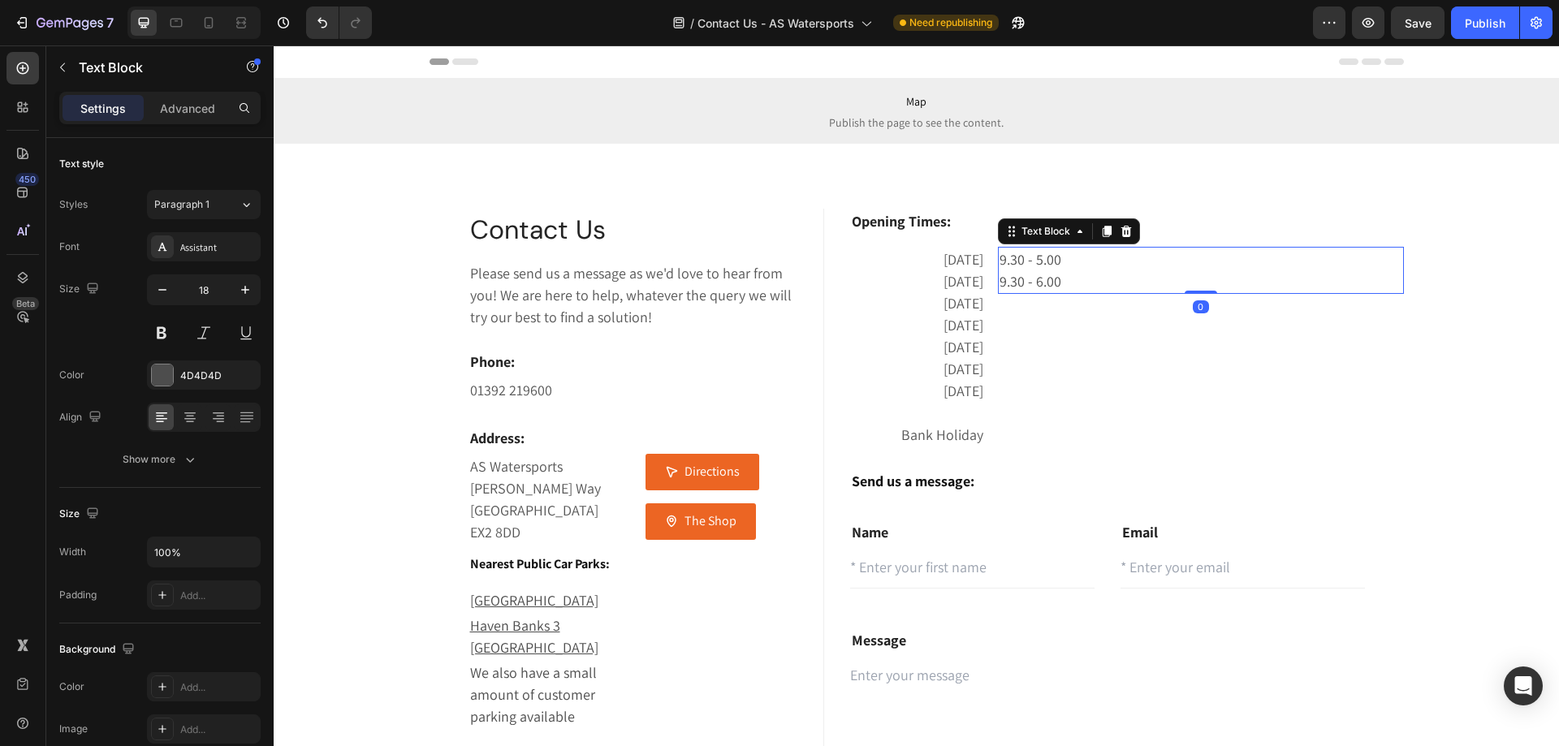
click at [956, 298] on p "[DATE]" at bounding box center [918, 303] width 132 height 22
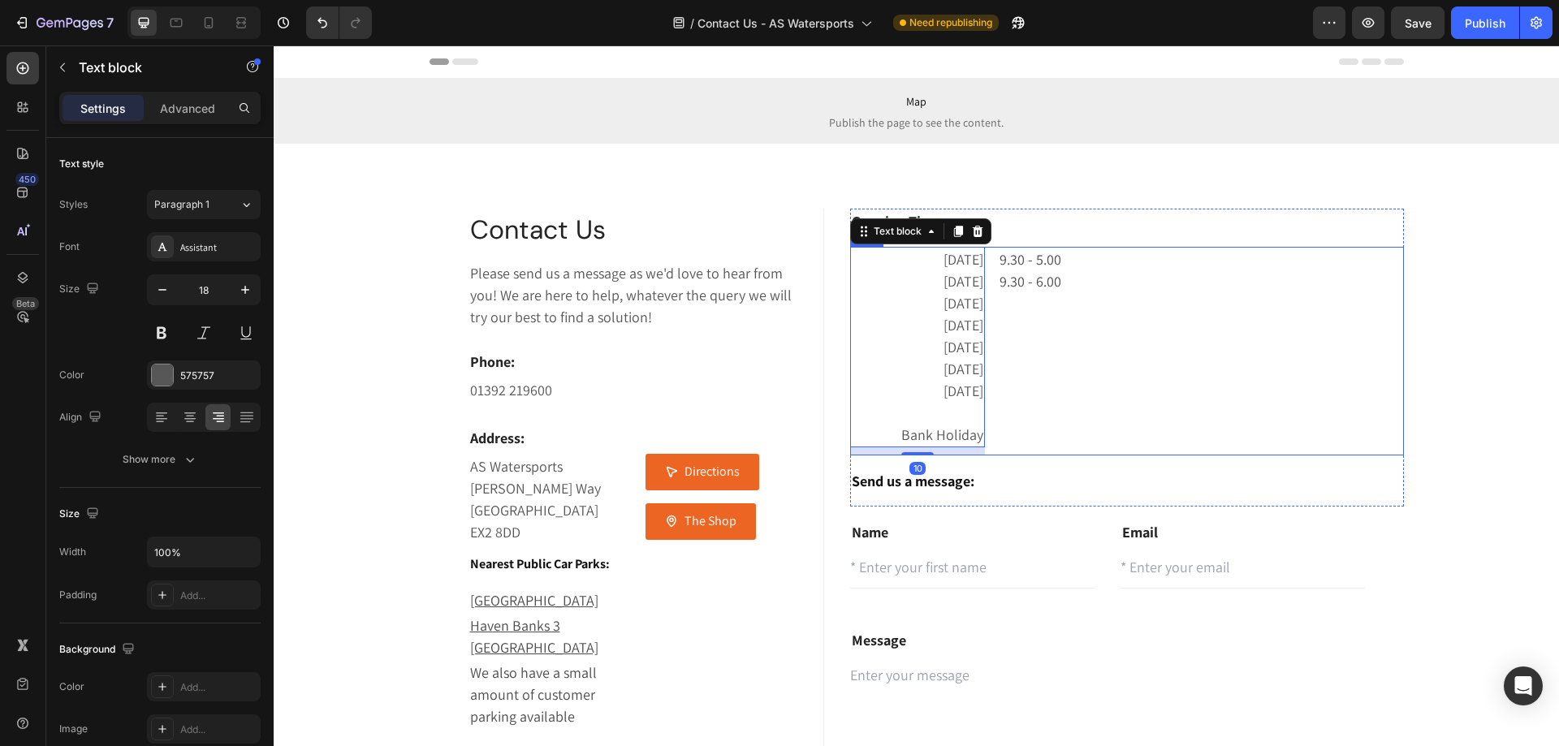
click at [1034, 283] on p "9.30 - 6.00" at bounding box center [1201, 281] width 402 height 22
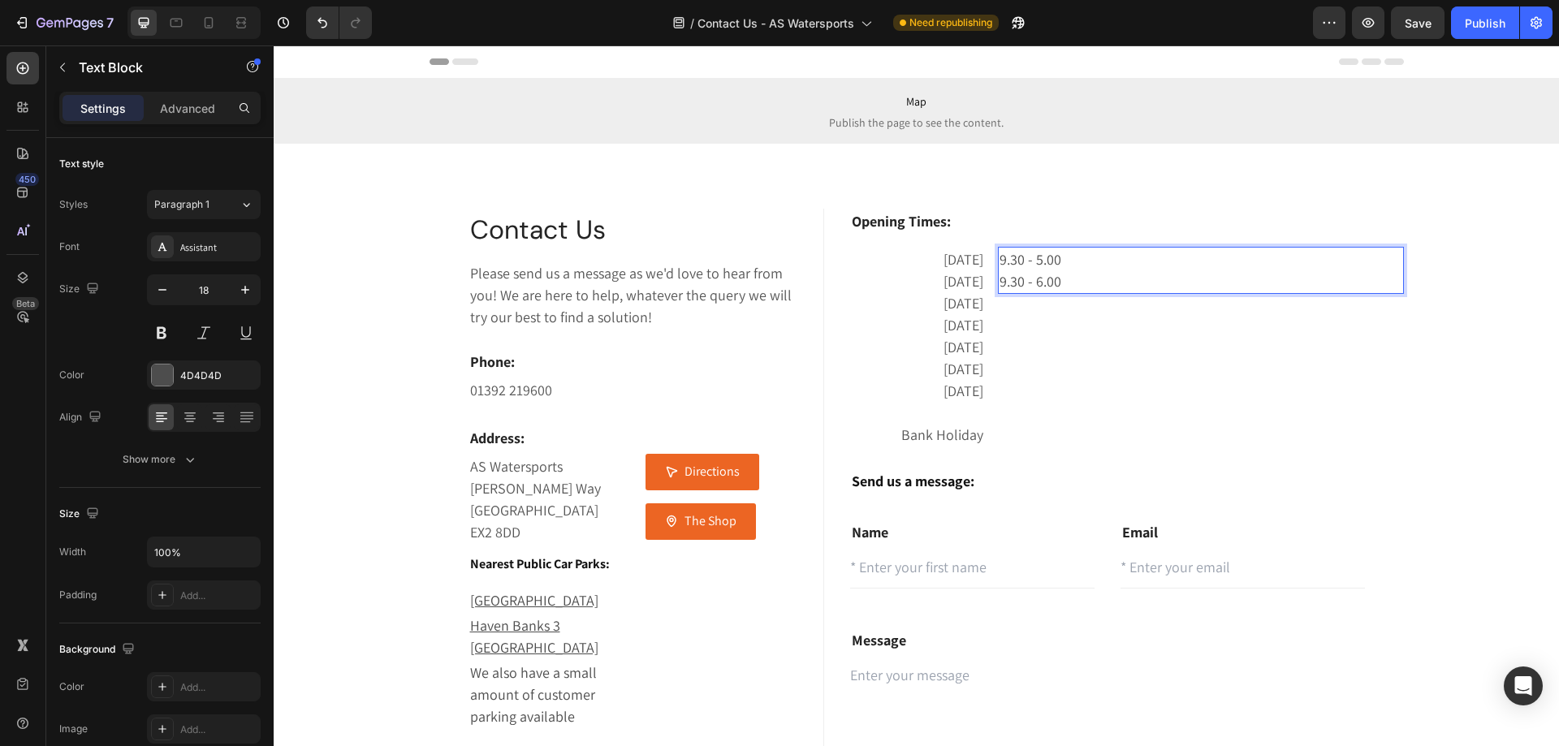
click at [1082, 283] on p "9.30 - 6.00" at bounding box center [1201, 281] width 402 height 22
click at [1073, 316] on p "9.30 - 5.00" at bounding box center [1201, 325] width 402 height 22
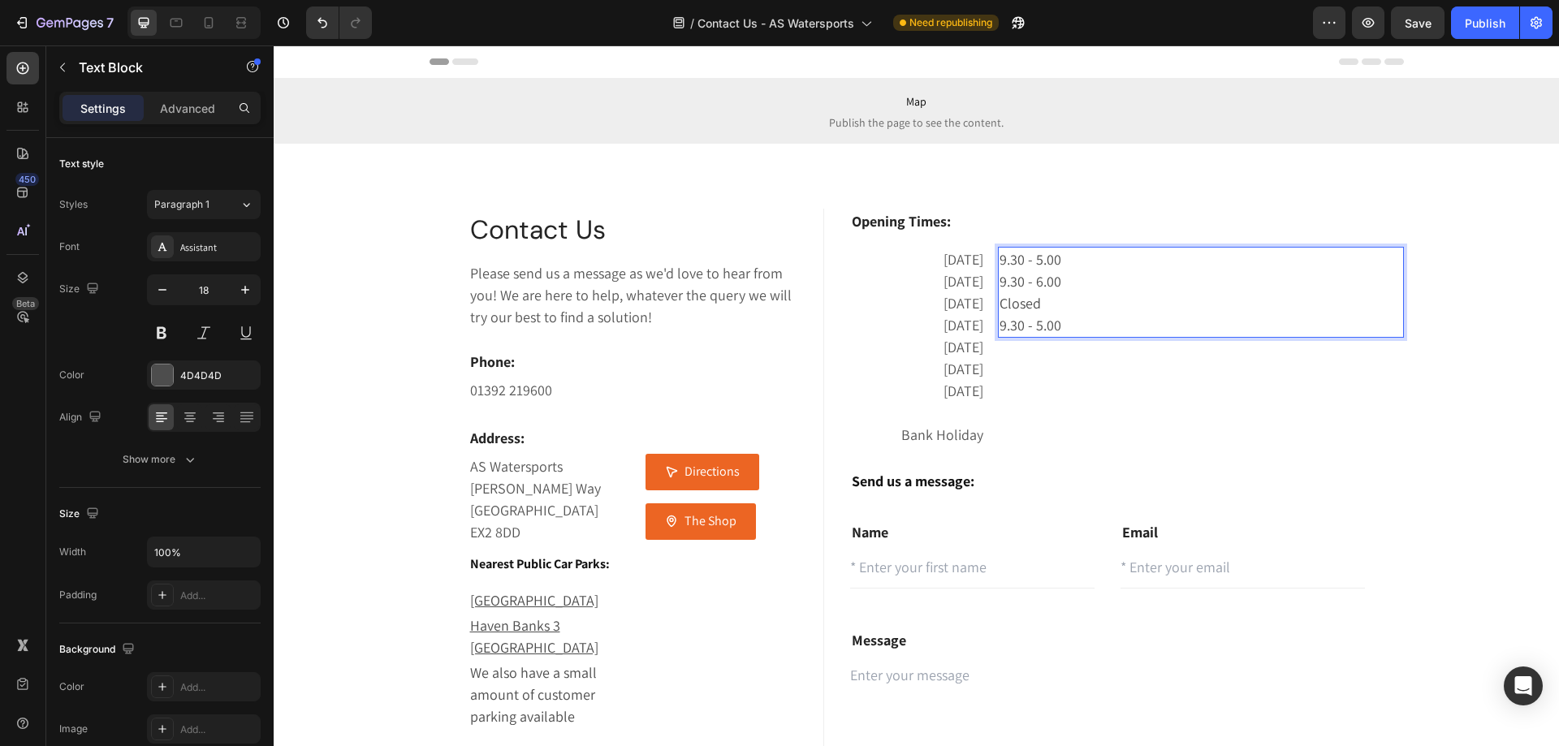
click at [1073, 316] on p "9.30 - 5.00" at bounding box center [1201, 325] width 402 height 22
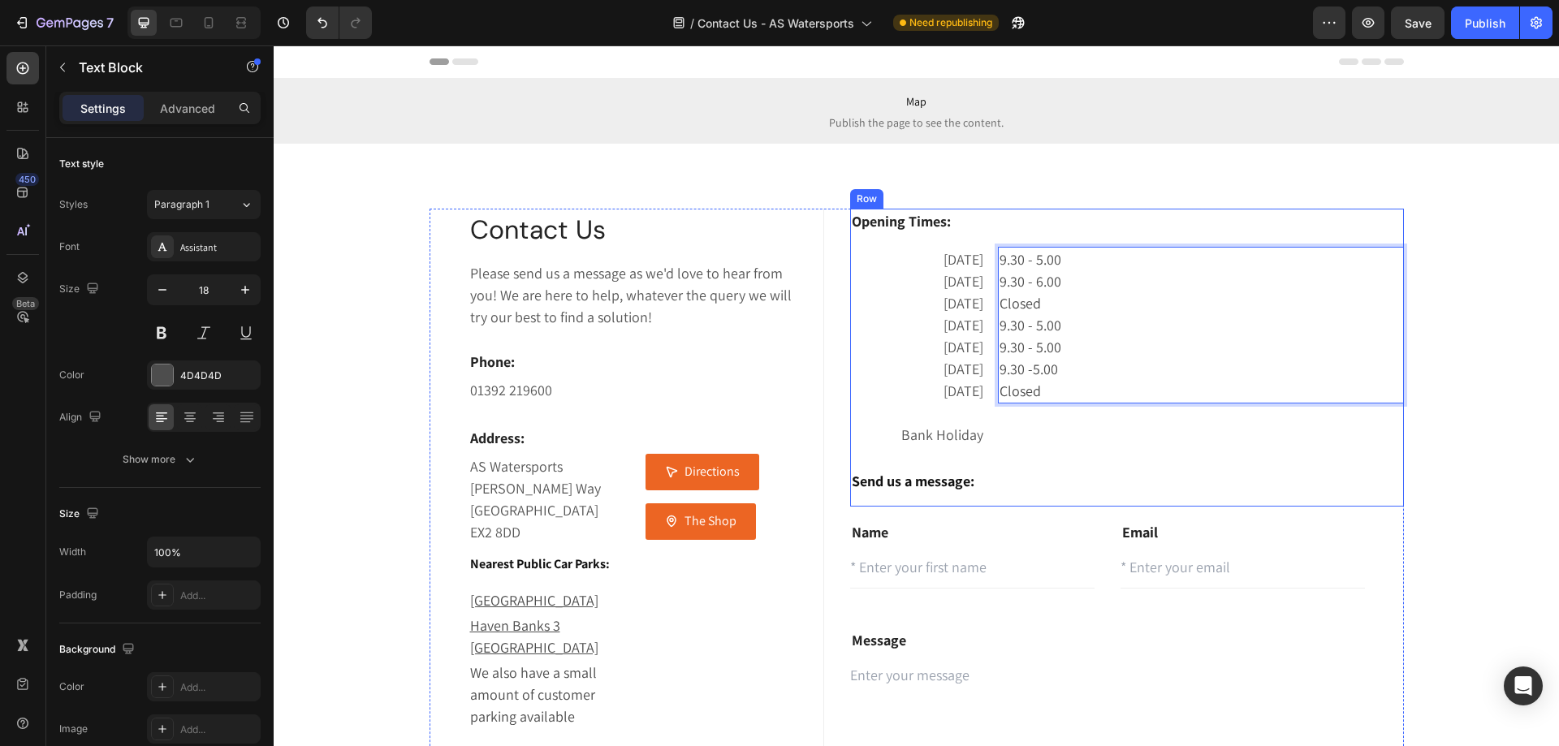
click at [1059, 223] on p "Opening Times:" at bounding box center [1127, 221] width 550 height 22
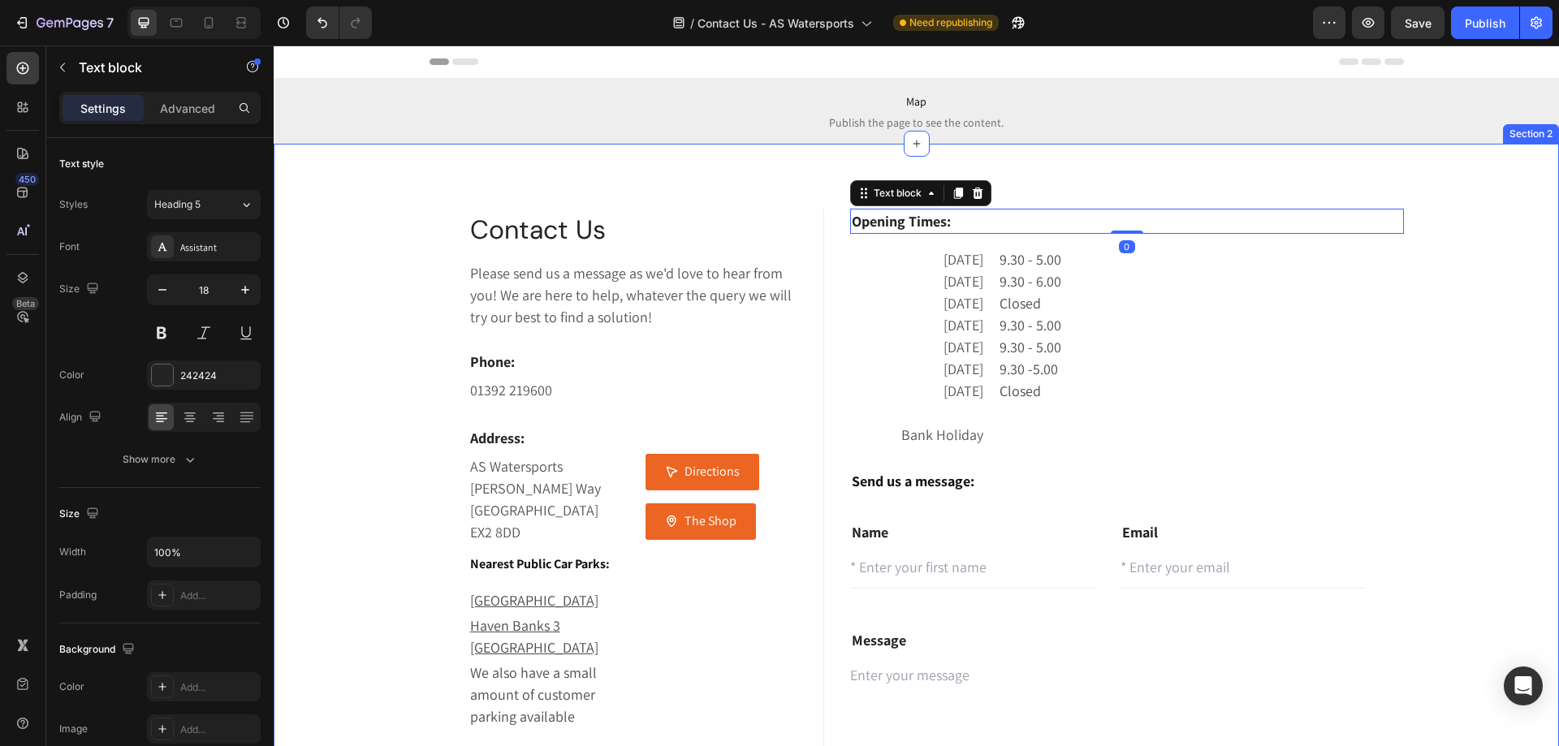
click at [1495, 317] on div "Contact Us Heading Please send us a message as we'd love to hear from you! We a…" at bounding box center [916, 570] width 1261 height 723
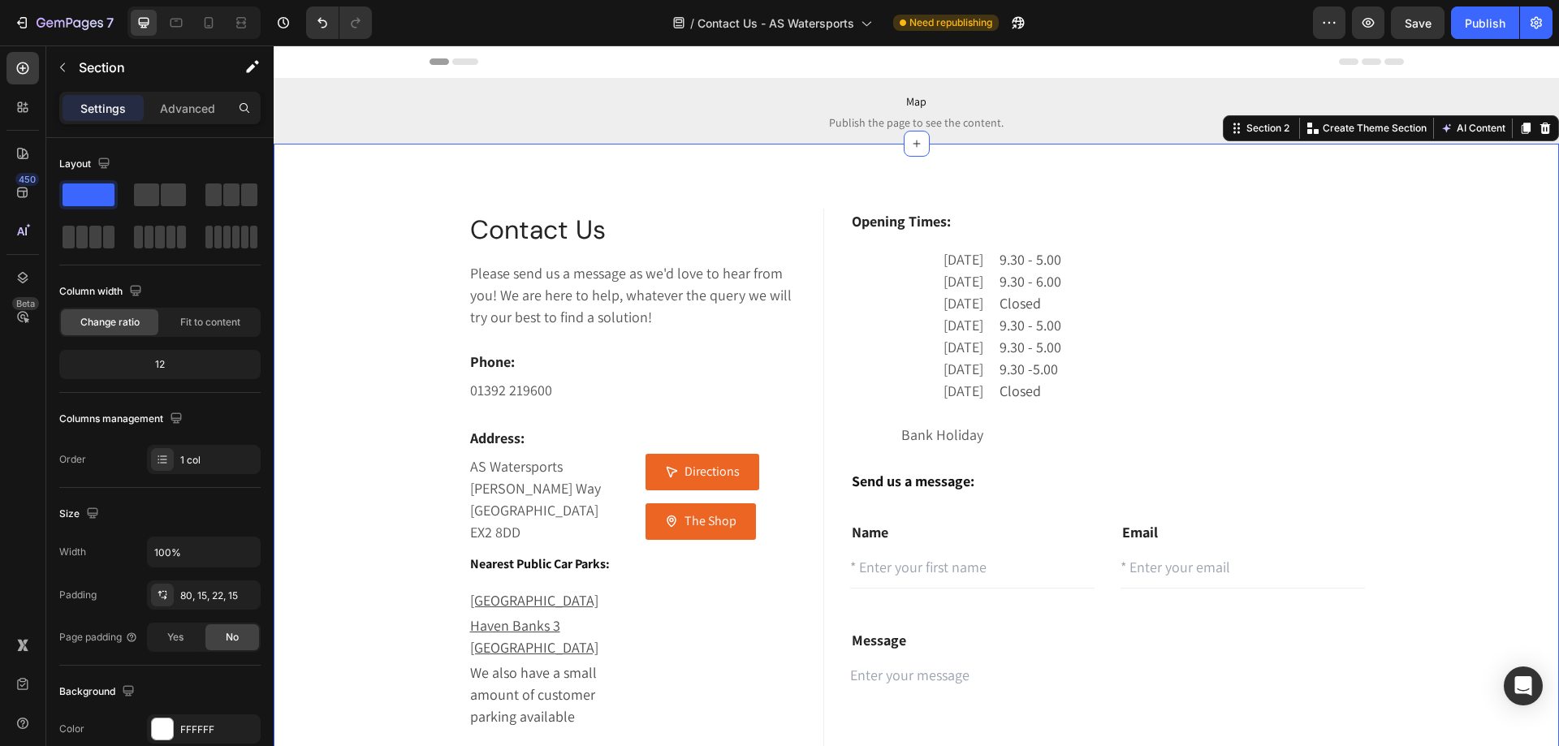
click at [1430, 439] on div "Contact Us Heading Please send us a message as we'd love to hear from you! We a…" at bounding box center [916, 570] width 1261 height 723
click at [1038, 447] on div "9.30 - 5.00 9.30 - 6.00 Closed 9.30 - 5.00 9.30 - 5.00 9.30 -5.00 Closed Text B…" at bounding box center [1200, 351] width 405 height 209
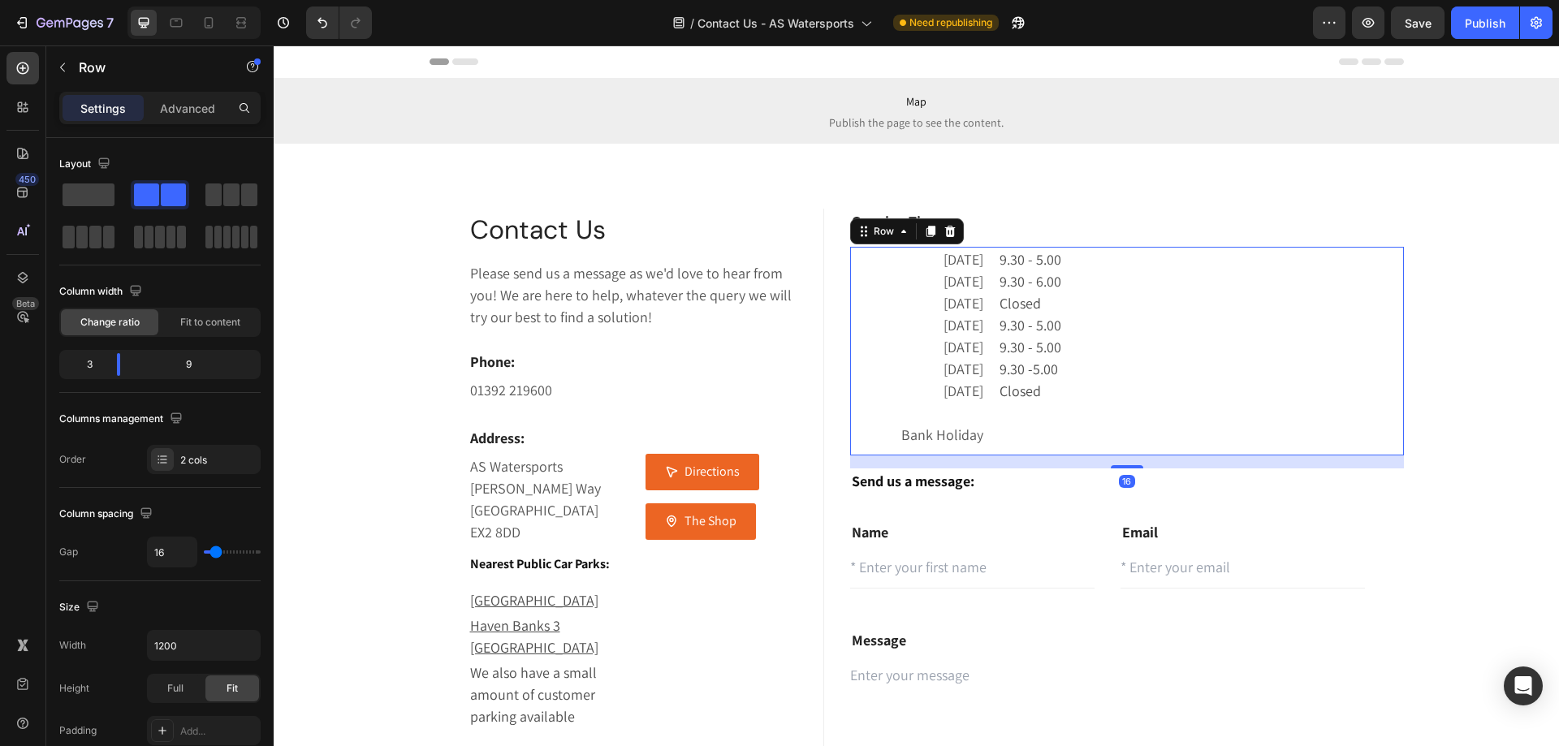
click at [1016, 431] on div "9.30 - 5.00 9.30 - 6.00 Closed 9.30 - 5.00 9.30 - 5.00 9.30 -5.00 Closed Text B…" at bounding box center [1200, 351] width 405 height 209
click at [941, 432] on p "Bank Holiday" at bounding box center [918, 435] width 132 height 22
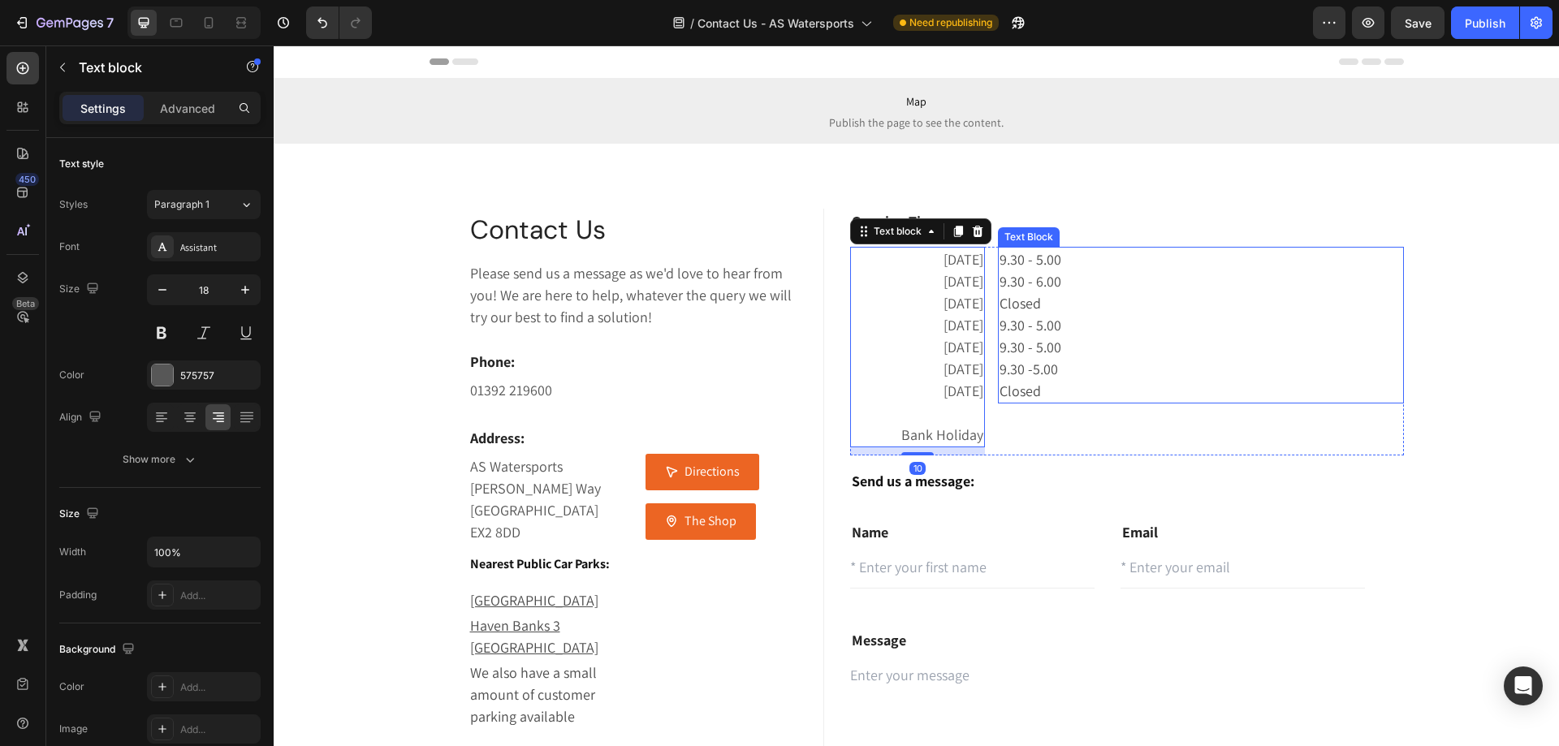
click at [1039, 397] on p "Closed" at bounding box center [1201, 391] width 402 height 22
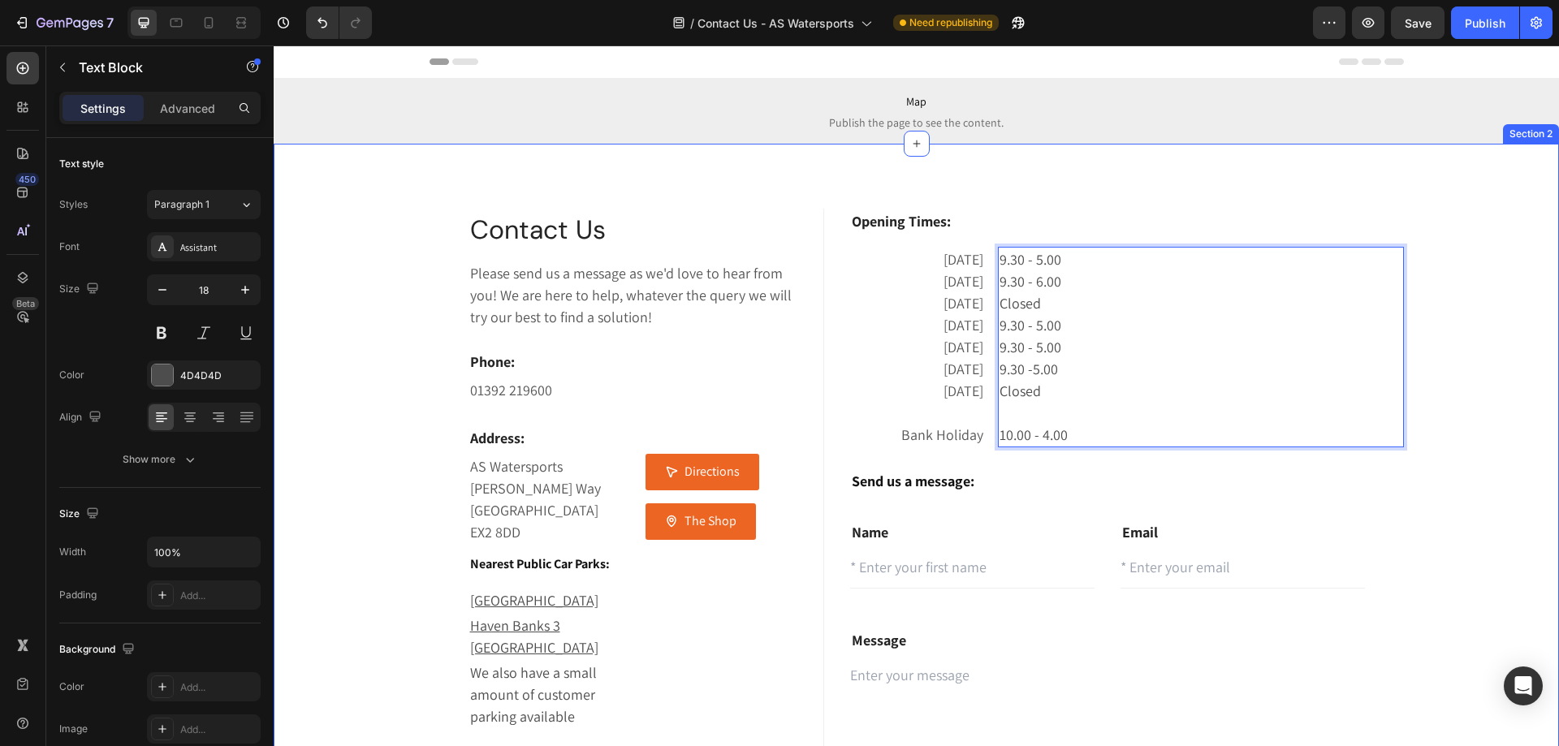
click at [1181, 200] on div "Contact Us Heading Please send us a message as we'd love to hear from you! We a…" at bounding box center [916, 546] width 1285 height 805
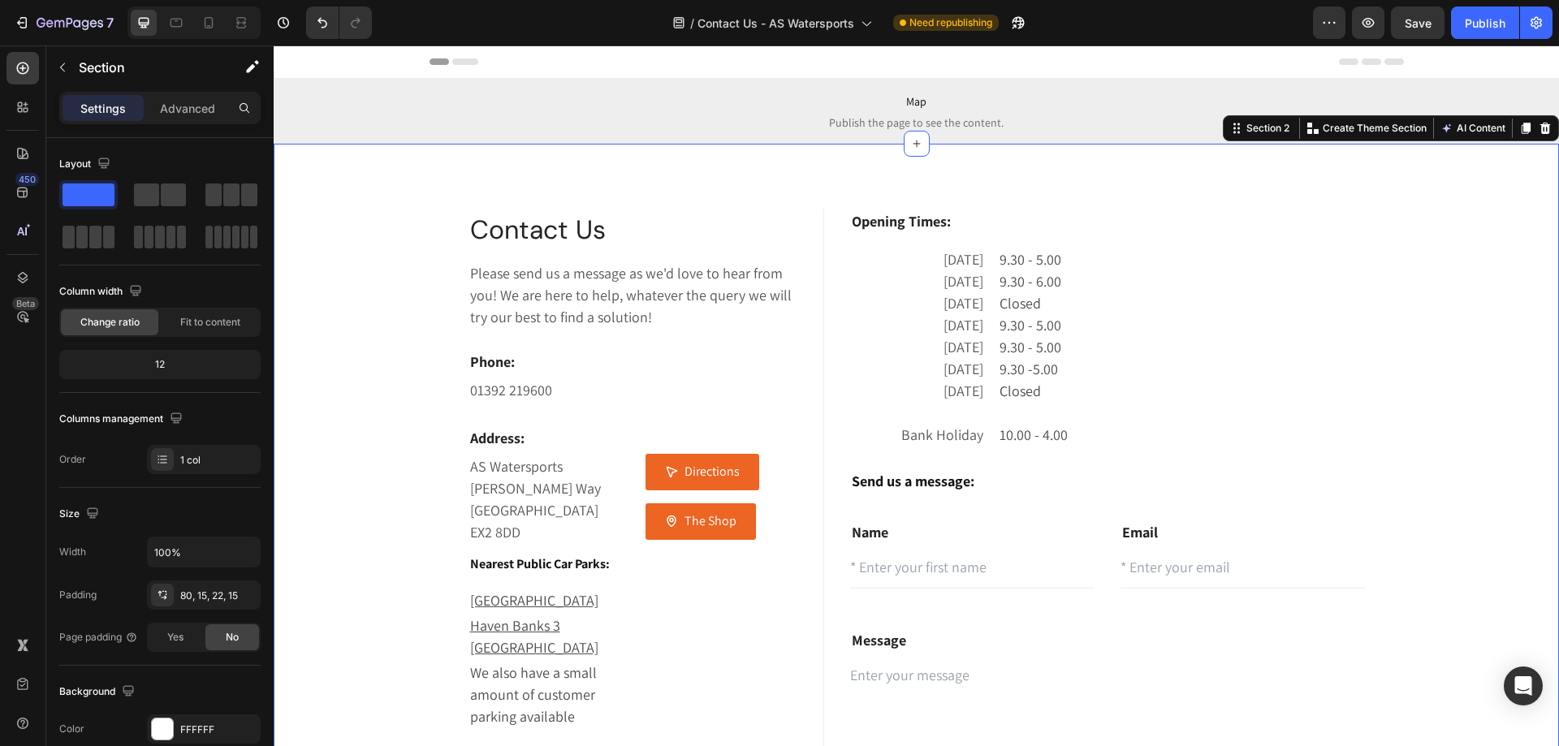
click at [1497, 399] on div "Contact Us Heading Please send us a message as we'd love to hear from you! We a…" at bounding box center [916, 570] width 1261 height 723
click at [1474, 16] on div "Publish" at bounding box center [1485, 23] width 41 height 17
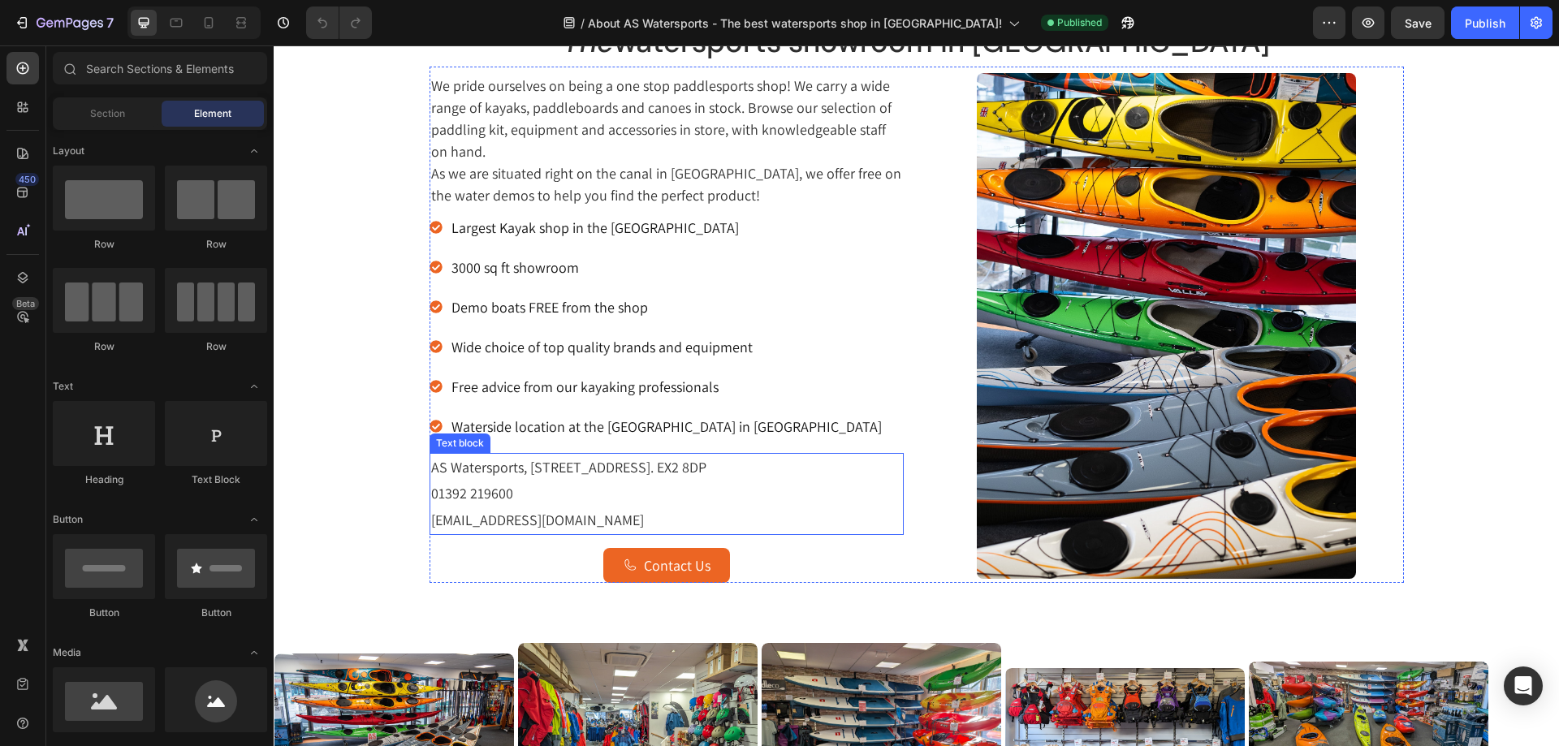
scroll to position [487, 0]
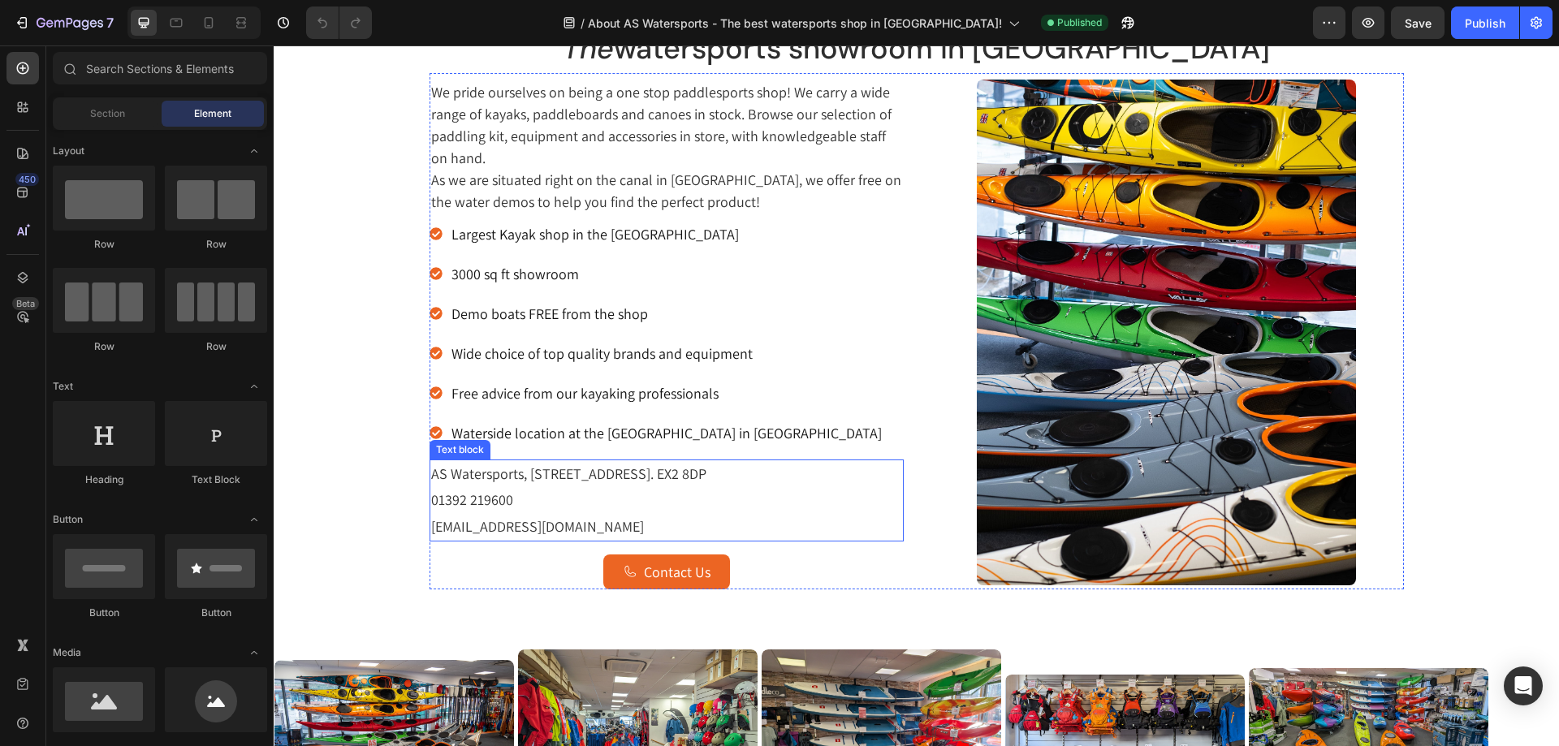
click at [542, 487] on p "01392 219600" at bounding box center [666, 500] width 471 height 26
click at [542, 487] on div "AS Watersports, [STREET_ADDRESS]. EX2 8DP 01392 219600 [EMAIL_ADDRESS][DOMAIN_N…" at bounding box center [667, 501] width 474 height 82
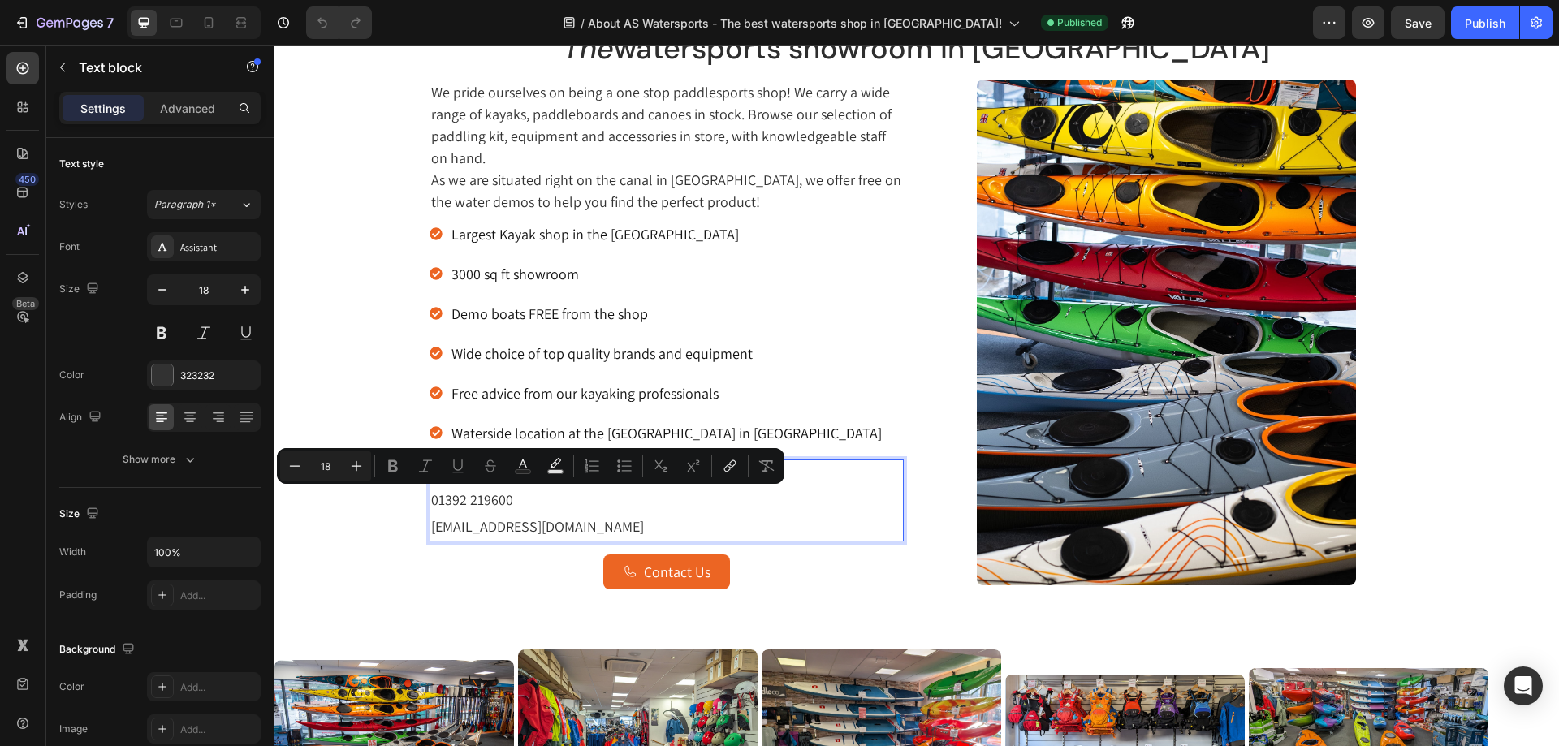
click at [522, 476] on button "Text Color" at bounding box center [522, 465] width 29 height 29
type input "323232"
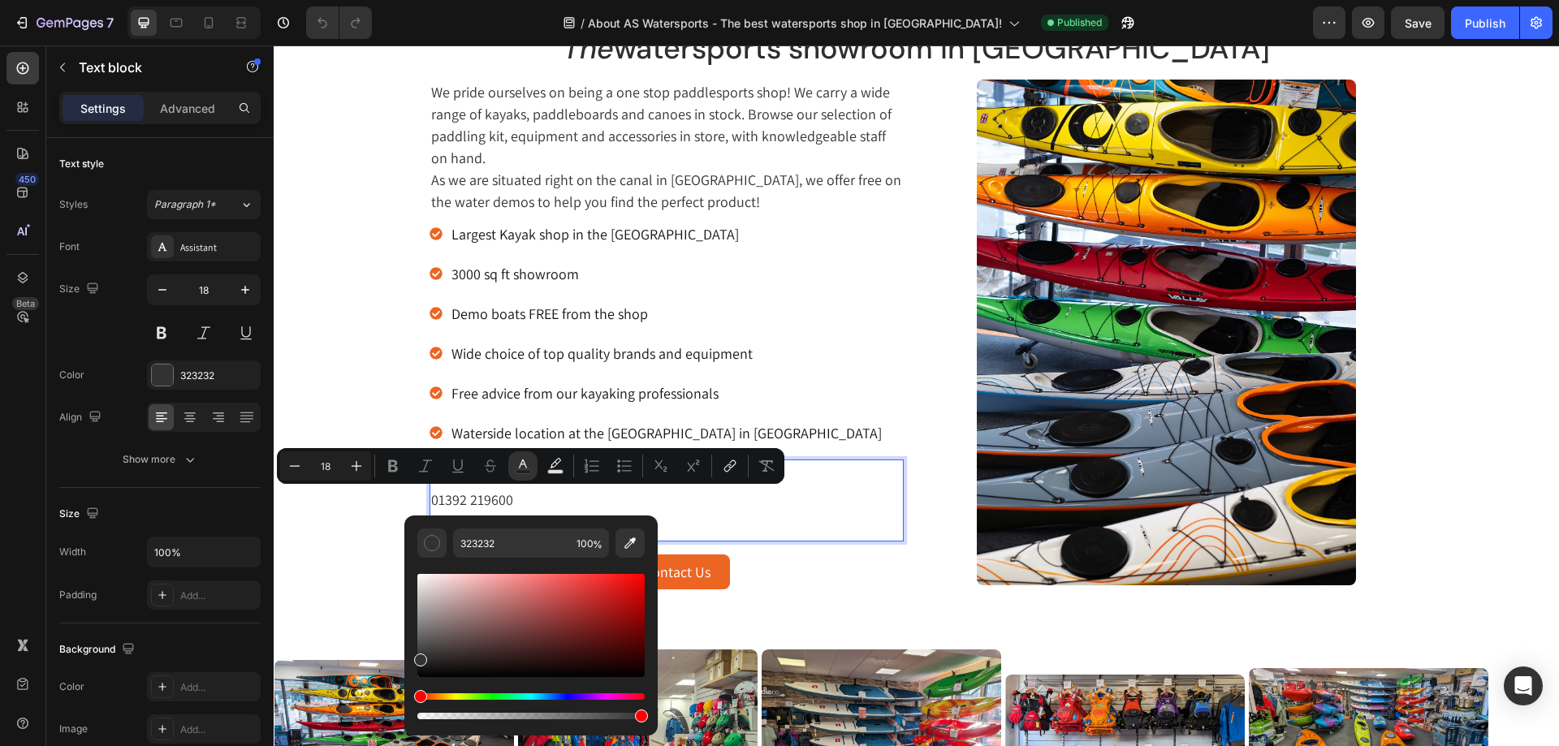
click at [521, 490] on p "01392 219600" at bounding box center [666, 500] width 471 height 26
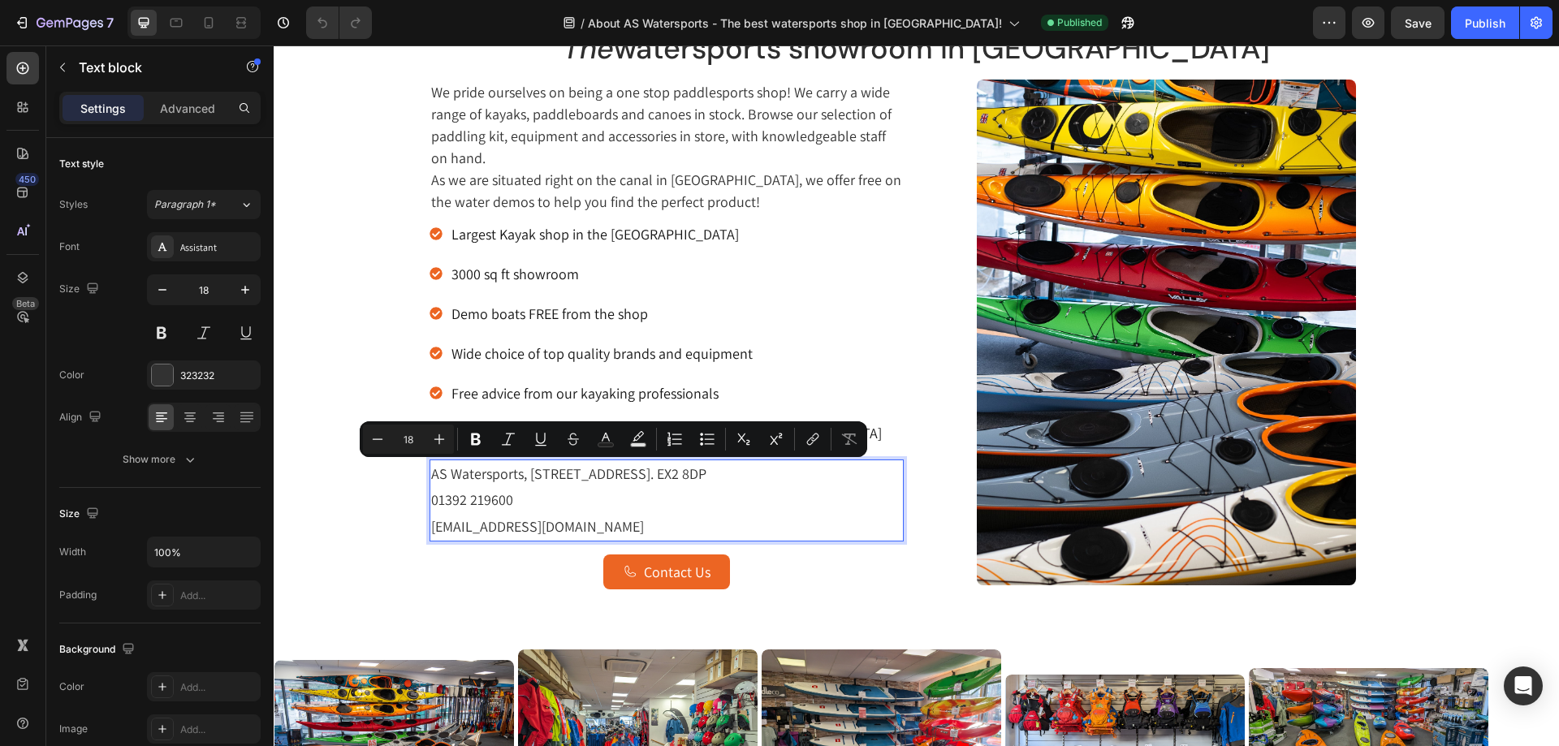
drag, startPoint x: 523, startPoint y: 475, endPoint x: 705, endPoint y: 479, distance: 181.9
click at [705, 479] on p "AS Watersports, 1 Terracina Court, Haven Road, Exeter, Devon. EX2 8DP" at bounding box center [666, 474] width 471 height 26
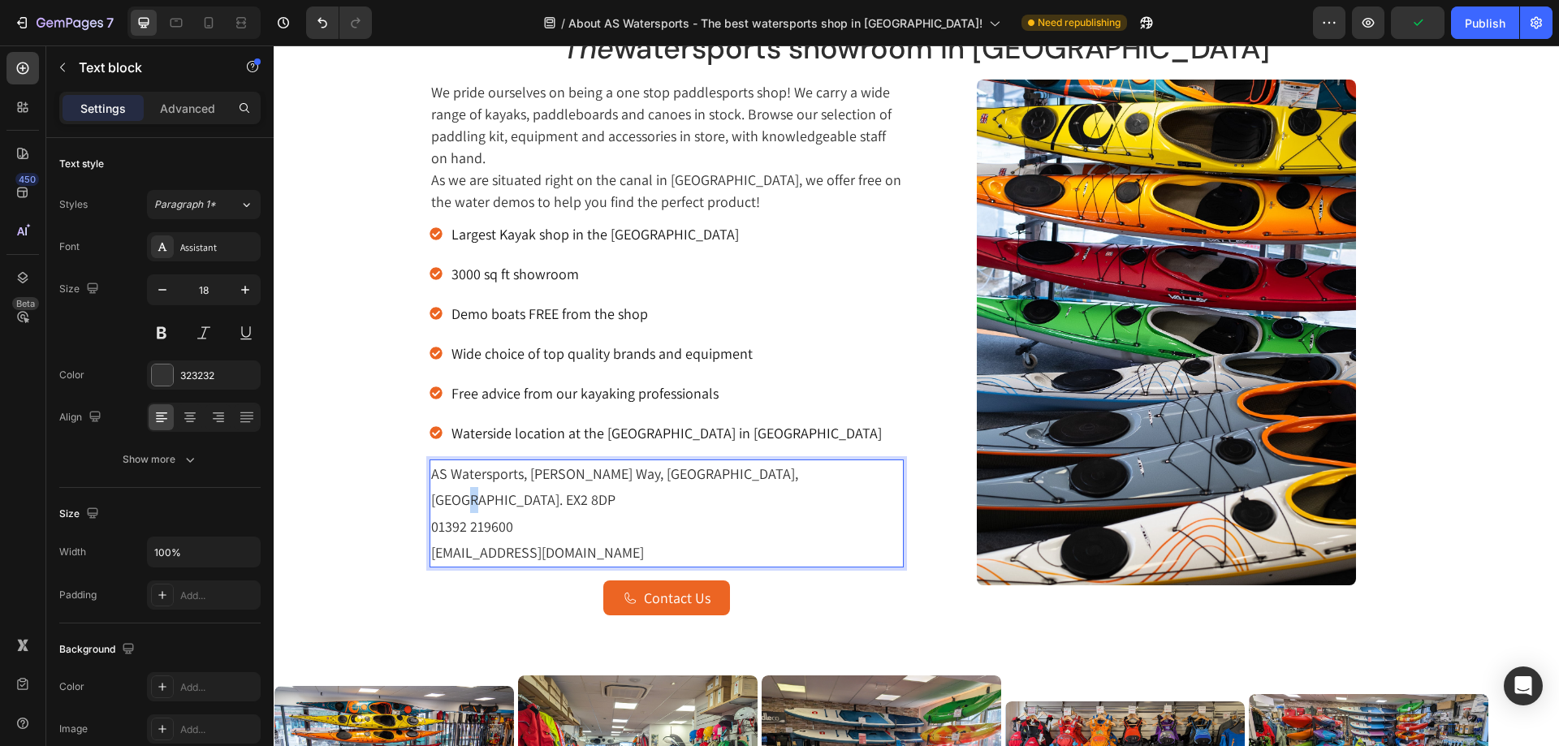
click at [803, 477] on p "AS Watersports, Michael Browning Way, Exeter, Devon. EX2 8DP" at bounding box center [666, 487] width 471 height 53
click at [565, 514] on p "01392 219600" at bounding box center [666, 527] width 471 height 26
click at [644, 587] on p "Contact Us" at bounding box center [677, 598] width 67 height 22
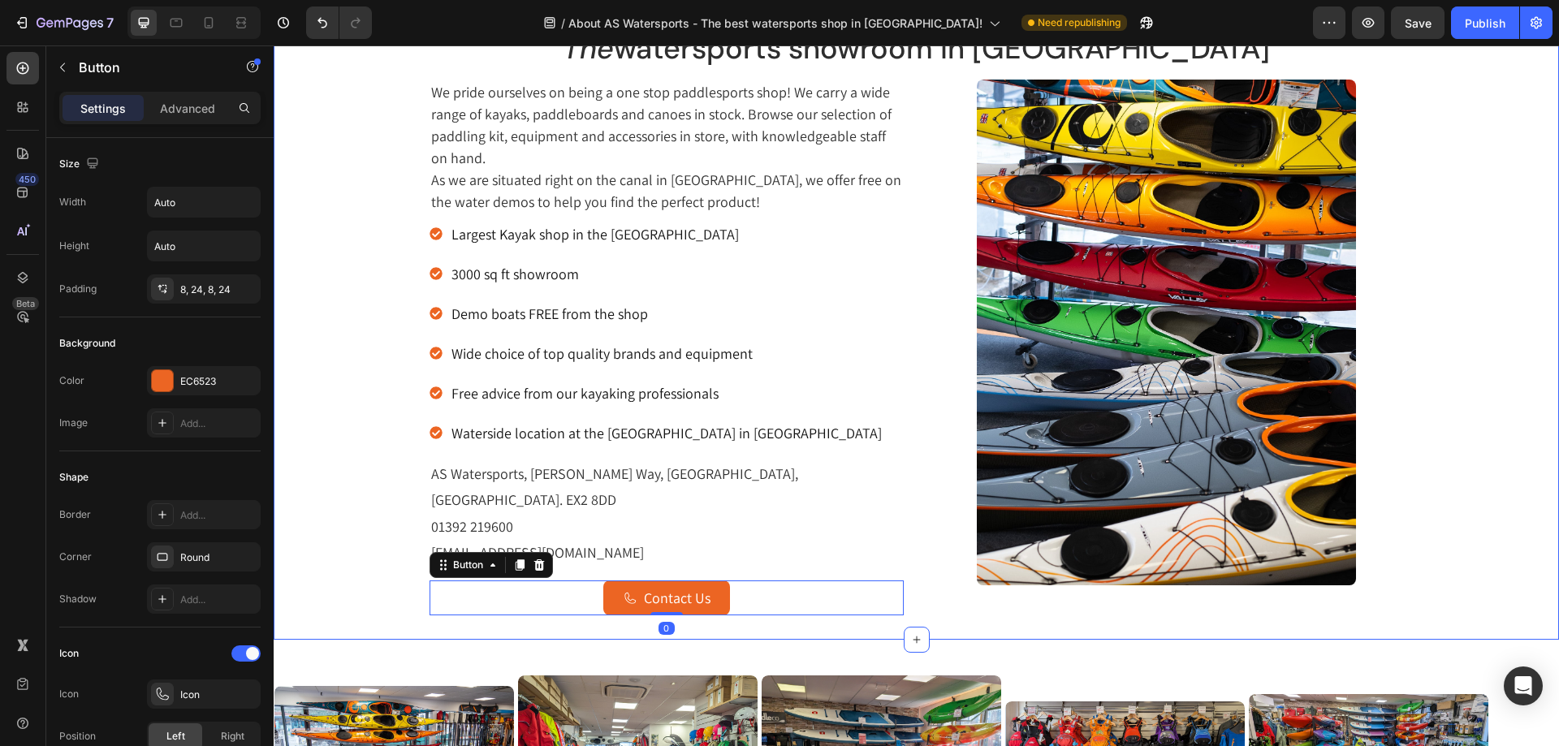
click at [588, 597] on div "Welcome to AS Watersports Heading The watersports showroom in Exeter Text block…" at bounding box center [916, 289] width 1285 height 701
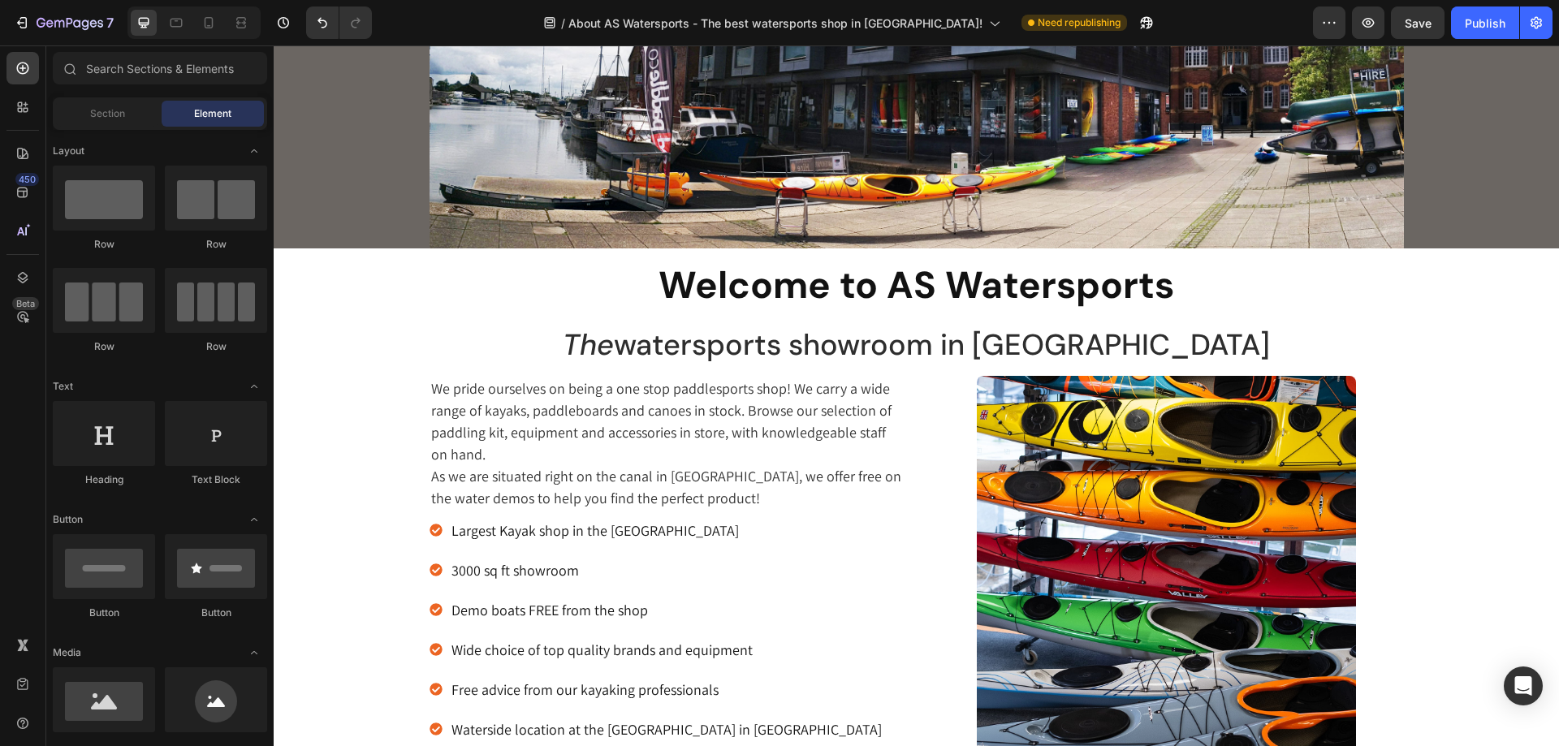
scroll to position [0, 0]
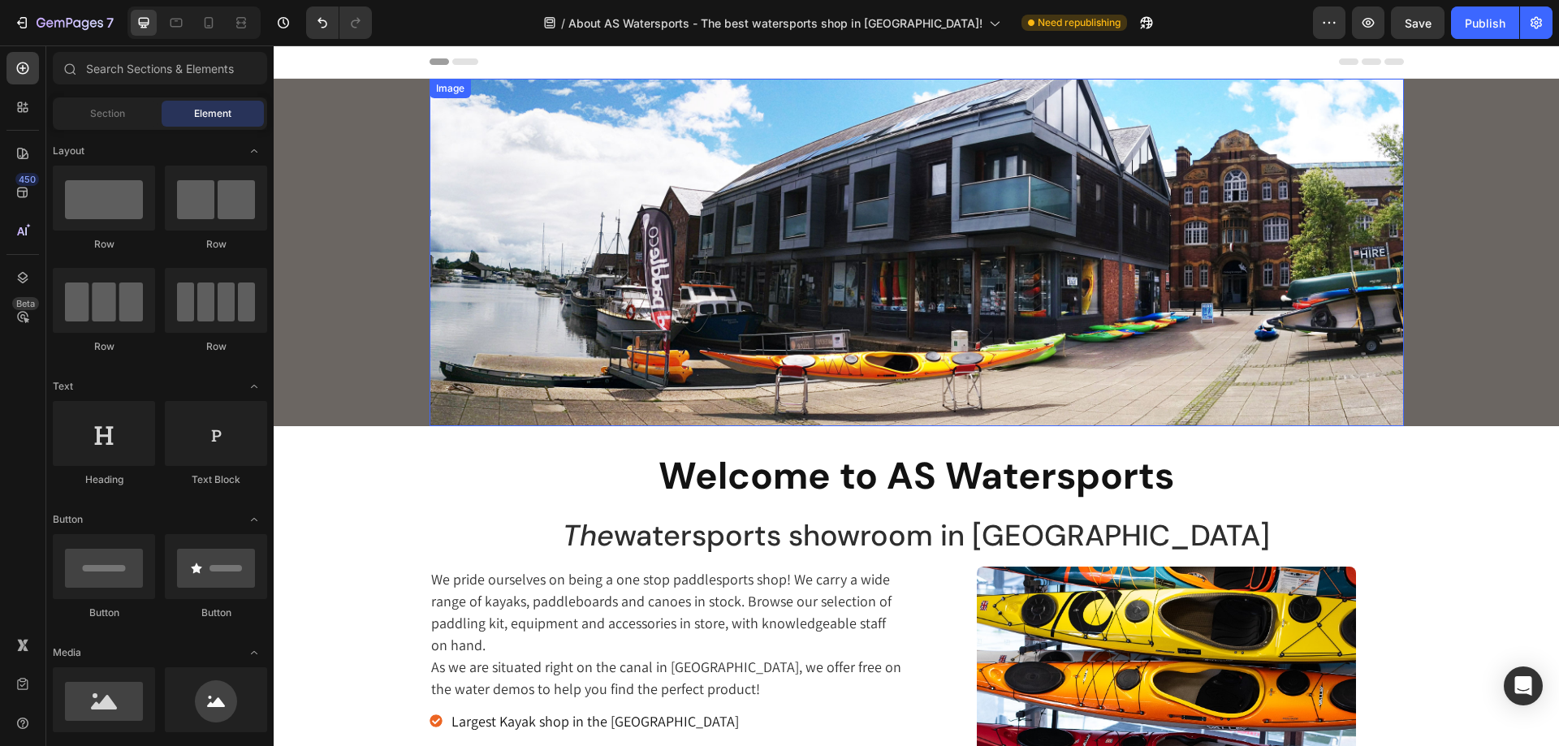
click at [742, 296] on img at bounding box center [917, 253] width 974 height 348
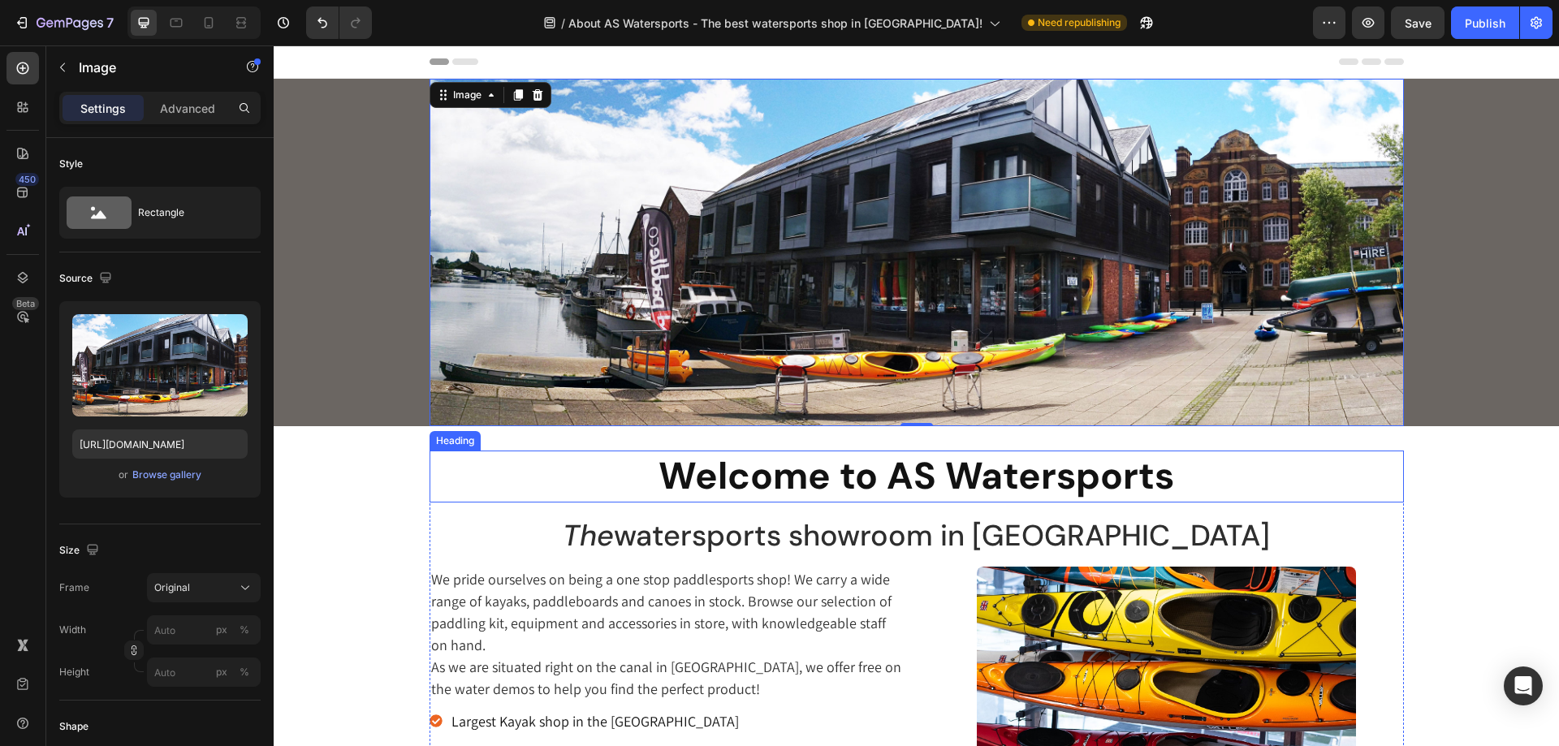
click at [730, 485] on h1 "Welcome to AS Watersports" at bounding box center [917, 477] width 974 height 52
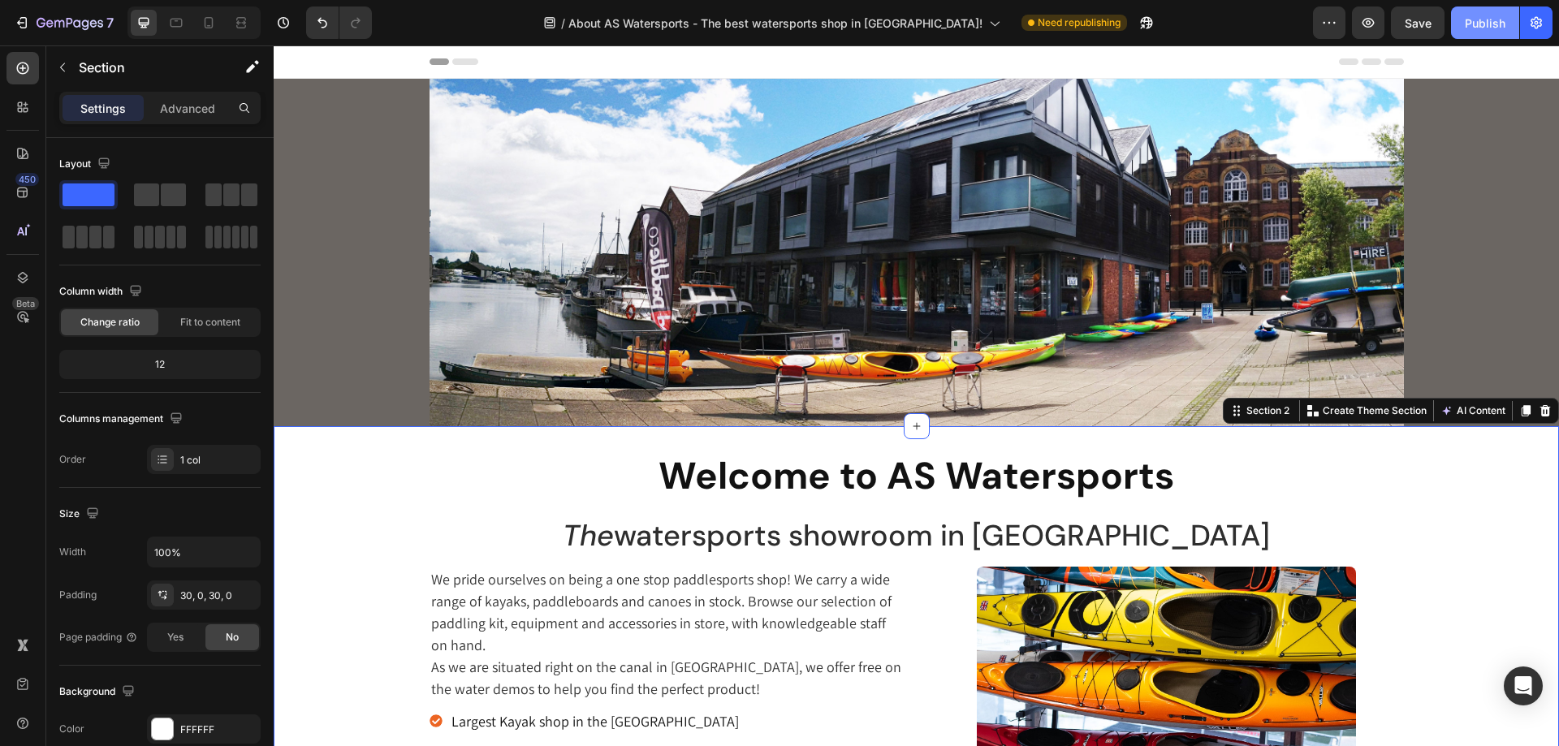
click at [1499, 31] on div "Publish" at bounding box center [1485, 23] width 41 height 17
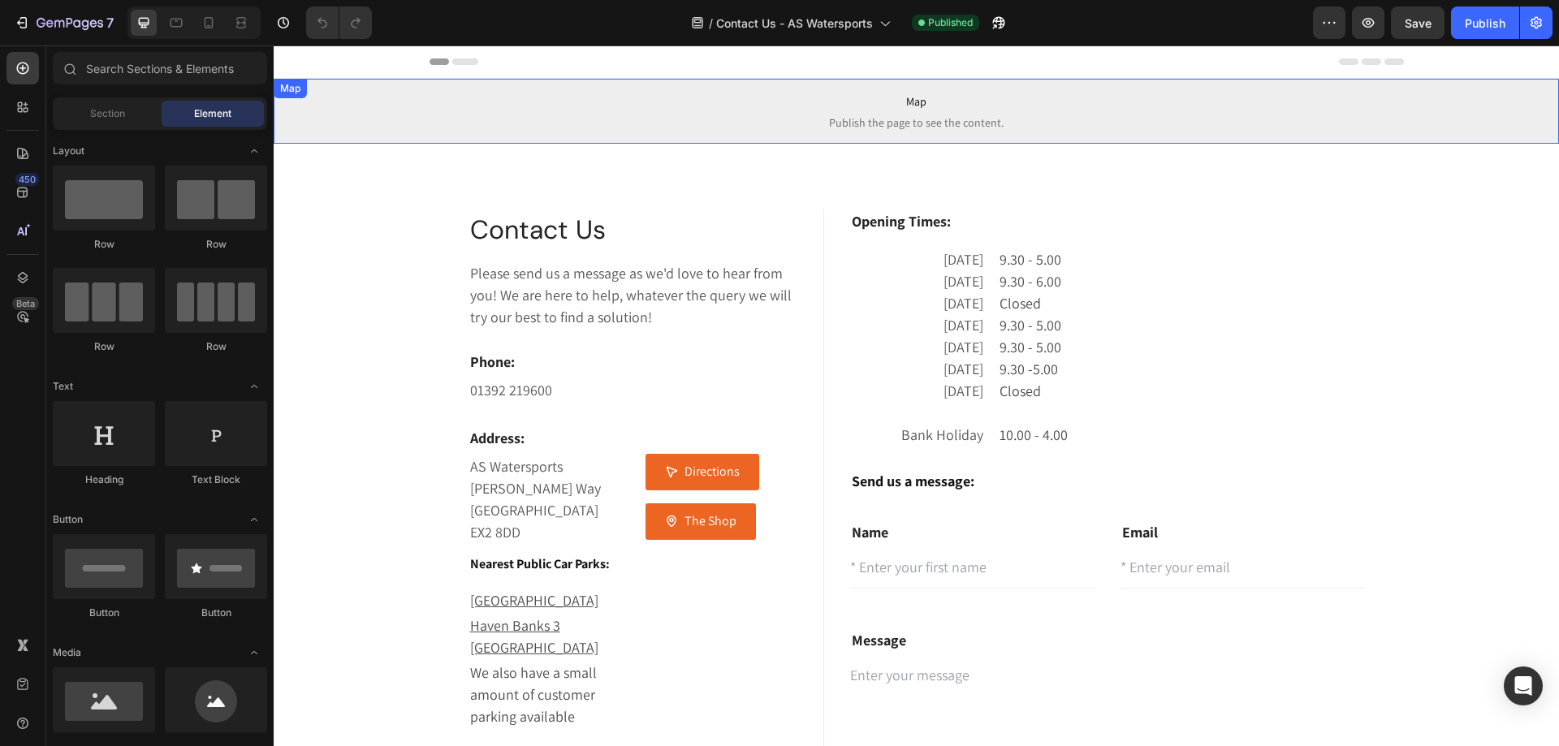
click at [1014, 106] on span "Map" at bounding box center [916, 101] width 1285 height 19
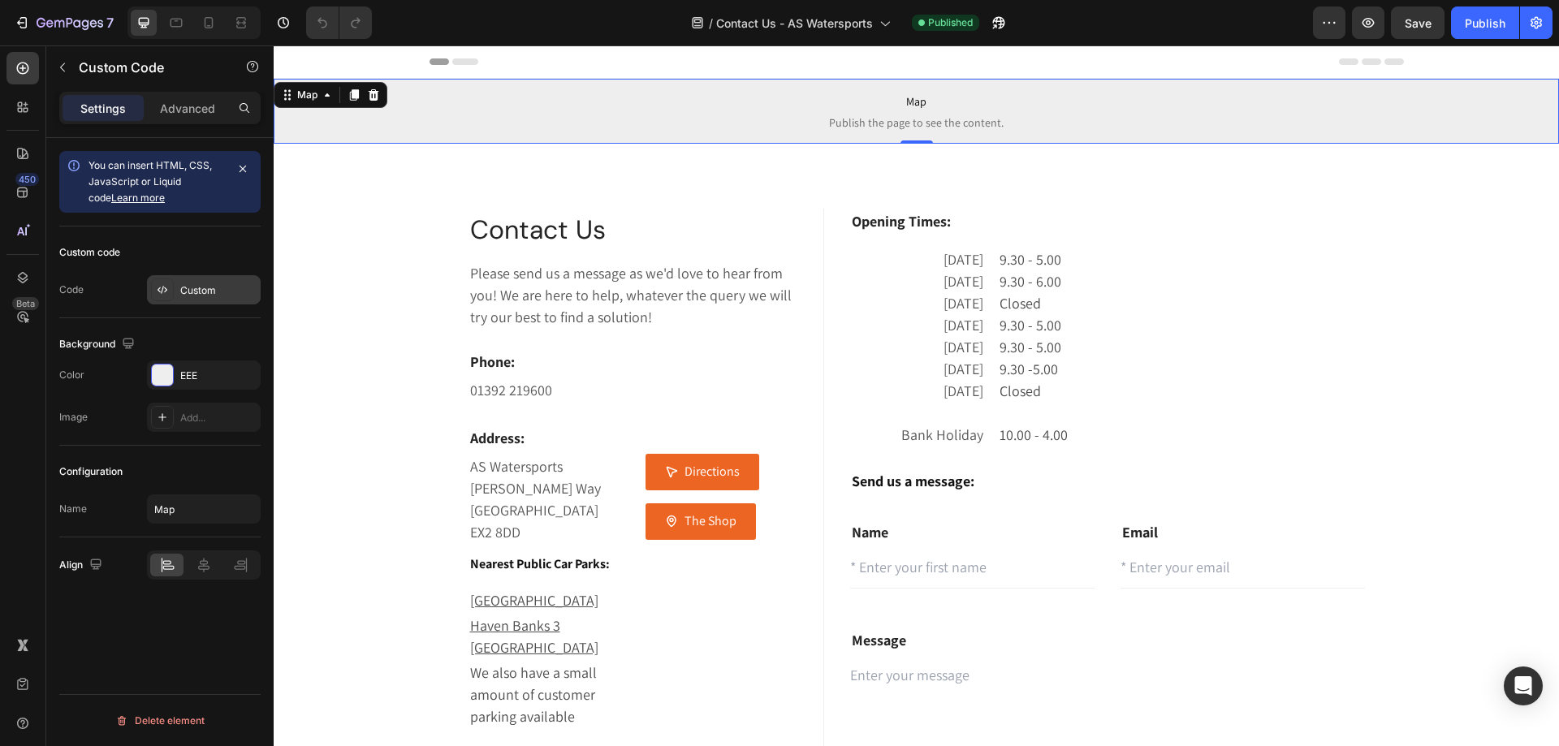
click at [188, 283] on div "Custom" at bounding box center [218, 290] width 76 height 15
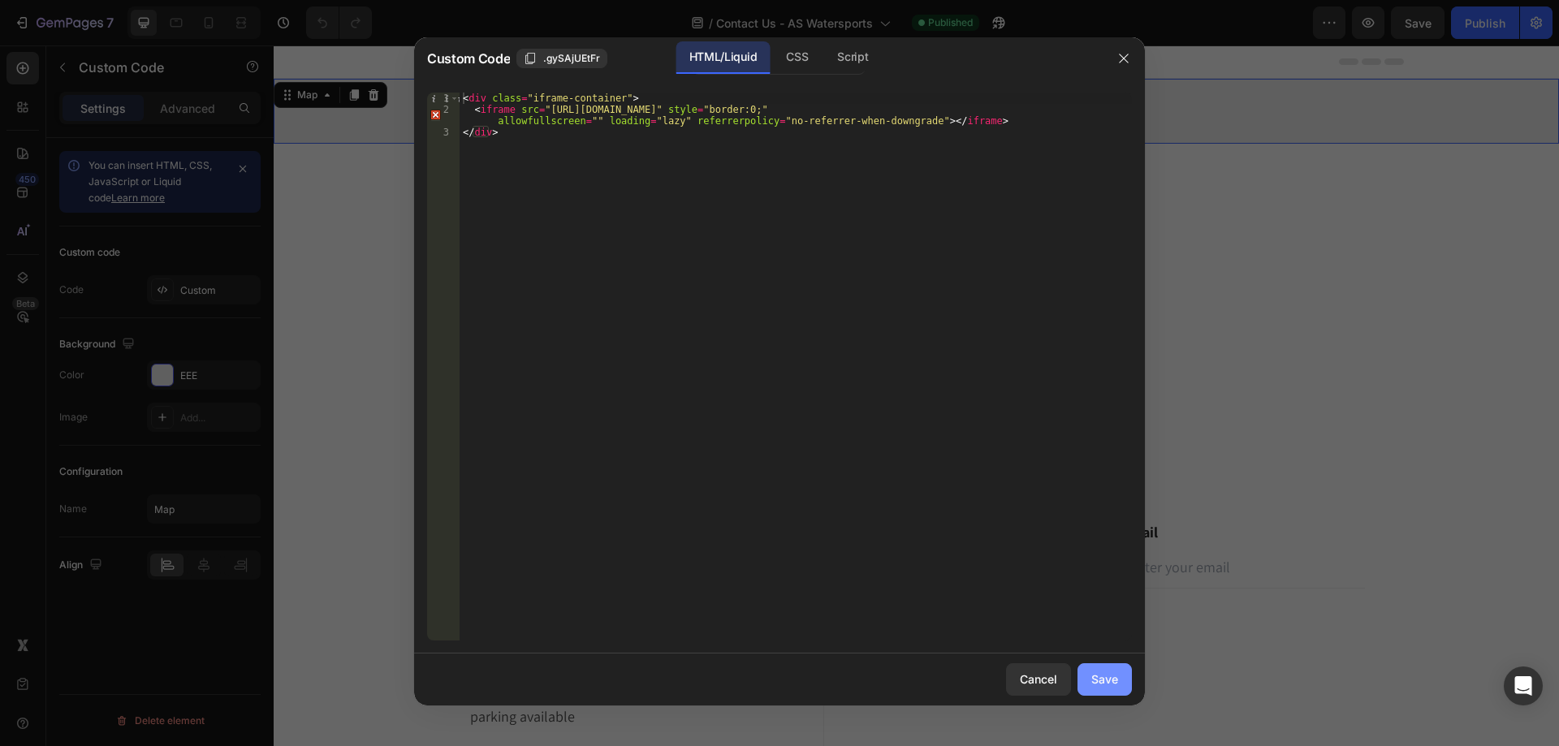
click at [1095, 670] on button "Save" at bounding box center [1104, 679] width 54 height 32
